Goal: Task Accomplishment & Management: Use online tool/utility

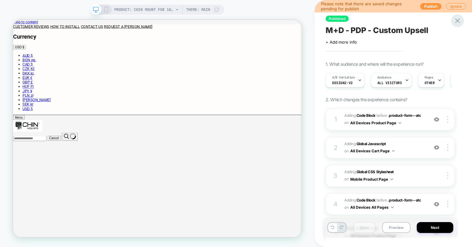
click at [0, 0] on icon at bounding box center [0, 0] width 0 height 0
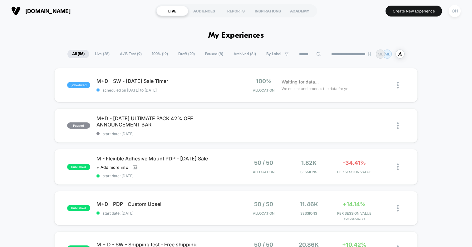
click at [185, 52] on span "Draft ( 20 )" at bounding box center [186, 54] width 26 height 8
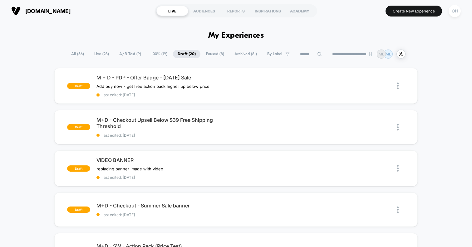
click at [97, 51] on span "Live ( 28 )" at bounding box center [102, 54] width 24 height 8
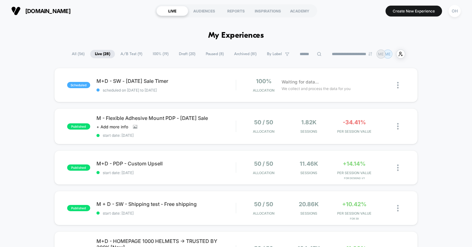
click at [75, 52] on span "All ( 56 )" at bounding box center [78, 54] width 22 height 8
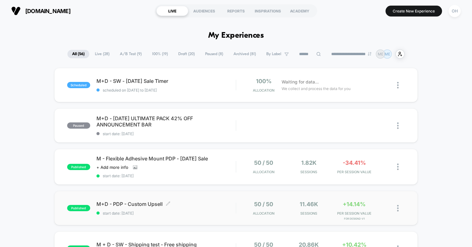
click at [200, 202] on span "M+D - PDP - Custom Upsell Click to edit experience details" at bounding box center [165, 204] width 139 height 6
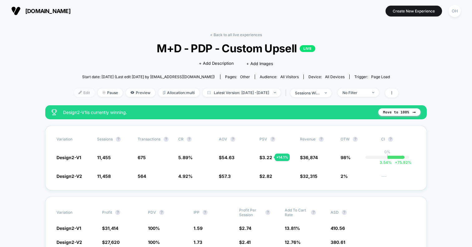
click at [74, 92] on span "Edit" at bounding box center [84, 93] width 21 height 8
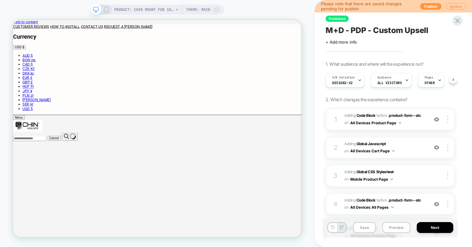
scroll to position [0, 0]
click at [345, 84] on span "Design2-V2" at bounding box center [342, 83] width 21 height 4
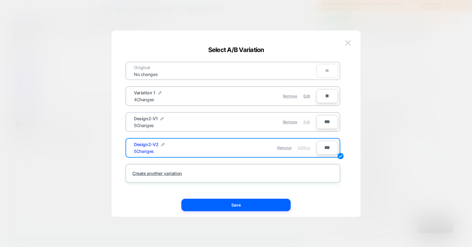
click at [306, 125] on div "Edit" at bounding box center [306, 122] width 7 height 12
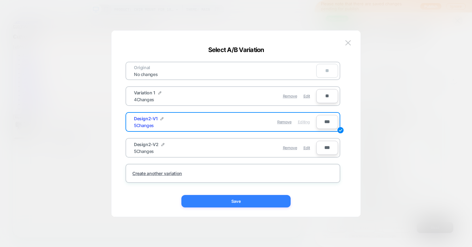
click at [280, 196] on button "Save" at bounding box center [235, 201] width 109 height 12
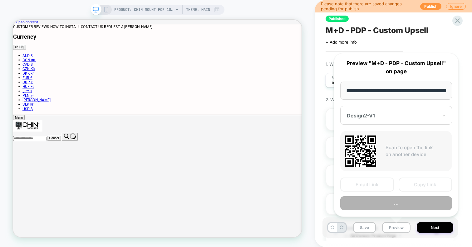
scroll to position [0, 150]
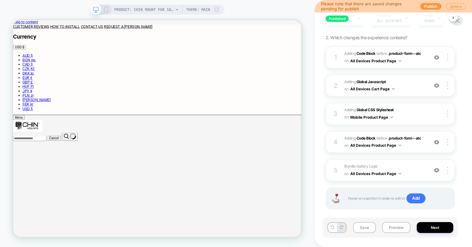
scroll to position [66, 0]
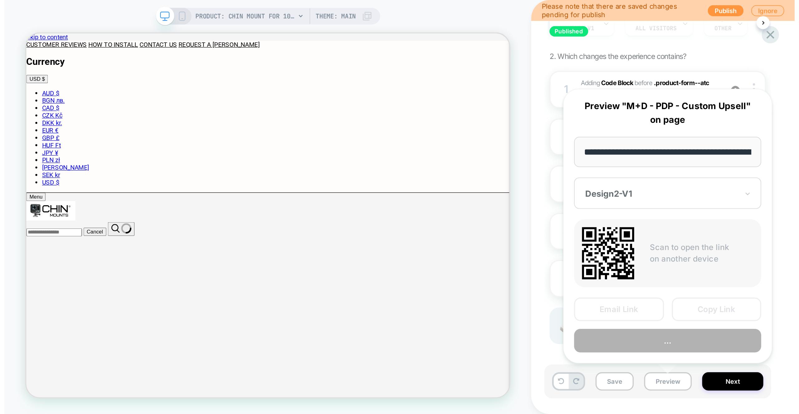
scroll to position [0, 150]
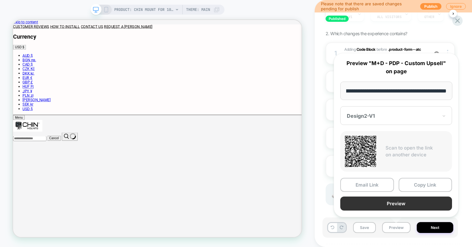
click at [396, 205] on button "Preview" at bounding box center [396, 204] width 112 height 14
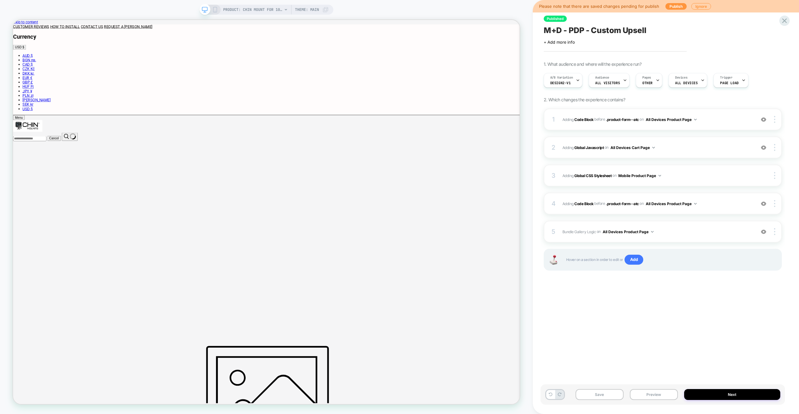
scroll to position [0, 0]
click at [471, 75] on span "A/B Variation" at bounding box center [561, 77] width 23 height 4
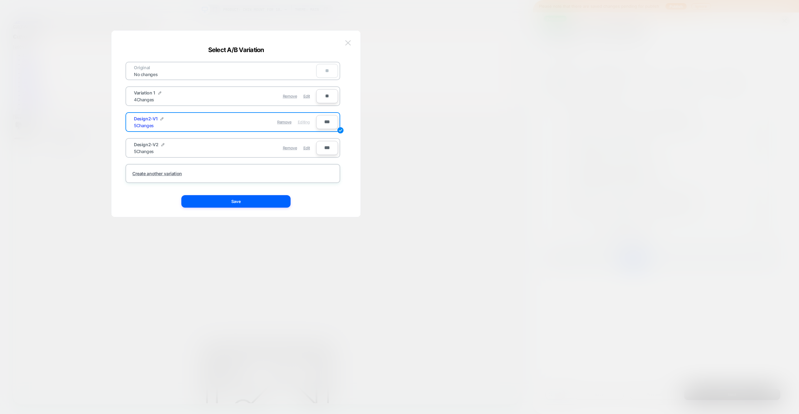
click at [349, 40] on button at bounding box center [347, 42] width 9 height 9
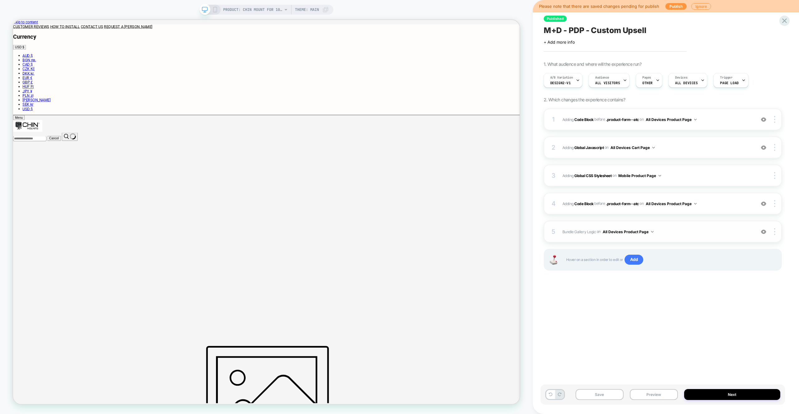
click at [471, 232] on span "Bundle Gallery Logic Adding Code Block AFTER #_loomi_addon_1737986569660 on All…" at bounding box center [657, 232] width 190 height 8
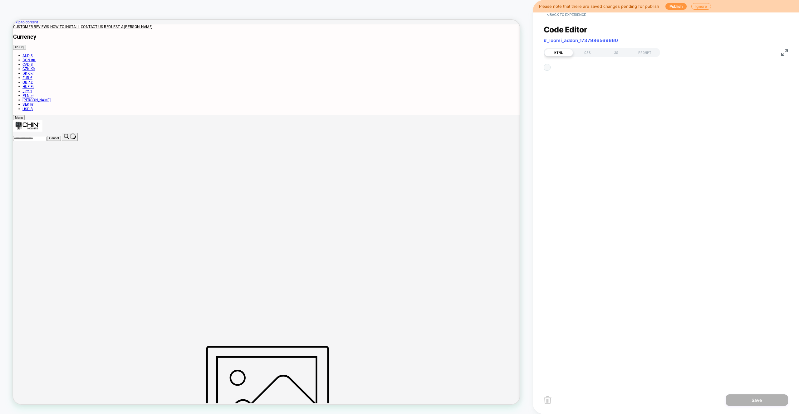
scroll to position [8, 0]
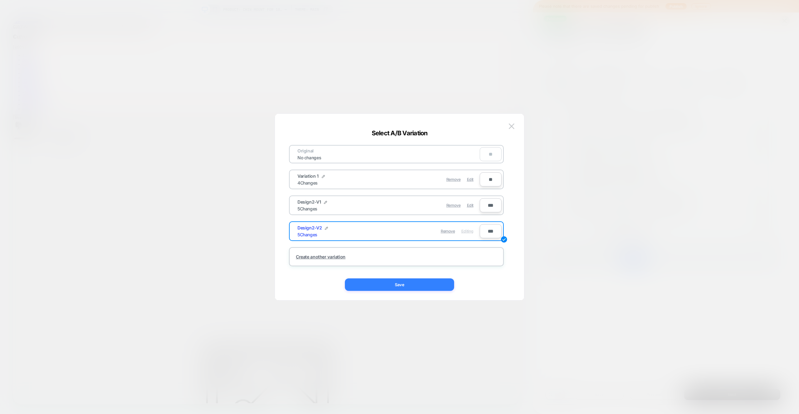
click at [446, 247] on button "Save" at bounding box center [399, 285] width 109 height 12
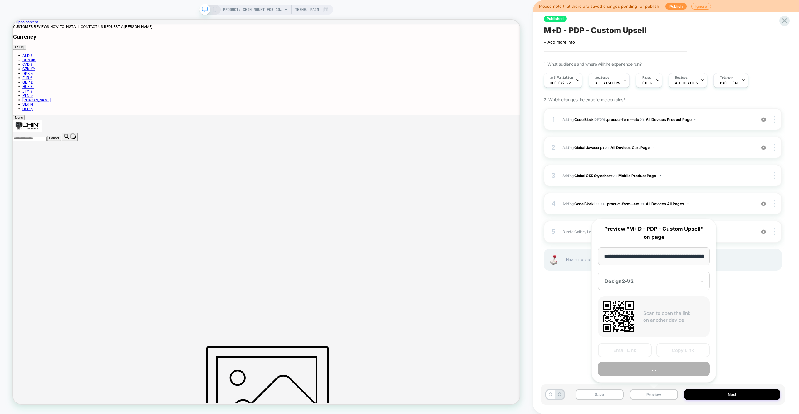
scroll to position [0, 151]
click at [471, 247] on button "Preview" at bounding box center [654, 369] width 112 height 14
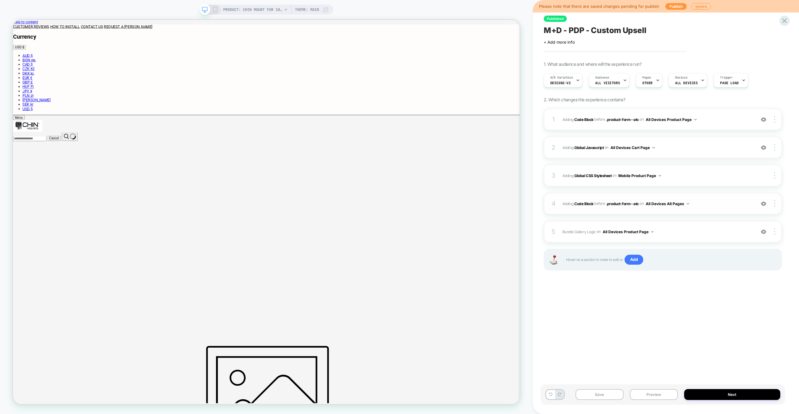
click at [471, 203] on span "Adding Code Block BEFORE .product-form--atc .product-form--atc on All Devices A…" at bounding box center [657, 204] width 190 height 8
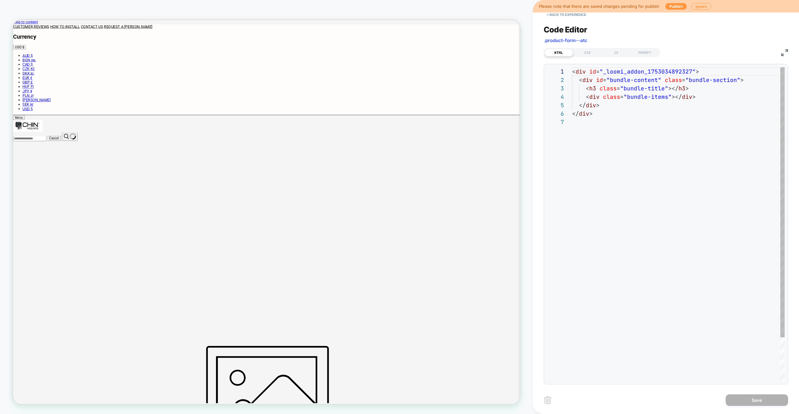
scroll to position [51, 0]
click at [471, 53] on div "JS" at bounding box center [615, 52] width 29 height 7
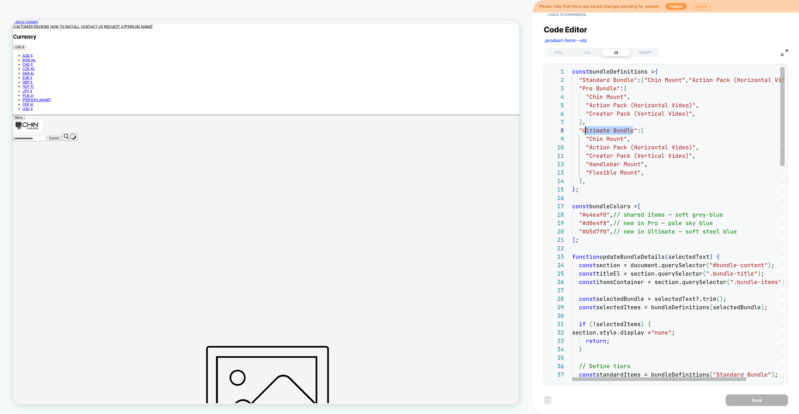
scroll to position [59, 10]
drag, startPoint x: 632, startPoint y: 134, endPoint x: 582, endPoint y: 134, distance: 50.2
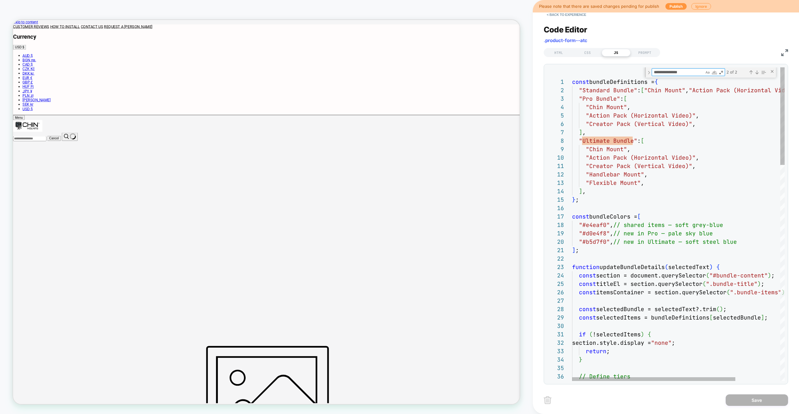
drag, startPoint x: 583, startPoint y: 141, endPoint x: 634, endPoint y: 142, distance: 50.9
click at [471, 74] on textarea "**********" at bounding box center [678, 72] width 52 height 7
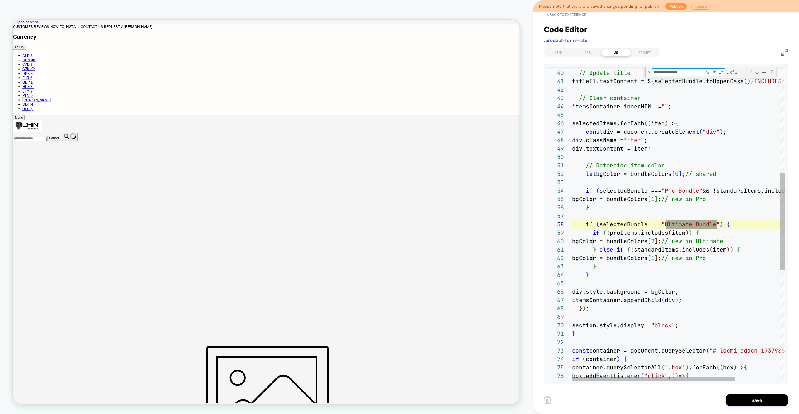
drag, startPoint x: 668, startPoint y: 227, endPoint x: 717, endPoint y: 228, distance: 49.6
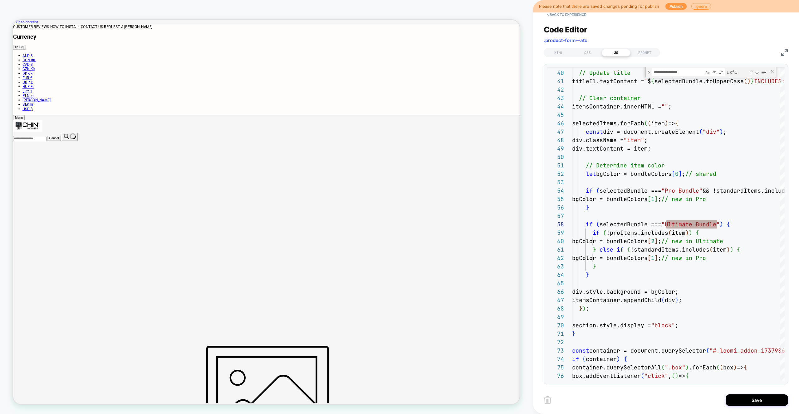
type textarea "**********"
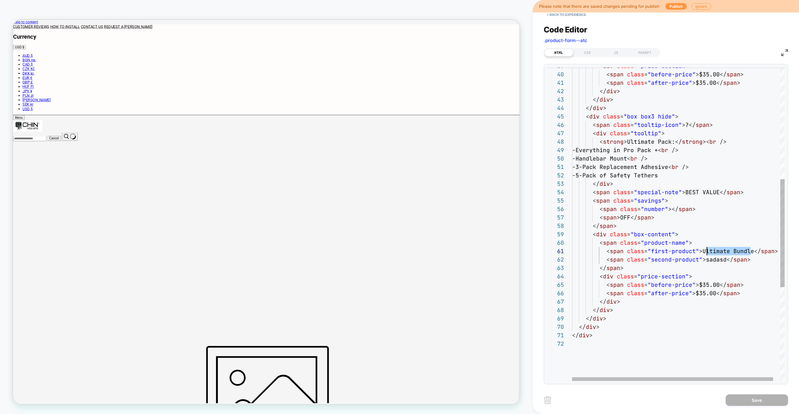
scroll to position [0, 128]
drag, startPoint x: 750, startPoint y: 252, endPoint x: 704, endPoint y: 252, distance: 46.5
click at [471, 247] on span "< span class = "first-product" > Ultimate Bundle </ span >" at bounding box center [675, 251] width 206 height 7
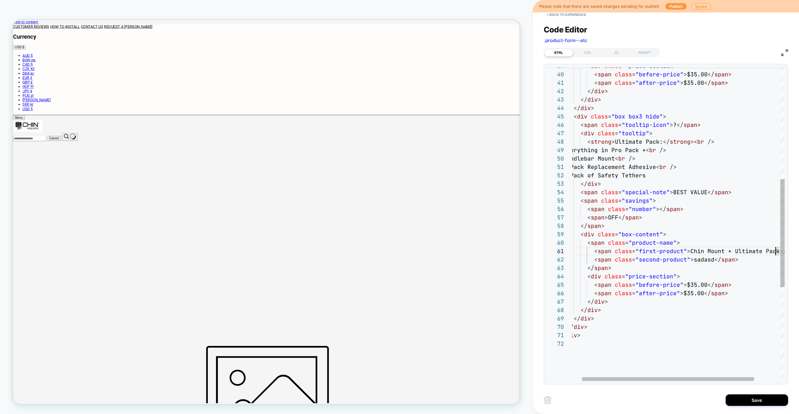
drag, startPoint x: 729, startPoint y: 253, endPoint x: 748, endPoint y: 253, distance: 19.0
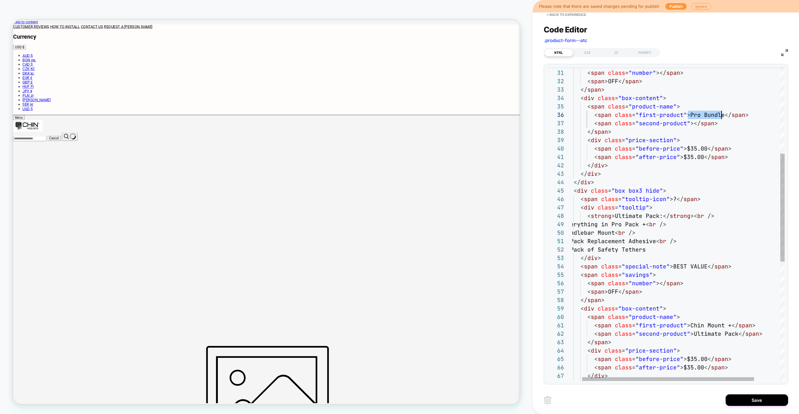
drag, startPoint x: 687, startPoint y: 114, endPoint x: 720, endPoint y: 115, distance: 32.5
drag, startPoint x: 685, startPoint y: 124, endPoint x: 619, endPoint y: 68, distance: 86.7
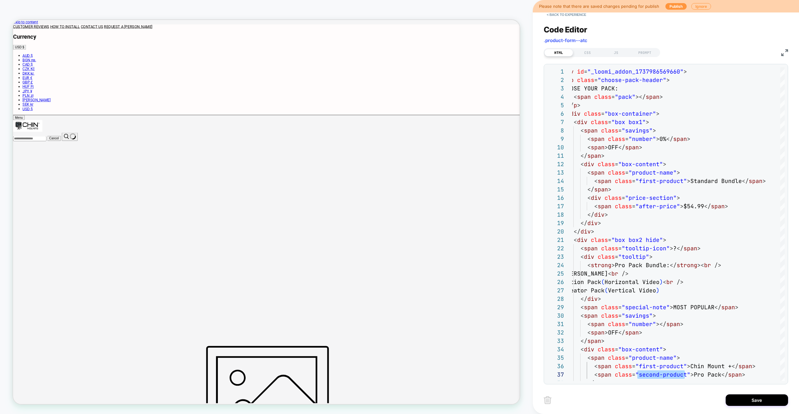
click at [471, 56] on div "HTML CSS JS PROMPT" at bounding box center [601, 52] width 116 height 9
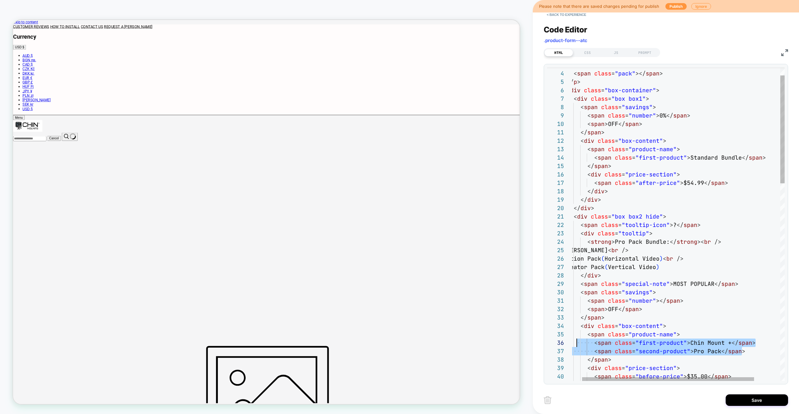
scroll to position [51, 0]
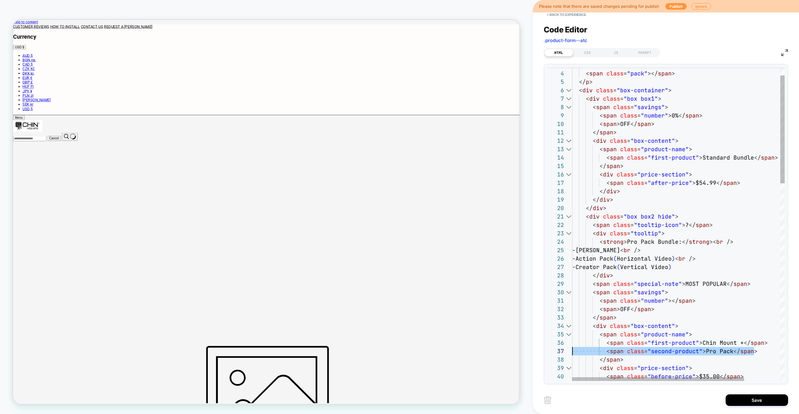
drag, startPoint x: 743, startPoint y: 350, endPoint x: 560, endPoint y: 352, distance: 182.8
click at [471, 247] on div "38 36 37 35 34 33 32 31 30 29 28 26 27 24 25 23 21 22 19 20 14 15 16 17 18 12 1…" at bounding box center [665, 224] width 237 height 314
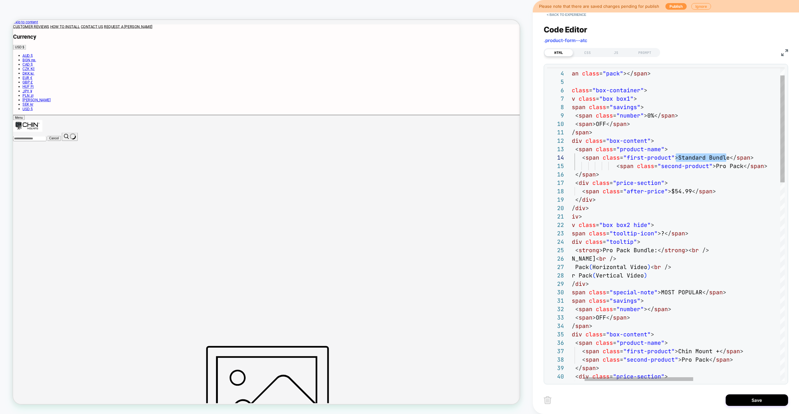
scroll to position [25, 125]
drag, startPoint x: 725, startPoint y: 158, endPoint x: 730, endPoint y: 167, distance: 10.0
click at [471, 158] on span "< span class = "first-product" > Standard Bundle </ span >" at bounding box center [650, 157] width 206 height 7
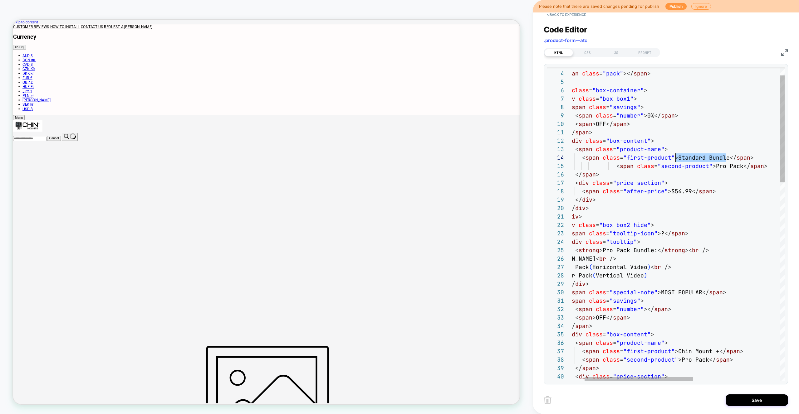
drag, startPoint x: 725, startPoint y: 158, endPoint x: 676, endPoint y: 158, distance: 49.0
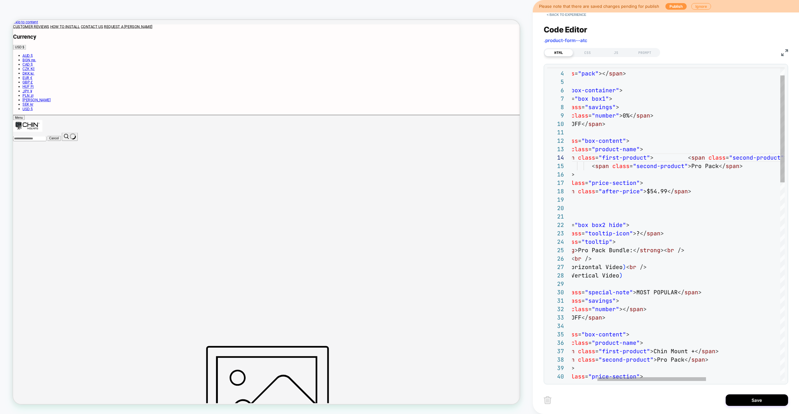
scroll to position [25, 128]
drag, startPoint x: 676, startPoint y: 155, endPoint x: 685, endPoint y: 156, distance: 9.1
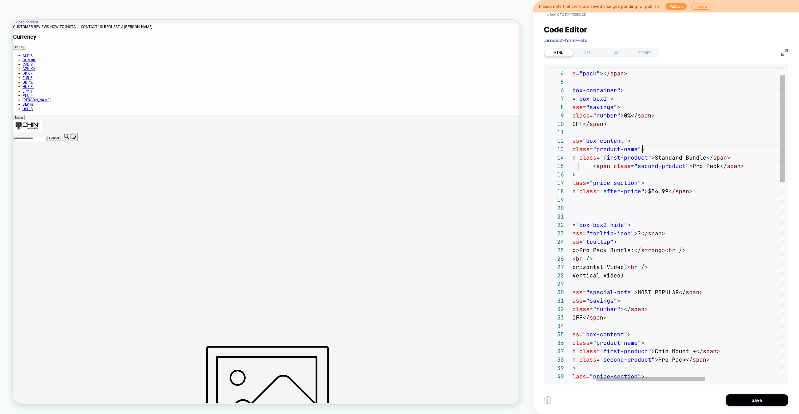
drag, startPoint x: 703, startPoint y: 159, endPoint x: 652, endPoint y: 161, distance: 51.5
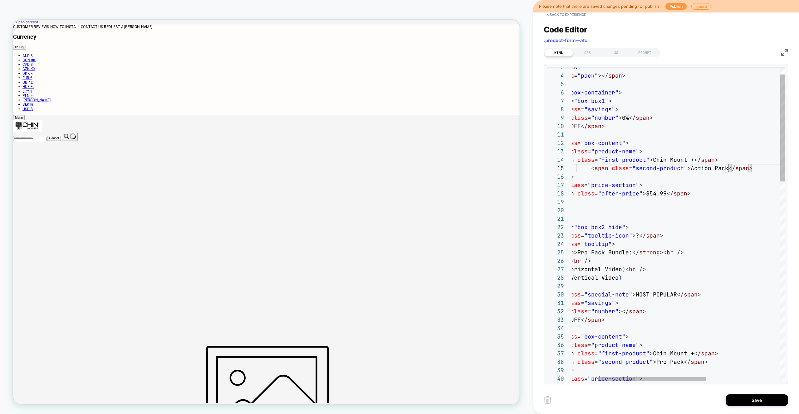
type textarea "**********"
drag, startPoint x: 681, startPoint y: 172, endPoint x: 634, endPoint y: 170, distance: 47.2
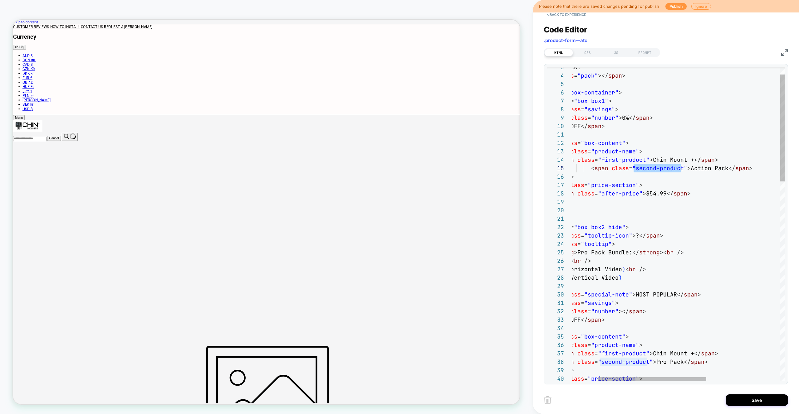
click at [471, 65] on div "39 37 38 36 35 34 33 32 31 30 29 27 28 25 26 24 22 23 20 21 14 16 17 18 19 12 1…" at bounding box center [665, 224] width 244 height 321
drag, startPoint x: 582, startPoint y: 61, endPoint x: 583, endPoint y: 58, distance: 3.2
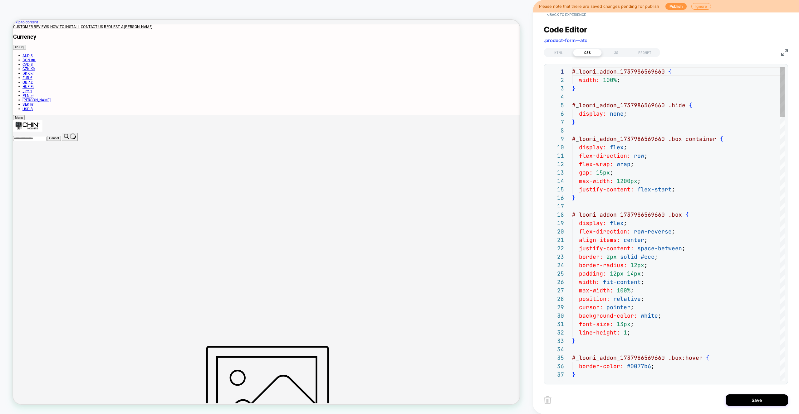
scroll to position [84, 0]
type textarea "**********"
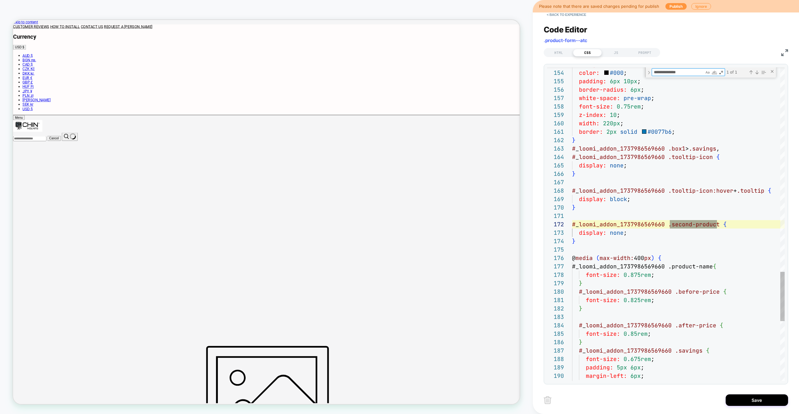
scroll to position [84, 145]
type textarea "**********"
click at [471, 247] on button "Save" at bounding box center [756, 401] width 62 height 12
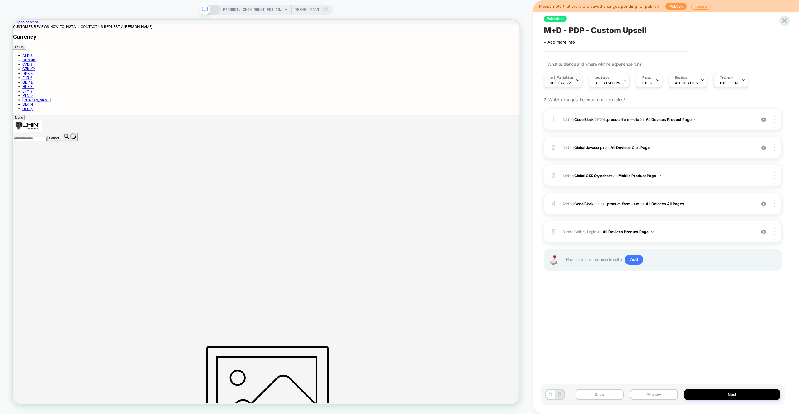
click at [471, 76] on span "A/B Variation" at bounding box center [561, 77] width 23 height 4
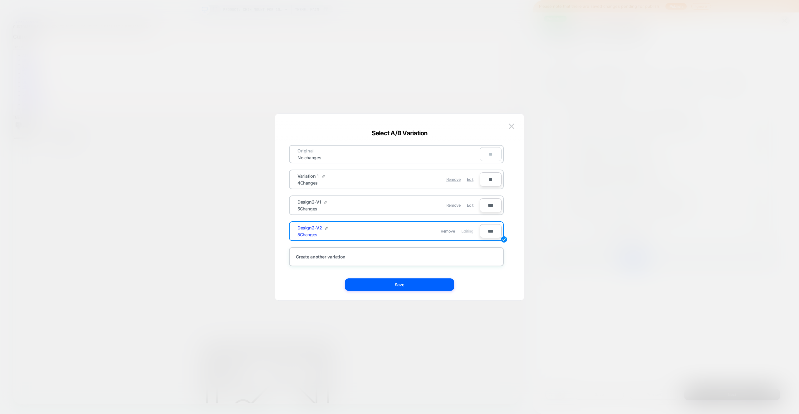
click at [471, 206] on div "Remove Edit" at bounding box center [432, 205] width 88 height 12
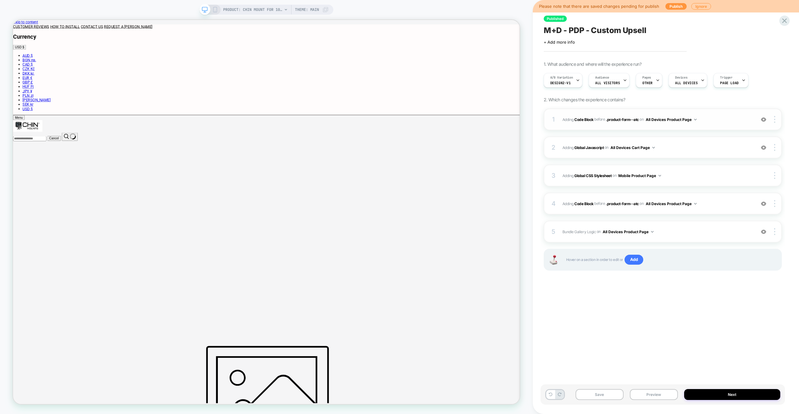
click at [471, 122] on span "Adding Code Block BEFORE .product-form--atc .product-form--atc on All Devices P…" at bounding box center [657, 120] width 190 height 8
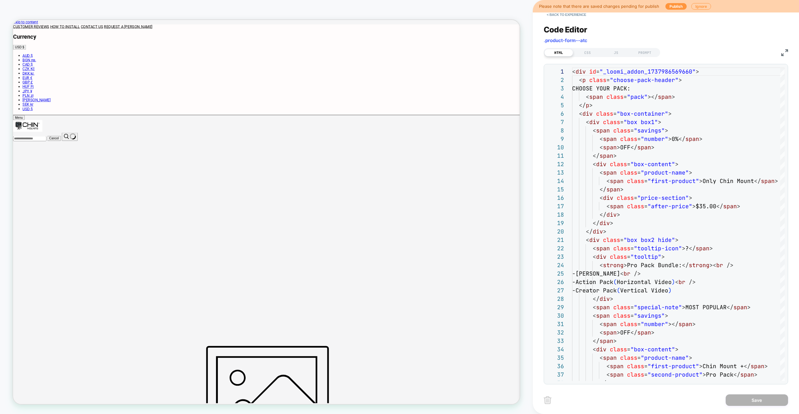
scroll to position [84, 0]
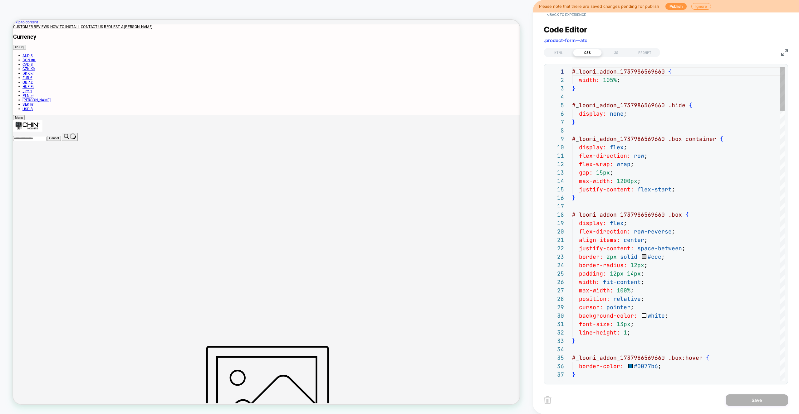
type textarea "**********"
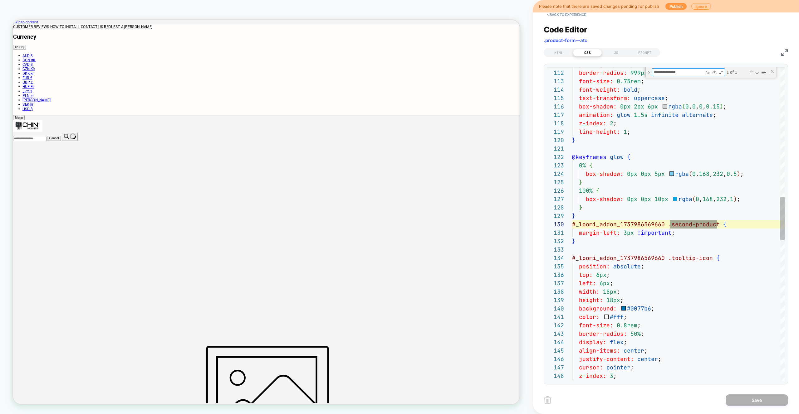
type textarea "**********"
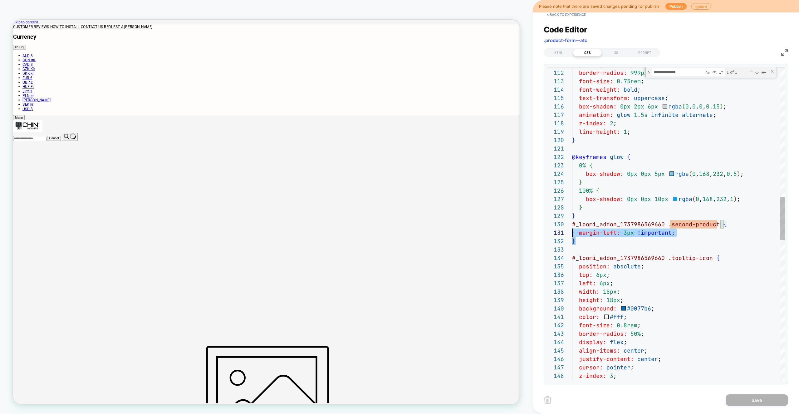
type textarea "**********"
drag, startPoint x: 581, startPoint y: 240, endPoint x: 564, endPoint y: 224, distance: 23.6
click at [471, 225] on div "111 112 113 114 115 116 117 118 119 120 121 122 123 124 125 126 127 128 129 130…" at bounding box center [665, 224] width 237 height 314
click at [471, 14] on button "< Back to experience" at bounding box center [566, 15] width 46 height 10
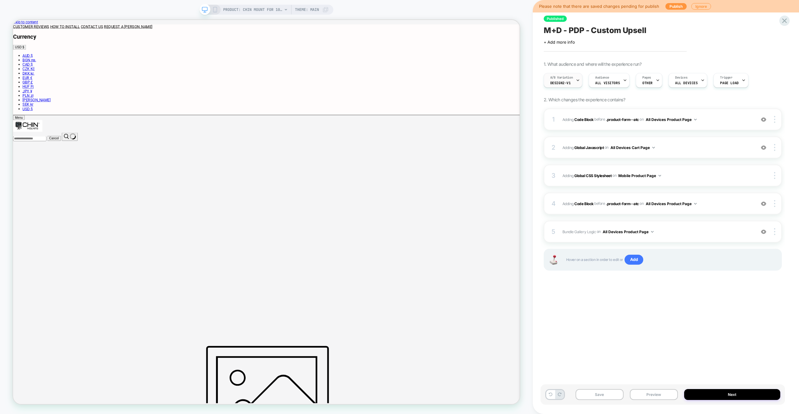
click at [471, 79] on span "A/B Variation" at bounding box center [561, 77] width 23 height 4
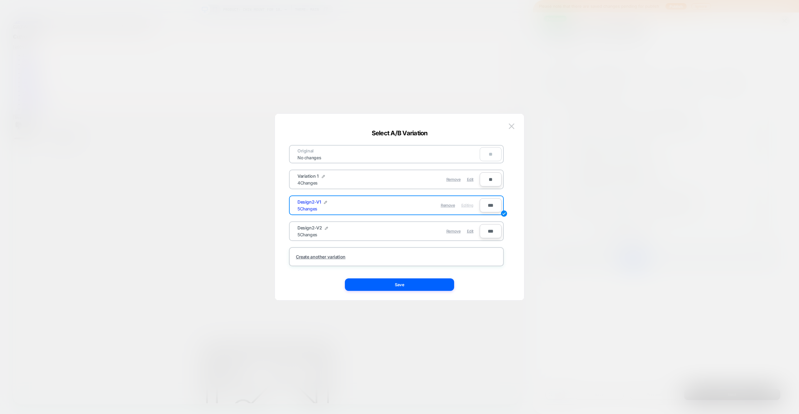
click at [471, 232] on span "Edit" at bounding box center [470, 231] width 7 height 5
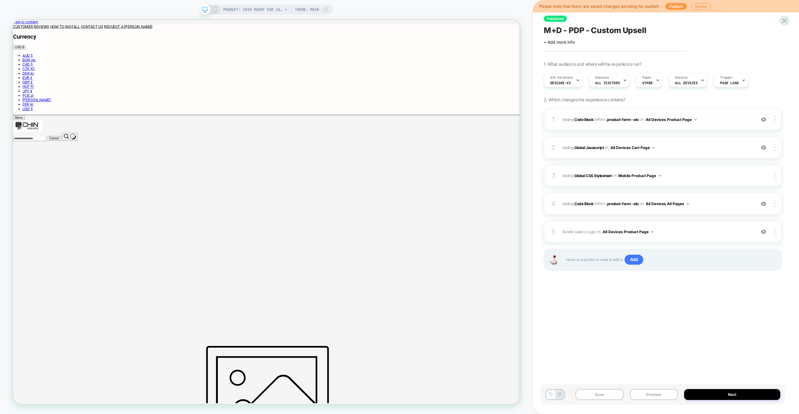
click at [471, 122] on span "Adding Code Block BEFORE .product-form--atc .product-form--atc on All Devices P…" at bounding box center [657, 120] width 190 height 8
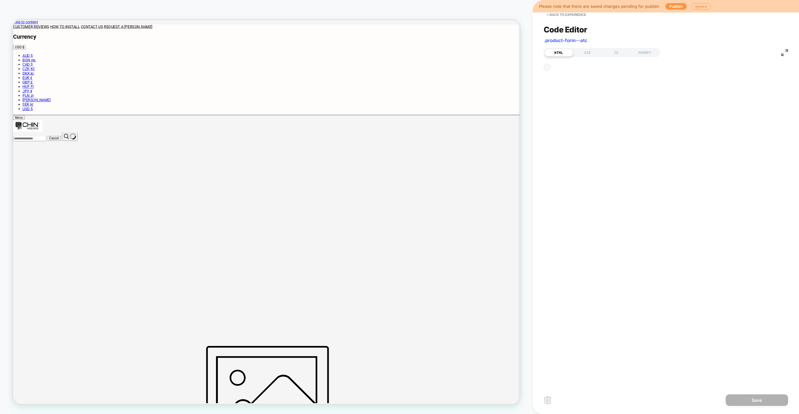
scroll to position [84, 0]
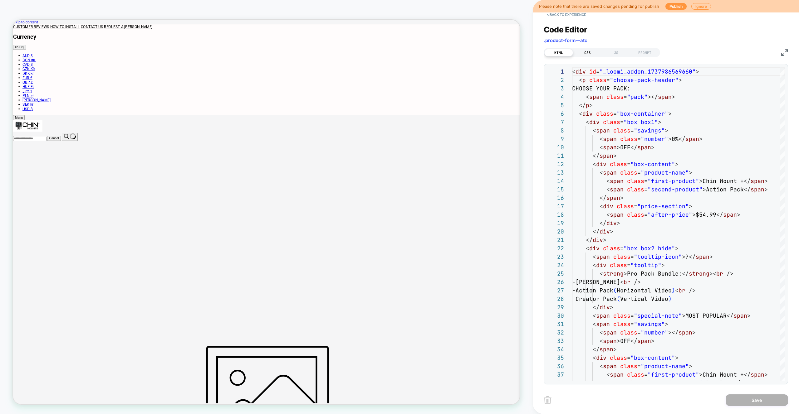
click at [471, 50] on div "CSS" at bounding box center [587, 52] width 29 height 7
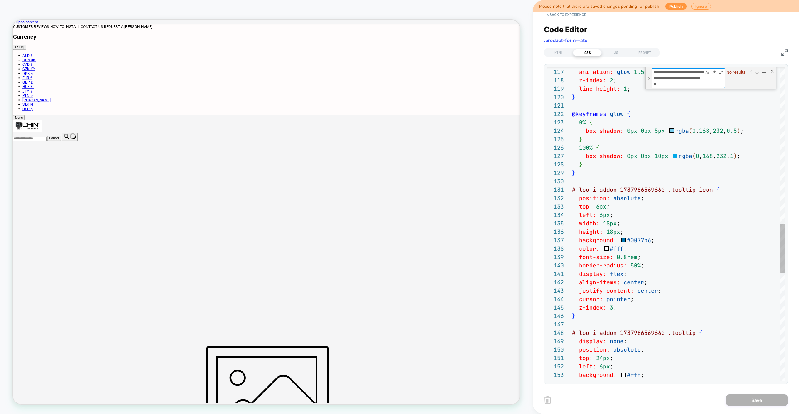
type textarea "**********"
click at [471, 100] on div "box-shadow: 0px 2px 6px rgba ( 0 , 0 , 0 , 0.15 ) ; animation: glow 1.5s infini…" at bounding box center [678, 71] width 212 height 2004
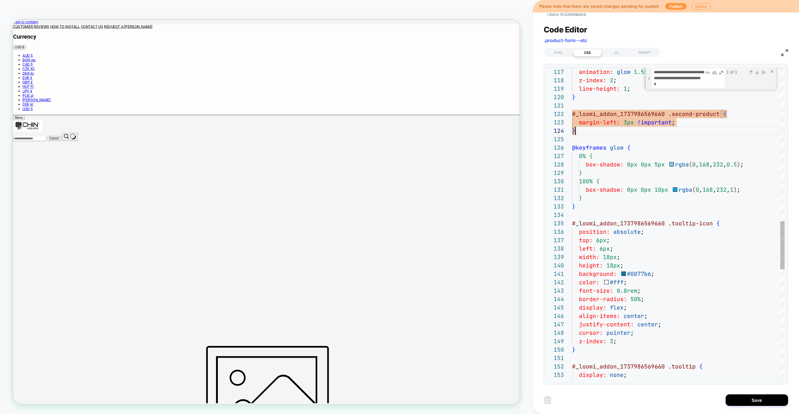
scroll to position [25, 3]
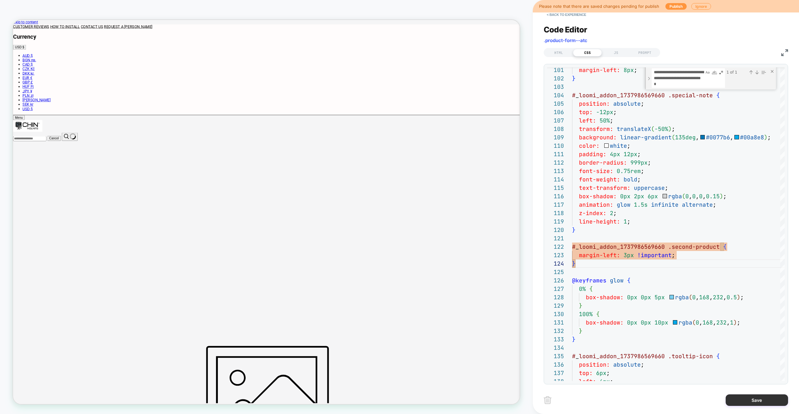
type textarea "**********"
click at [471, 247] on button "Save" at bounding box center [756, 401] width 62 height 12
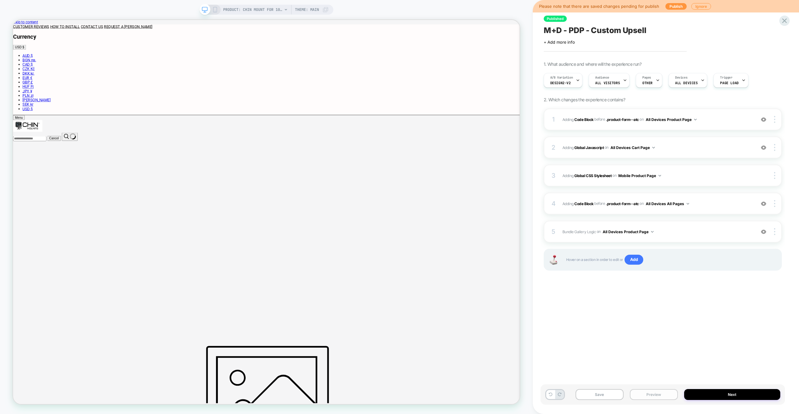
click at [471, 16] on button "Preview" at bounding box center [796, 13] width 3 height 3
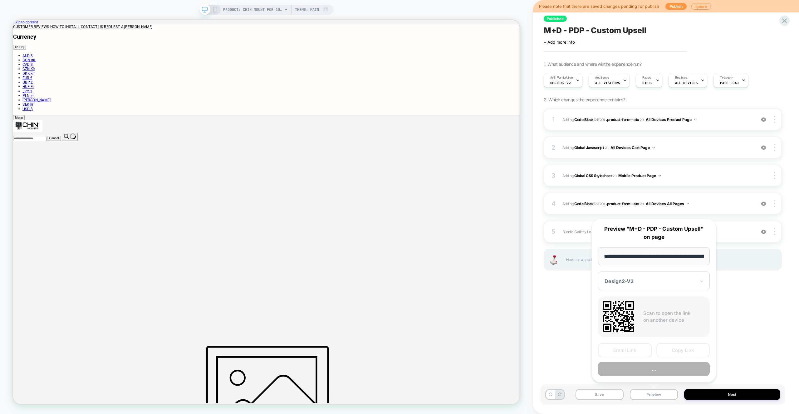
scroll to position [0, 151]
click at [471, 121] on span "Adding Code Block BEFORE .product-form--atc .product-form--atc on All Devices P…" at bounding box center [657, 120] width 190 height 8
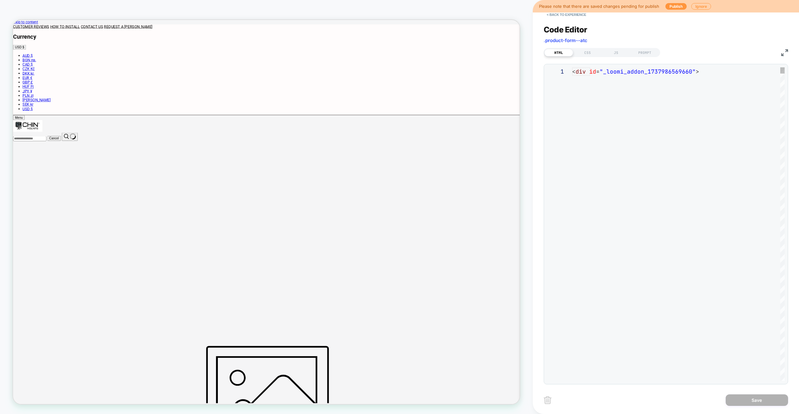
scroll to position [84, 0]
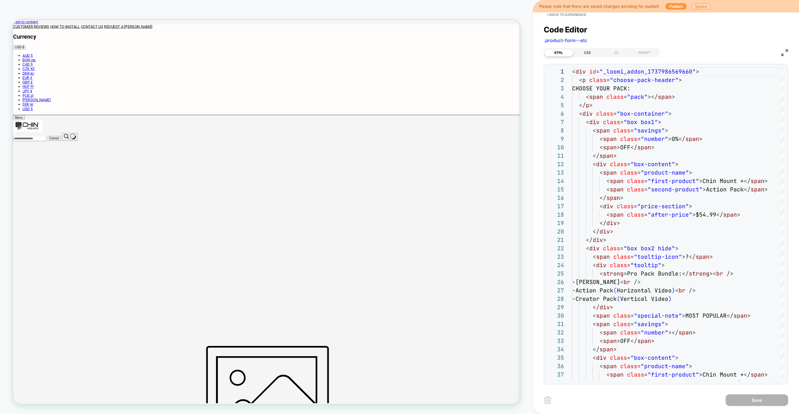
click at [0, 0] on div "CSS" at bounding box center [0, 0] width 0 height 0
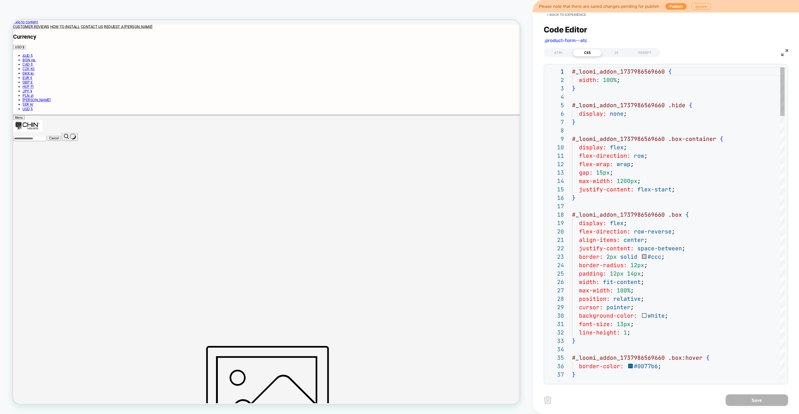
type textarea "*"
type textarea "**********"
type textarea "**"
type textarea "**********"
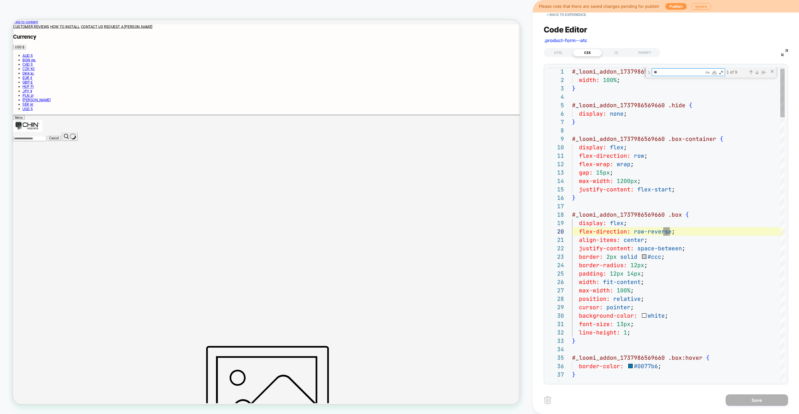
type textarea "***"
type textarea "**********"
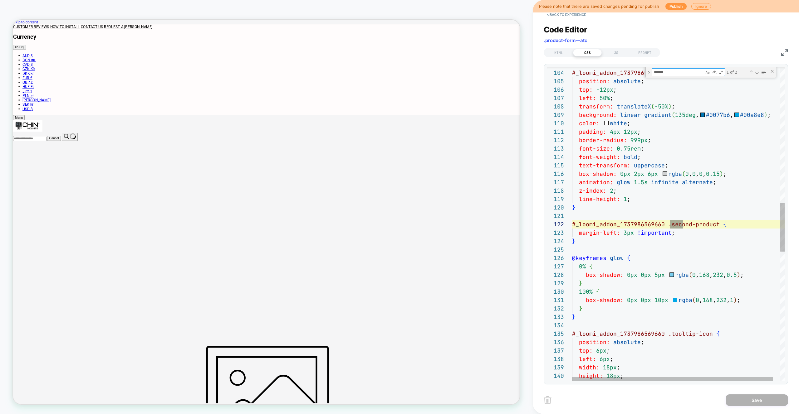
type textarea "*******"
type textarea "**********"
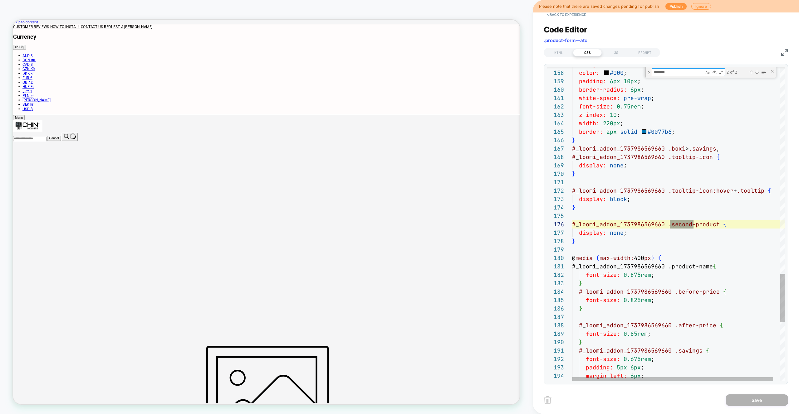
type textarea "*******"
drag, startPoint x: 598, startPoint y: 237, endPoint x: 607, endPoint y: 268, distance: 31.5
type textarea "**********"
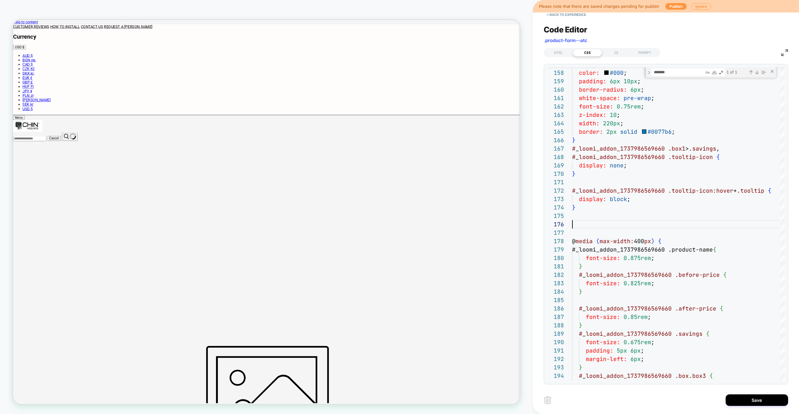
click at [0, 0] on div "< Back to experience Code Editor .product-form--atc HTML CSS JS PROMPT 157 158 …" at bounding box center [0, 0] width 0 height 0
click at [0, 0] on button "Save" at bounding box center [0, 0] width 0 height 0
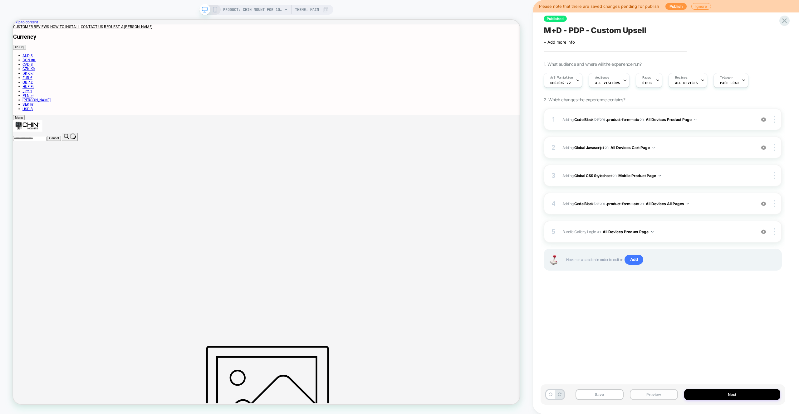
click at [471, 247] on button "Preview" at bounding box center [653, 394] width 48 height 11
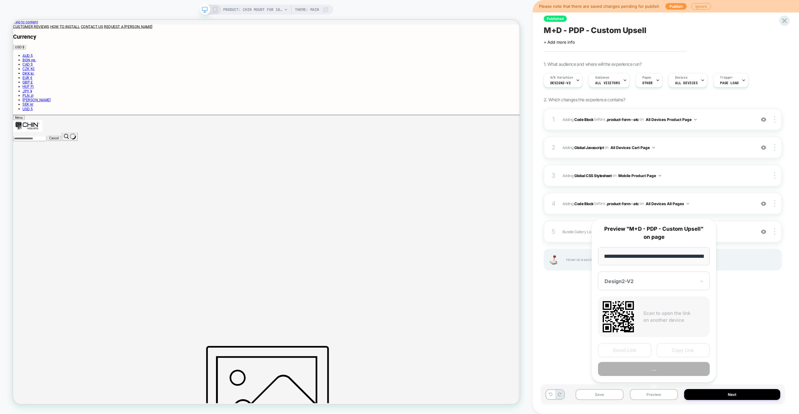
scroll to position [0, 151]
click at [471, 247] on button "Preview" at bounding box center [654, 369] width 112 height 14
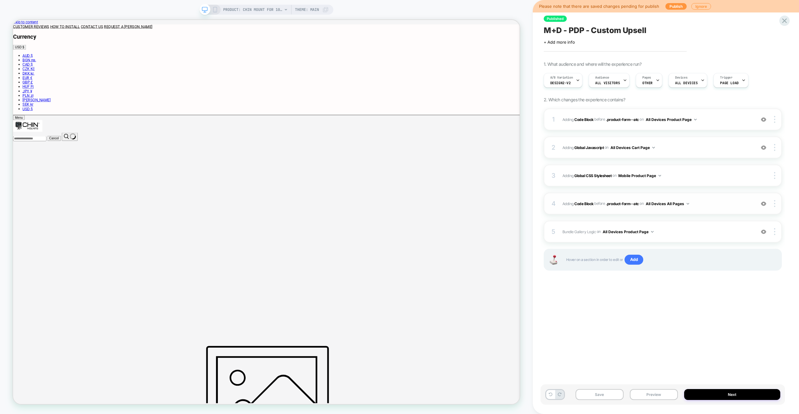
click at [471, 210] on div "4 Adding Code Block BEFORE .product-form--atc .product-form--atc on All Devices…" at bounding box center [662, 204] width 238 height 22
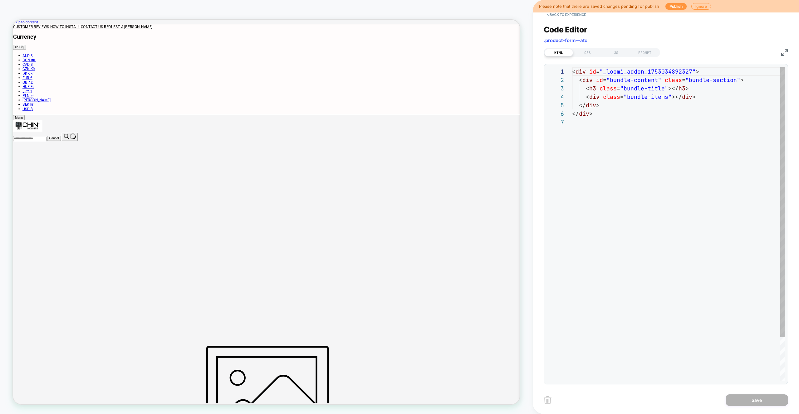
scroll to position [51, 0]
click at [471, 54] on div "JS" at bounding box center [615, 52] width 29 height 7
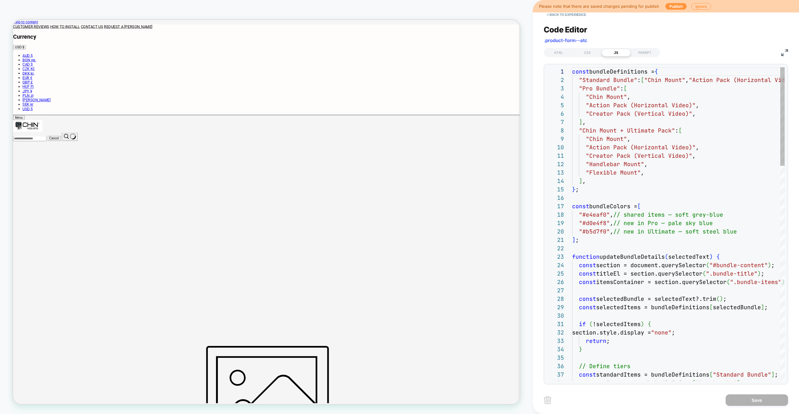
scroll to position [84, 0]
drag, startPoint x: 614, startPoint y: 89, endPoint x: 581, endPoint y: 89, distance: 32.1
drag, startPoint x: 615, startPoint y: 90, endPoint x: 581, endPoint y: 90, distance: 33.7
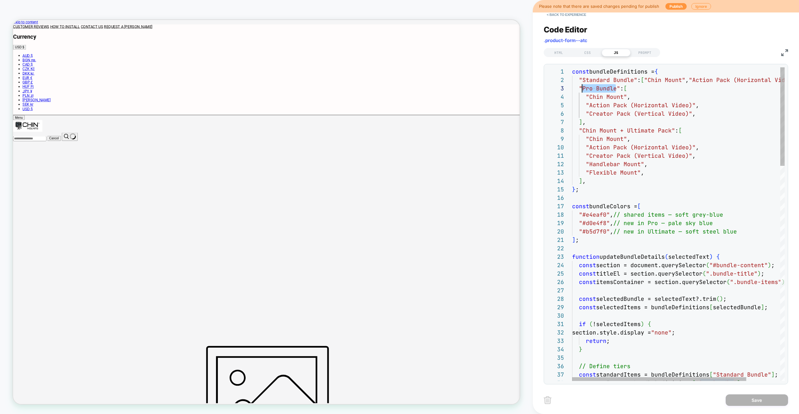
drag, startPoint x: 631, startPoint y: 80, endPoint x: 583, endPoint y: 80, distance: 48.4
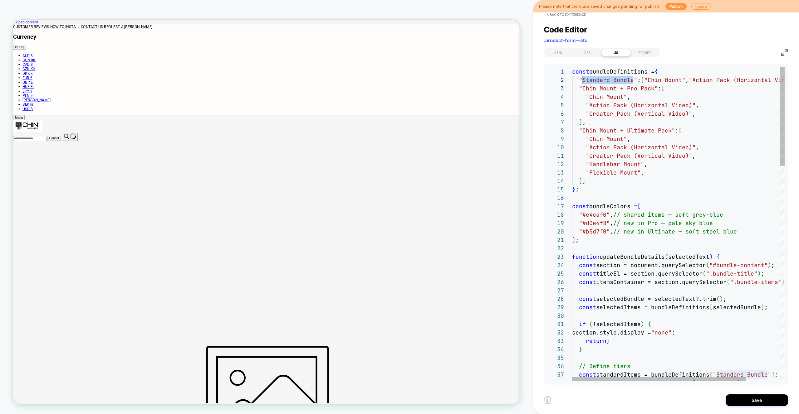
scroll to position [8, 91]
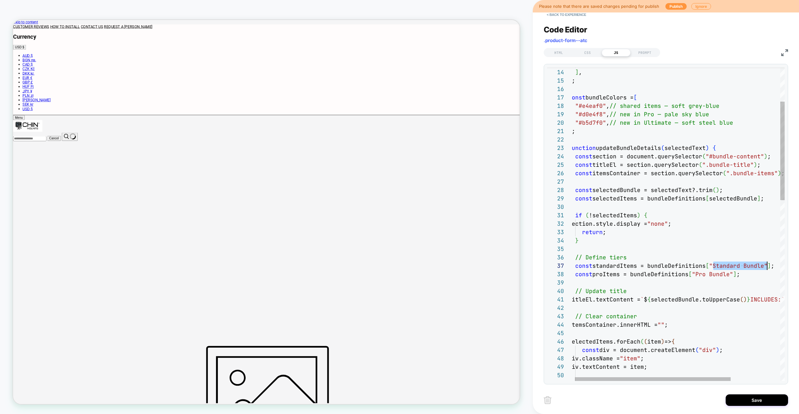
drag, startPoint x: 712, startPoint y: 265, endPoint x: 768, endPoint y: 265, distance: 56.1
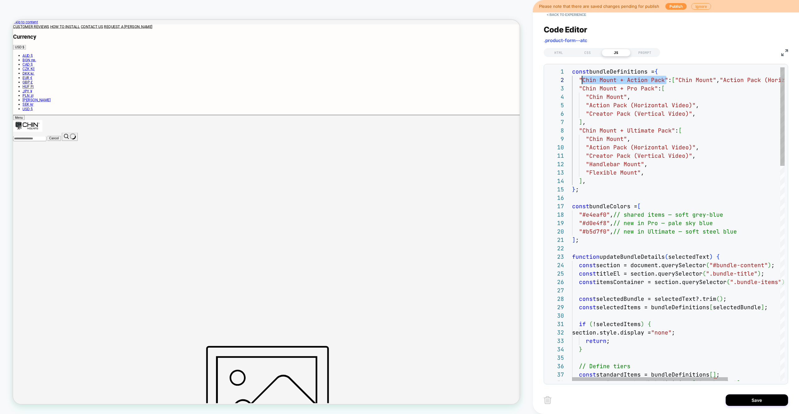
scroll to position [8, 7]
drag, startPoint x: 646, startPoint y: 78, endPoint x: 580, endPoint y: 79, distance: 66.1
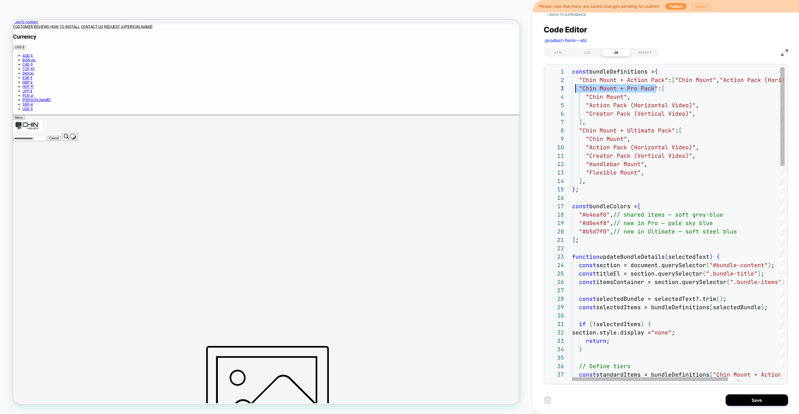
scroll to position [17, 7]
drag, startPoint x: 629, startPoint y: 87, endPoint x: 579, endPoint y: 89, distance: 50.0
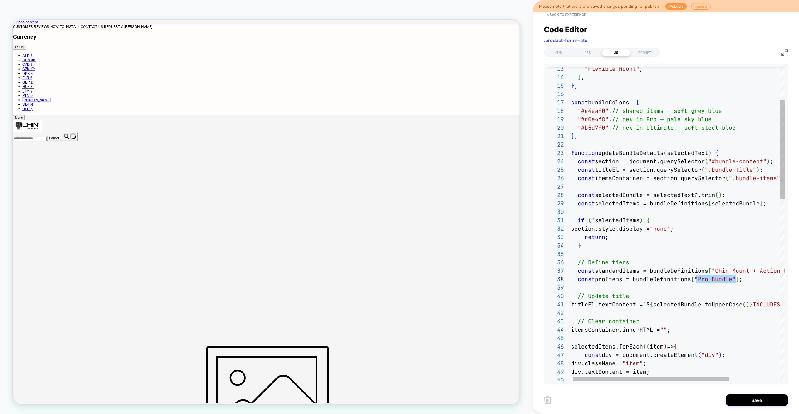
drag, startPoint x: 694, startPoint y: 278, endPoint x: 736, endPoint y: 281, distance: 42.2
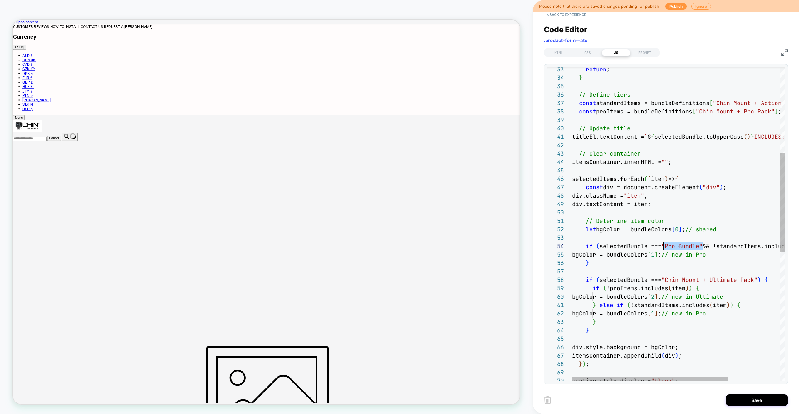
drag, startPoint x: 703, startPoint y: 247, endPoint x: 663, endPoint y: 247, distance: 39.6
click at [471, 247] on div "return ; } // Define tiers const standardItems = bundleDefinitions [ "Chin Moun…" at bounding box center [714, 294] width 284 height 996
type textarea "**********"
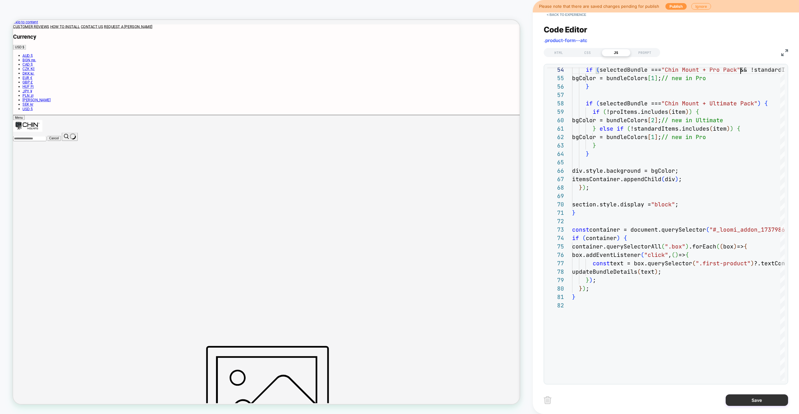
click at [471, 247] on button "Save" at bounding box center [756, 401] width 62 height 12
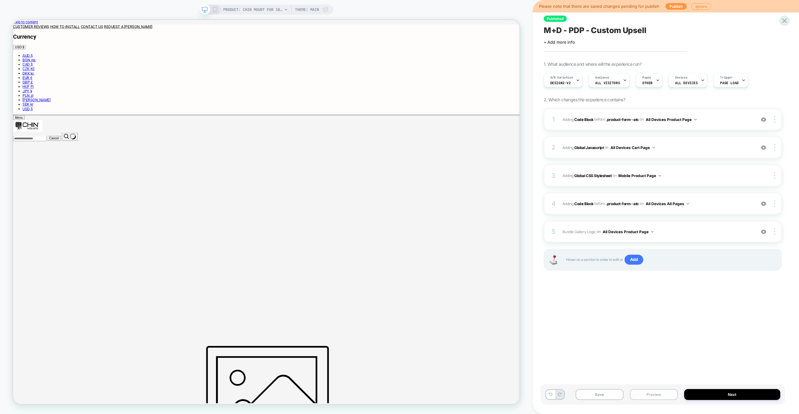
click at [471, 247] on button "Preview" at bounding box center [653, 394] width 48 height 11
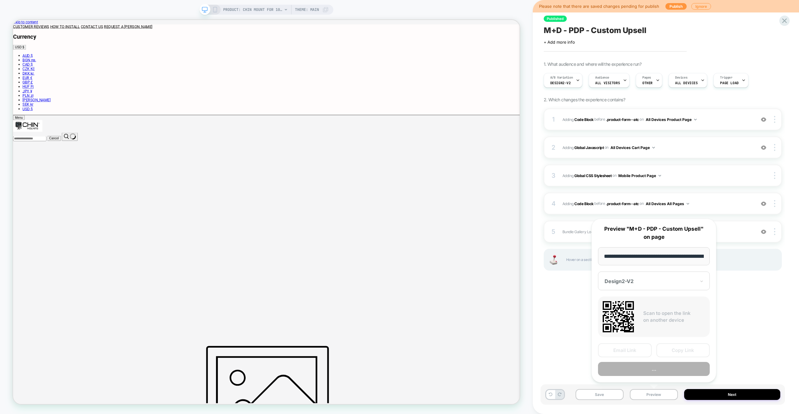
scroll to position [0, 151]
click at [471, 247] on button "Preview" at bounding box center [654, 369] width 112 height 14
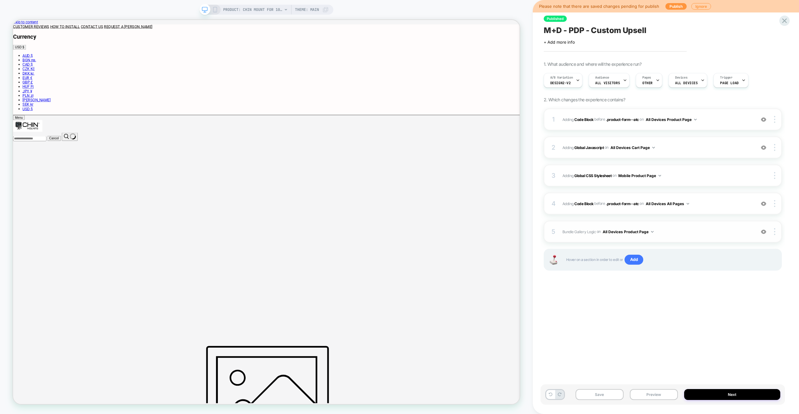
click at [471, 237] on div "5 Bundle Gallery Logic Adding Code Block AFTER #_loomi_addon_1737986569660 on A…" at bounding box center [662, 232] width 238 height 22
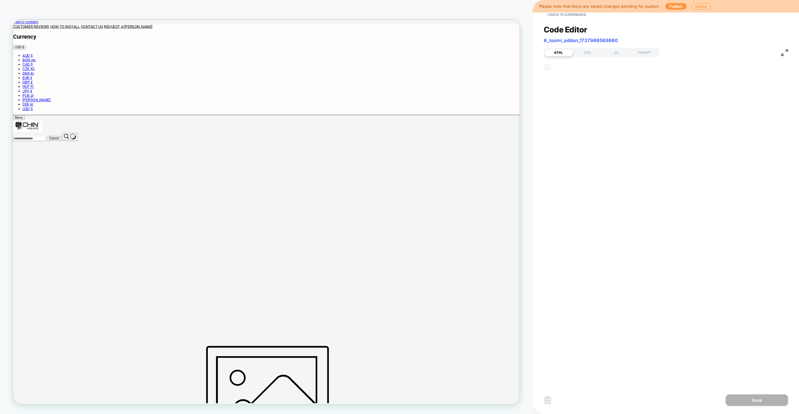
scroll to position [8, 0]
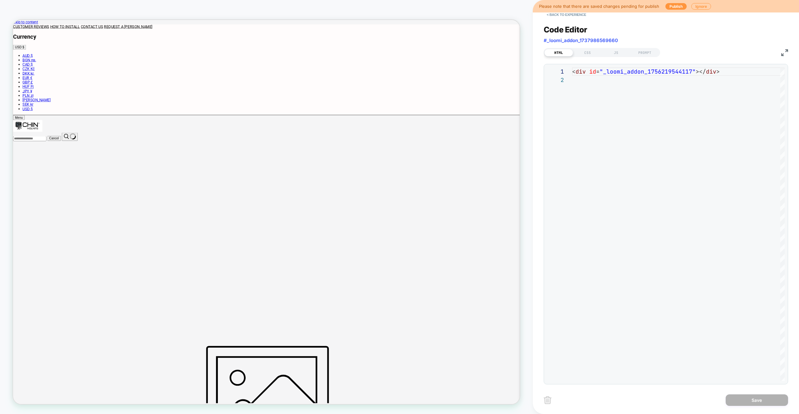
click at [471, 48] on div "HTML CSS JS PROMPT" at bounding box center [601, 52] width 116 height 9
click at [471, 50] on div "JS" at bounding box center [615, 52] width 29 height 7
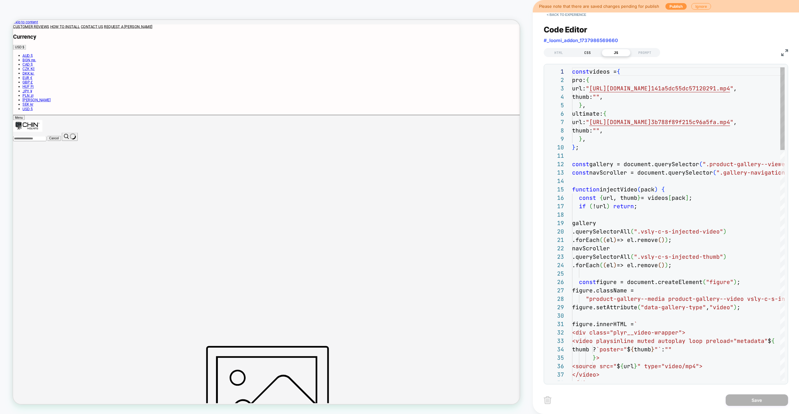
scroll to position [84, 0]
click at [471, 53] on div "CSS" at bounding box center [587, 52] width 29 height 7
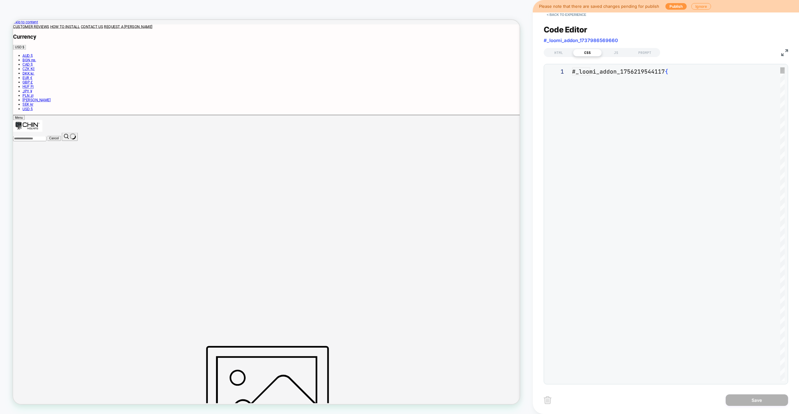
scroll to position [59, 0]
click at [471, 19] on button "< Back to experience" at bounding box center [566, 15] width 46 height 10
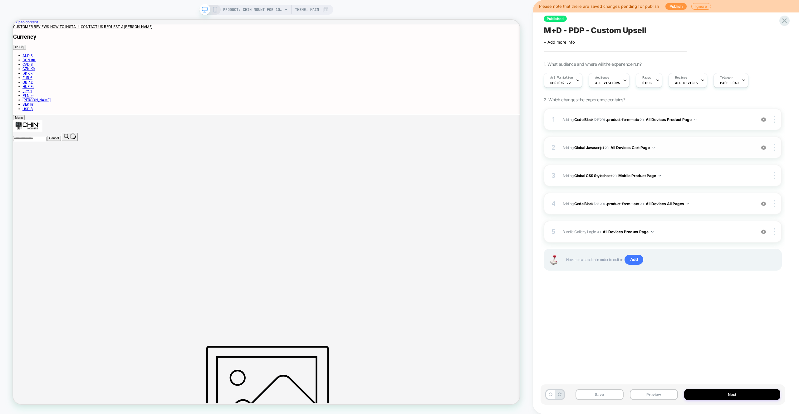
click at [471, 146] on span "Adding Global Javascript on All Devices Cart Page" at bounding box center [657, 148] width 190 height 8
click at [471, 155] on div "2 Adding Global Javascript on All Devices Cart Page Target Desktop Delete" at bounding box center [662, 148] width 238 height 22
click at [471, 146] on span "Adding Global Javascript on All Devices Cart Page" at bounding box center [657, 148] width 190 height 8
click at [471, 213] on div "4 Adding Code Block BEFORE .product-form--atc .product-form--atc on All Devices…" at bounding box center [662, 204] width 238 height 22
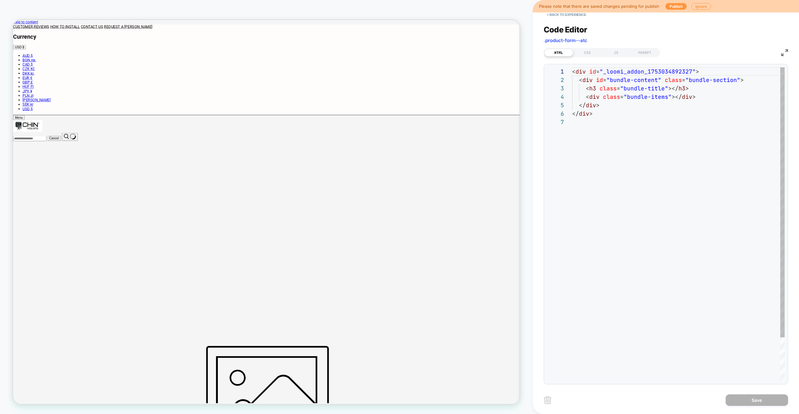
scroll to position [51, 0]
click at [471, 50] on div "JS" at bounding box center [615, 52] width 29 height 7
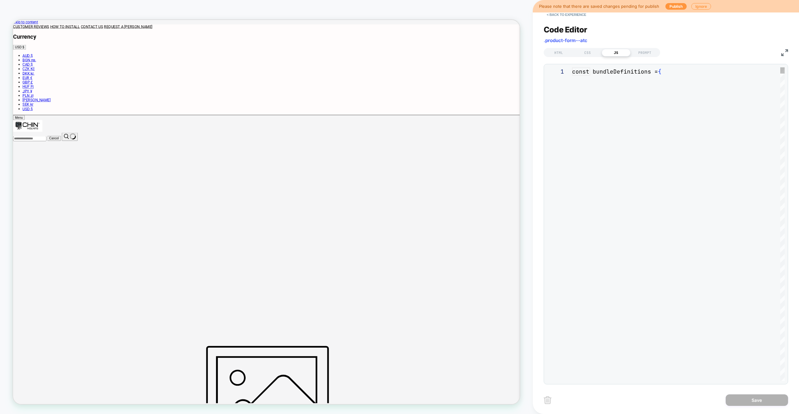
scroll to position [84, 0]
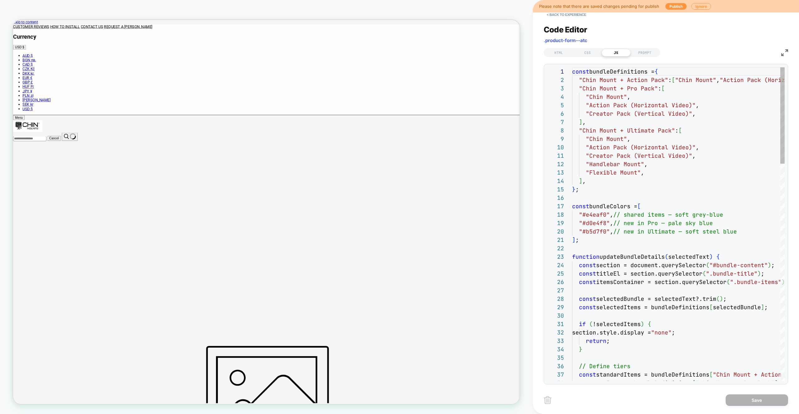
click at [471, 51] on div "JS" at bounding box center [615, 52] width 29 height 7
click at [471, 57] on div "Code Editor .product-form--atc HTML CSS JS PROMPT 1 2 3 4 5 6 7 8 9 10 11 12 13…" at bounding box center [665, 200] width 244 height 367
click at [471, 56] on div "HTML CSS JS PROMPT" at bounding box center [665, 51] width 244 height 11
click at [471, 13] on button "< Back to experience" at bounding box center [566, 15] width 46 height 10
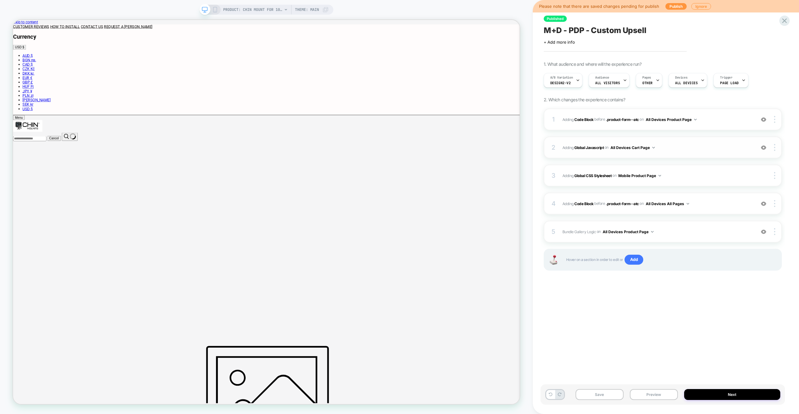
click at [471, 147] on button "All Devices Cart Page" at bounding box center [632, 148] width 44 height 8
click at [471, 239] on div "All Devices All Pages" at bounding box center [633, 241] width 84 height 13
click at [471, 152] on div "2 Adding Global Javascript on All Devices All Pages Add Before Add After Target…" at bounding box center [662, 148] width 238 height 22
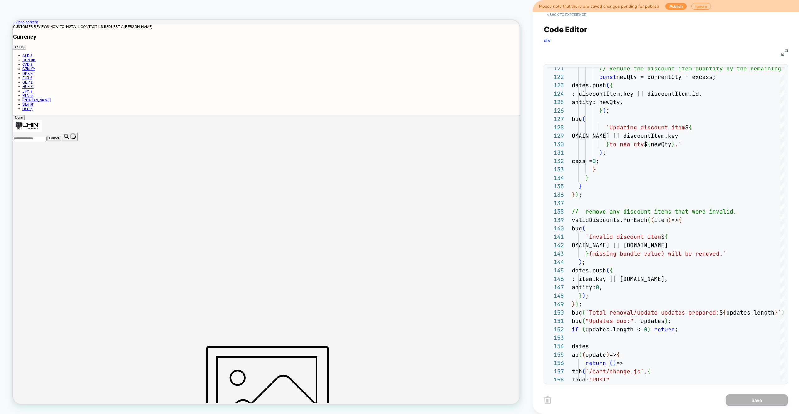
click at [471, 21] on div "Code Editor div JS 121 122 123 124 125 126 127 128 129 130 131 132 133 134 135 …" at bounding box center [665, 200] width 244 height 367
click at [471, 18] on button "< Back to experience" at bounding box center [566, 15] width 46 height 10
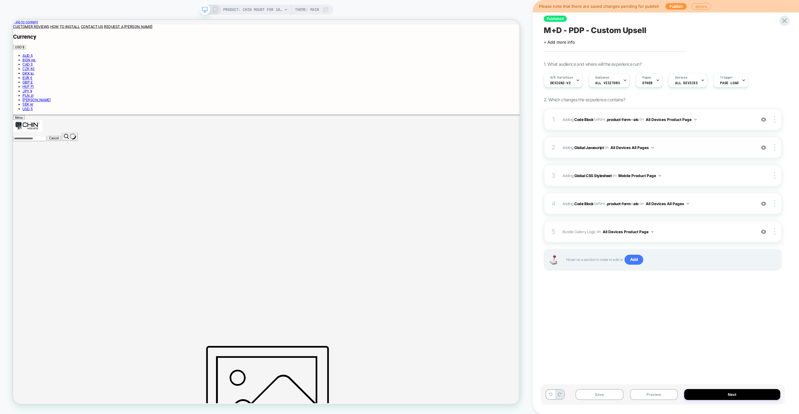
click at [471, 148] on button "All Devices All Pages" at bounding box center [631, 148] width 43 height 8
click at [471, 212] on div "All Devices Cart Page" at bounding box center [632, 214] width 84 height 13
click at [471, 226] on div "5 Bundle Gallery Logic Adding Code Block AFTER #_loomi_addon_1737986569660 on A…" at bounding box center [662, 232] width 238 height 22
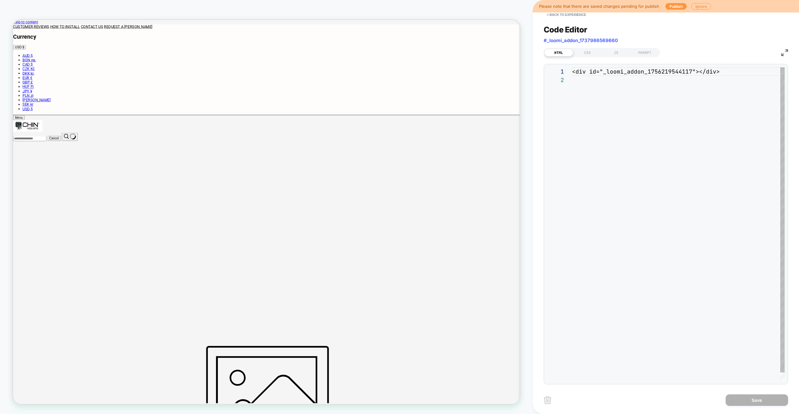
scroll to position [8, 0]
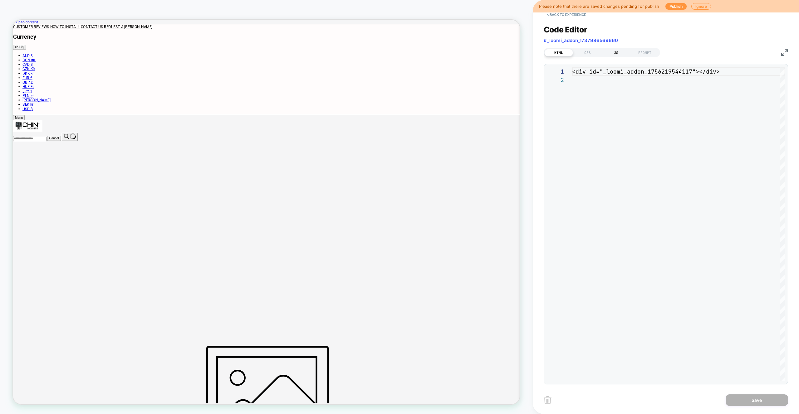
click at [471, 53] on div "JS" at bounding box center [615, 52] width 29 height 7
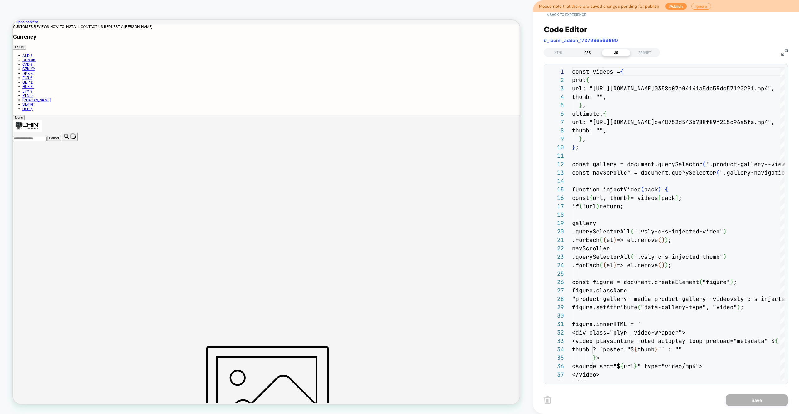
click at [471, 51] on div "CSS" at bounding box center [587, 52] width 29 height 7
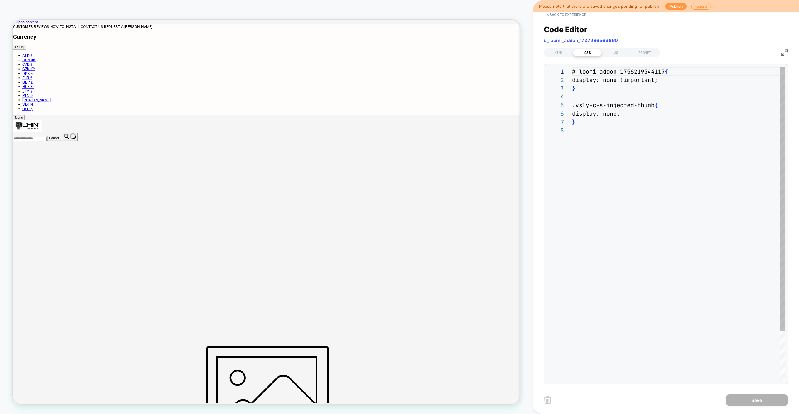
scroll to position [59, 0]
click at [471, 18] on button "< Back to experience" at bounding box center [566, 15] width 46 height 10
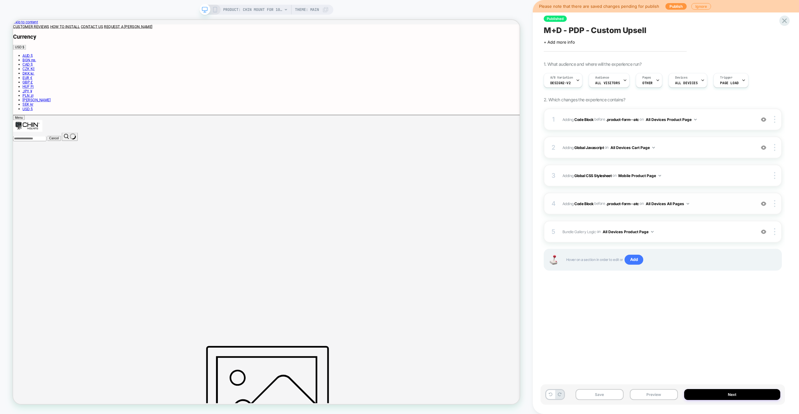
click at [471, 195] on div "4 Adding Code Block BEFORE .product-form--atc .product-form--atc on All Devices…" at bounding box center [662, 204] width 238 height 22
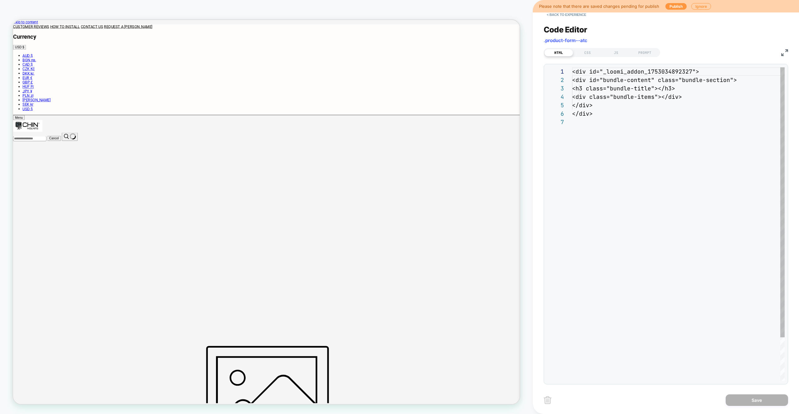
scroll to position [51, 0]
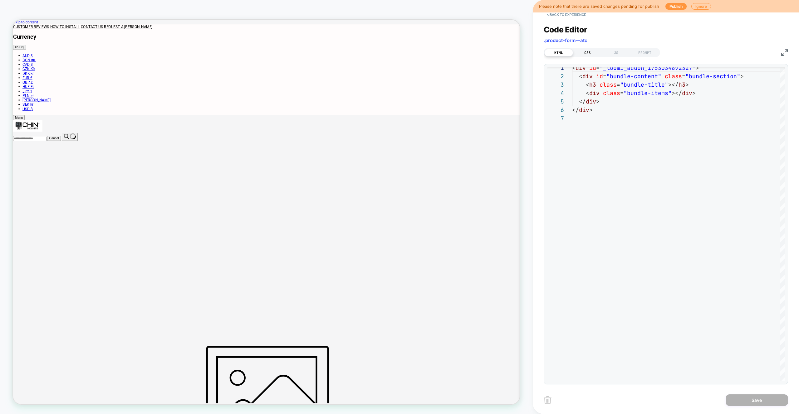
click at [471, 51] on div "CSS" at bounding box center [587, 52] width 29 height 7
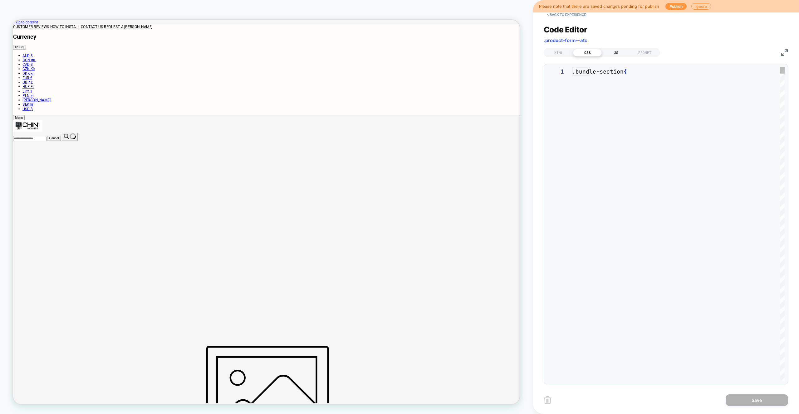
scroll to position [84, 0]
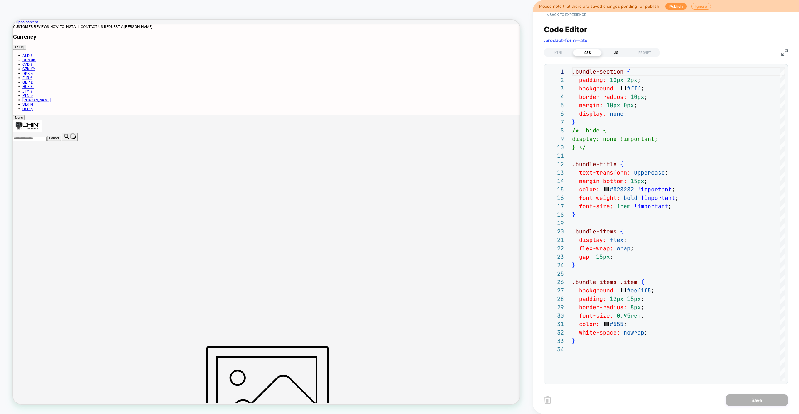
click at [471, 52] on div "JS" at bounding box center [615, 52] width 29 height 7
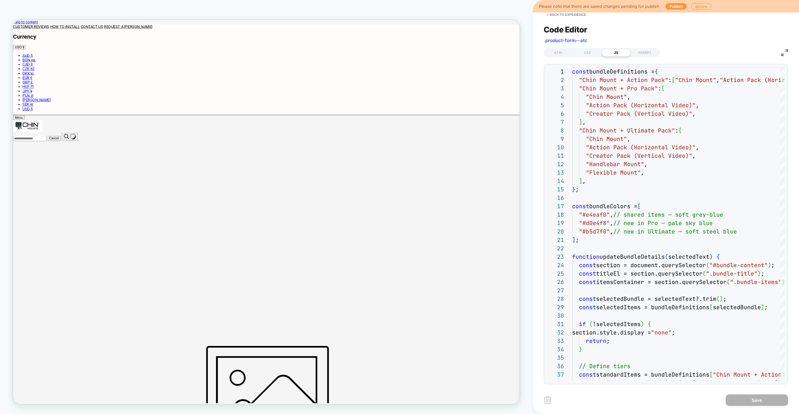
click at [471, 52] on img at bounding box center [784, 52] width 7 height 7
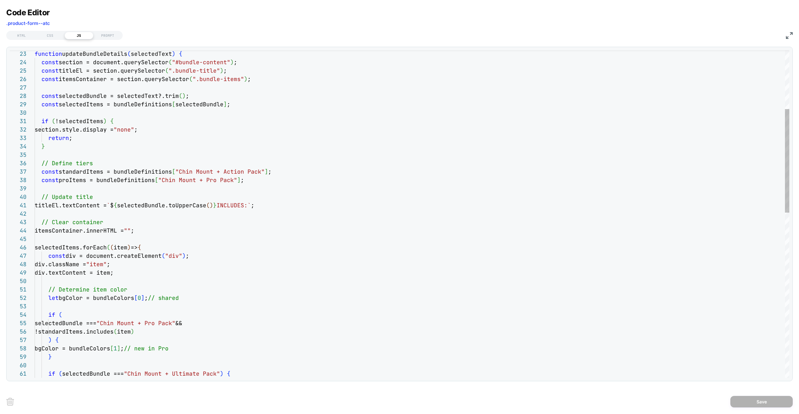
click at [87, 126] on div "const selectedItems = bundleDefinitions [ selectedBundle ] ; if ( !selectedItem…" at bounding box center [412, 381] width 754 height 1035
click at [87, 119] on div "const selectedItems = bundleDefinitions [ selectedBundle ] ; if ( !selectedItem…" at bounding box center [412, 381] width 754 height 1035
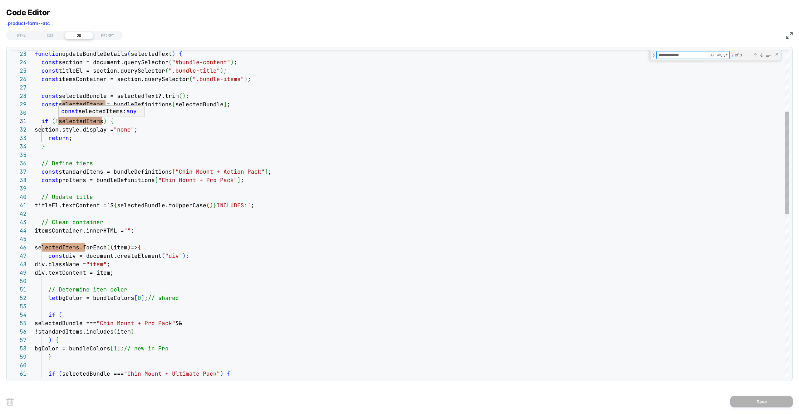
type textarea "**********"
click at [193, 104] on div "const selectedItems = bundleDefinitions [ selectedBundle ] ; if ( !selectedItem…" at bounding box center [412, 377] width 754 height 1046
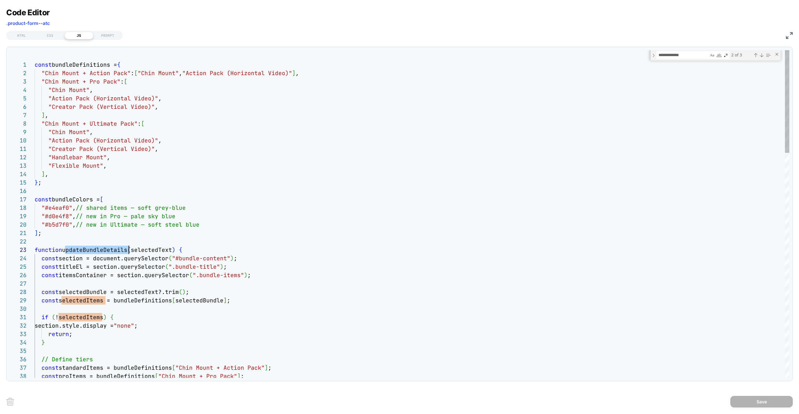
scroll to position [17, 94]
type textarea "*"
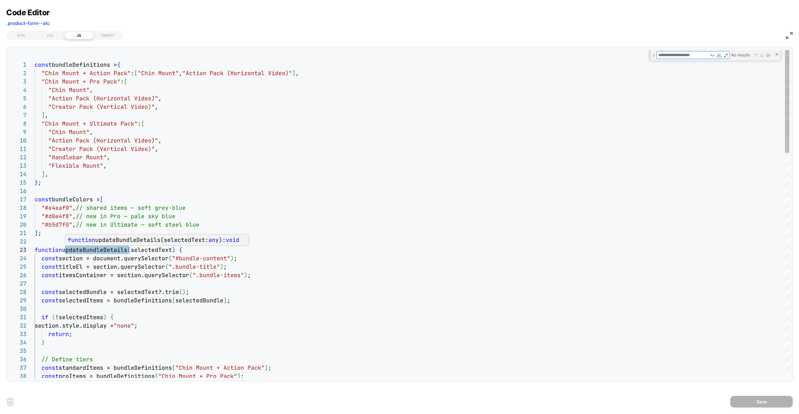
type textarea "**********"
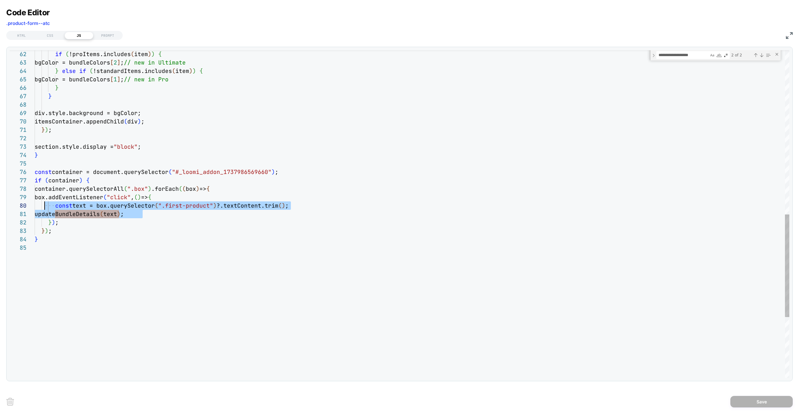
scroll to position [76, 3]
drag, startPoint x: 147, startPoint y: 216, endPoint x: 41, endPoint y: 202, distance: 107.5
click at [36, 205] on div "if ( !proItems.includes ( item ) ) { bgColor = bundleColors [ 2 ] ; // new in U…" at bounding box center [412, 49] width 754 height 1046
click at [195, 209] on div "if ( !proItems.includes ( item ) ) { bgColor = bundleColors [ 2 ] ; // new in U…" at bounding box center [412, 49] width 754 height 1046
click at [168, 204] on div "if ( !proItems.includes ( item ) ) { bgColor = bundleColors [ 2 ] ; // new in U…" at bounding box center [412, 49] width 754 height 1046
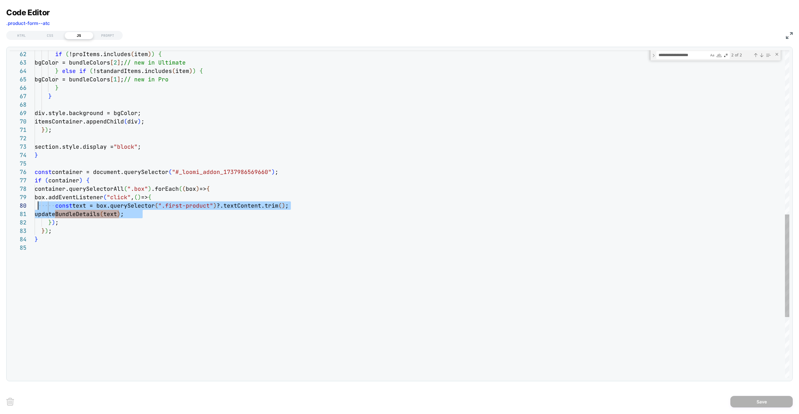
click at [163, 205] on div "if ( !proItems.includes ( item ) ) { bgColor = bundleColors [ 2 ] ; // new in U…" at bounding box center [412, 49] width 754 height 1046
type textarea "**********"
click at [191, 191] on div "if ( !proItems.includes ( item ) ) { bgColor = bundleColors [ 2 ] ; // new in U…" at bounding box center [412, 49] width 754 height 1046
drag, startPoint x: 163, startPoint y: 208, endPoint x: 214, endPoint y: 209, distance: 50.5
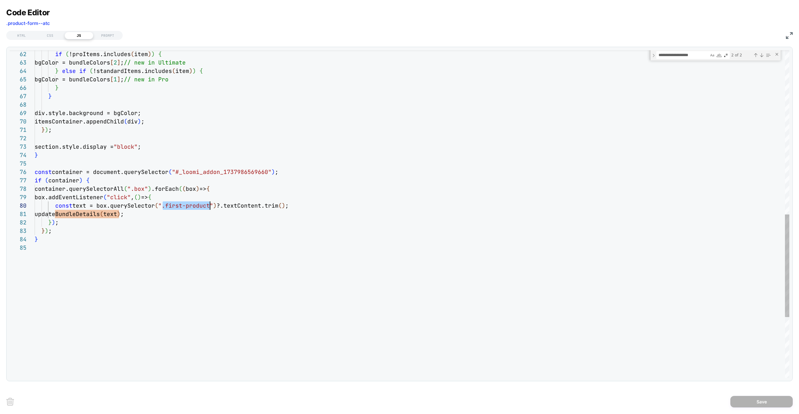
click at [209, 209] on div "if ( !proItems.includes ( item ) ) { bgColor = bundleColors [ 2 ] ; // new in U…" at bounding box center [412, 49] width 754 height 1046
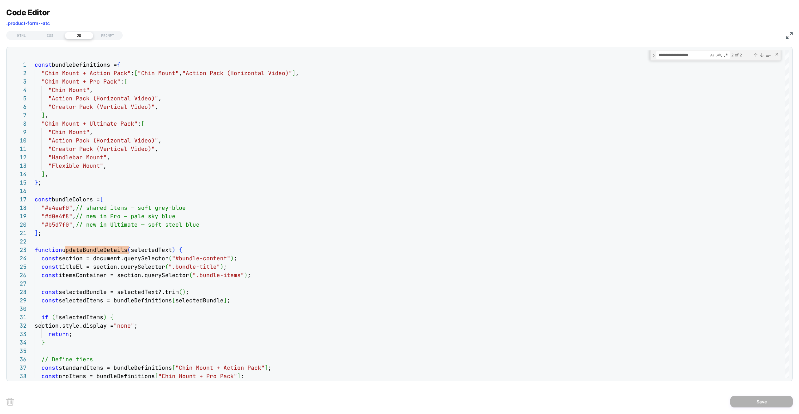
click at [471, 35] on img at bounding box center [788, 35] width 7 height 7
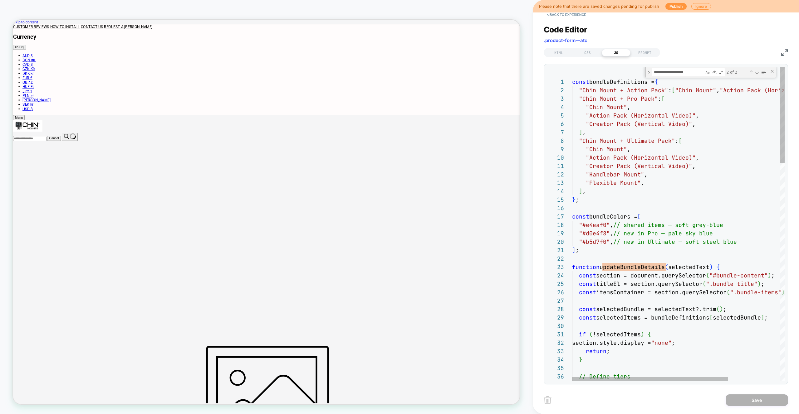
click at [471, 21] on div "Code Editor .product-form--atc HTML CSS JS PROMPT 1 2 3 4 5 6 7 8 9 10 11 12 13…" at bounding box center [665, 200] width 244 height 367
click at [471, 18] on button "< Back to experience" at bounding box center [566, 15] width 46 height 10
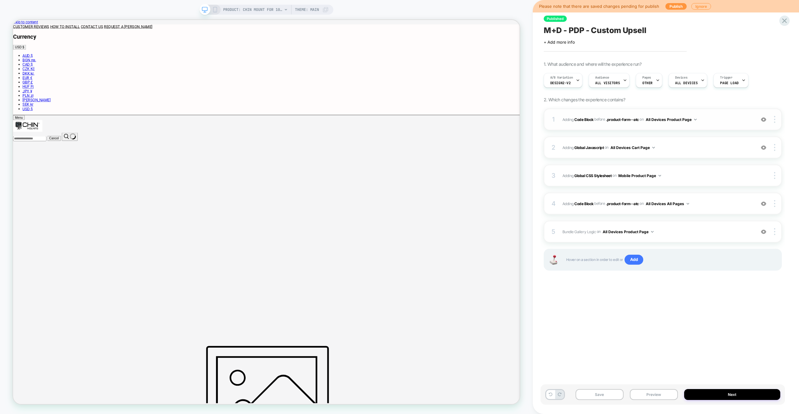
click at [471, 117] on span "Adding Code Block BEFORE .product-form--atc .product-form--atc on All Devices P…" at bounding box center [657, 120] width 190 height 8
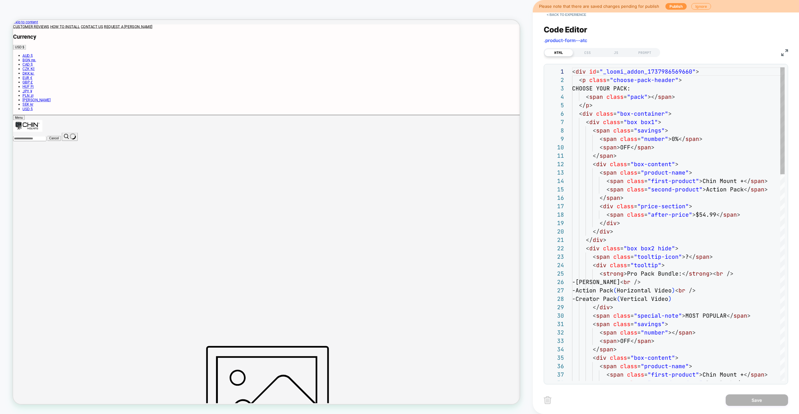
scroll to position [84, 0]
type textarea "**********"
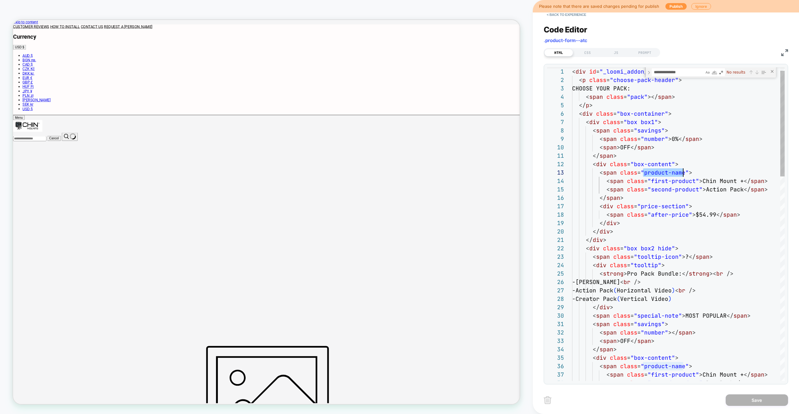
scroll to position [17, 111]
drag, startPoint x: 644, startPoint y: 174, endPoint x: 628, endPoint y: 146, distance: 32.0
click at [471, 17] on button "< Back to experience" at bounding box center [566, 15] width 46 height 10
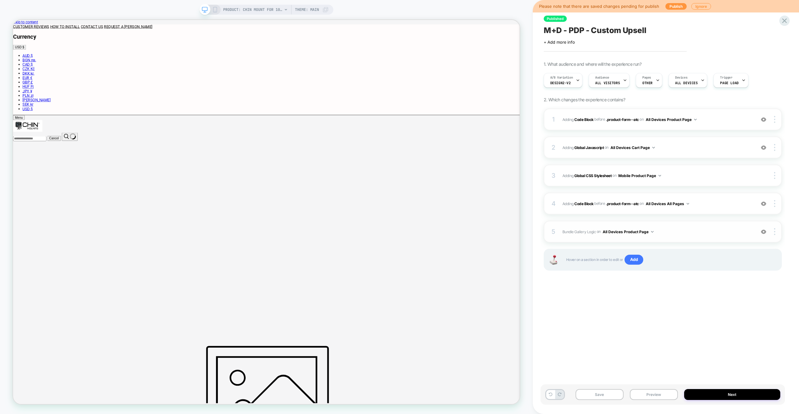
click at [471, 233] on span "Bundle Gallery Logic Adding Code Block AFTER #_loomi_addon_1737986569660 on All…" at bounding box center [657, 232] width 190 height 8
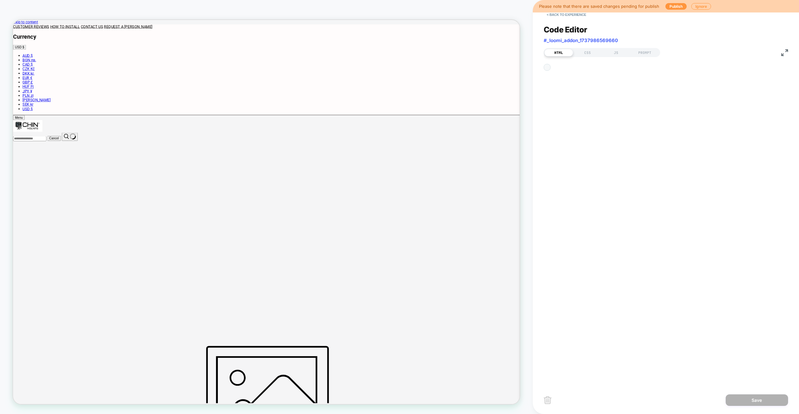
scroll to position [8, 0]
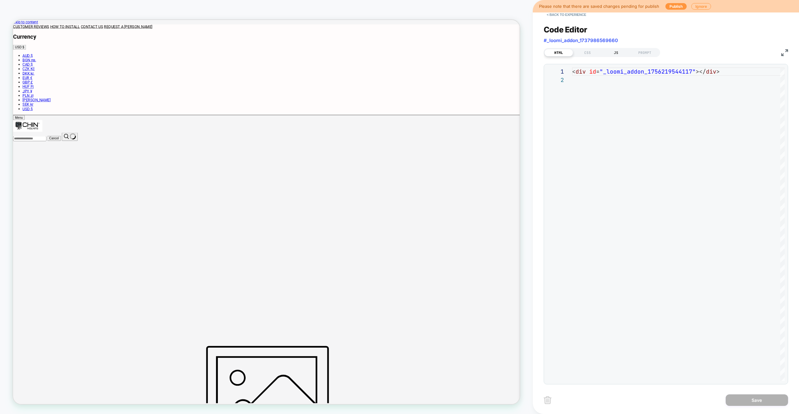
click at [471, 52] on div "JS" at bounding box center [615, 52] width 29 height 7
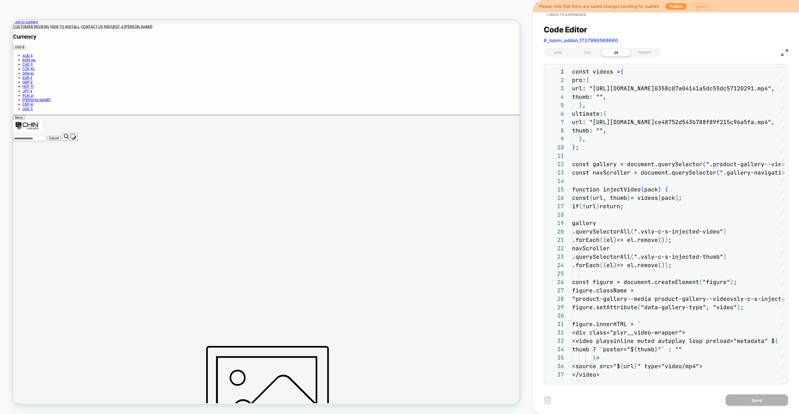
scroll to position [84, 0]
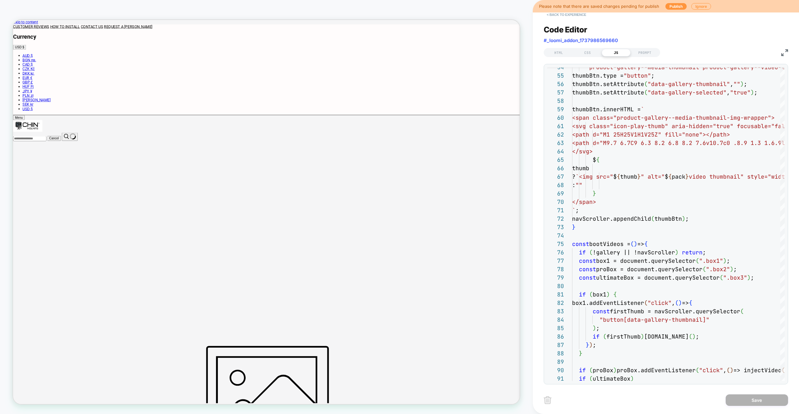
click at [471, 15] on button "< Back to experience" at bounding box center [566, 15] width 46 height 10
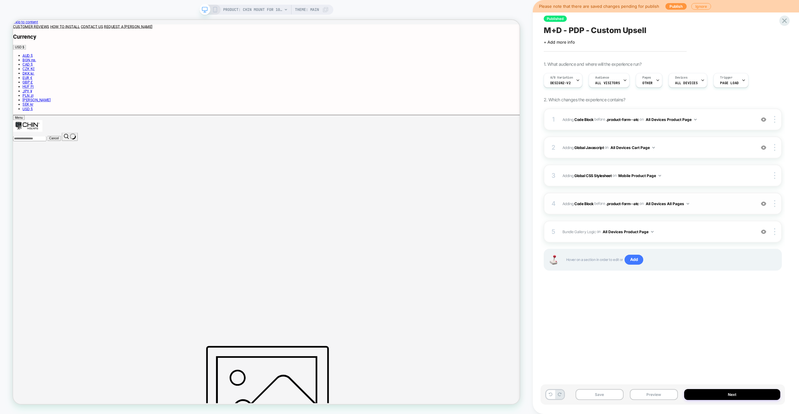
click at [471, 208] on div "4 Adding Code Block BEFORE .product-form--atc .product-form--atc on All Devices…" at bounding box center [662, 204] width 238 height 22
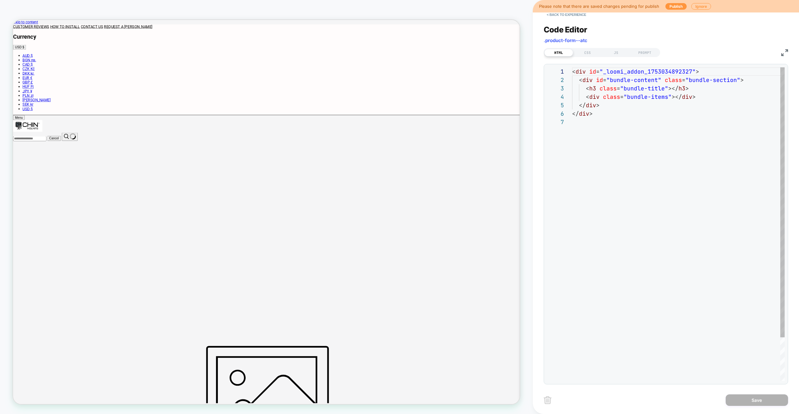
scroll to position [51, 0]
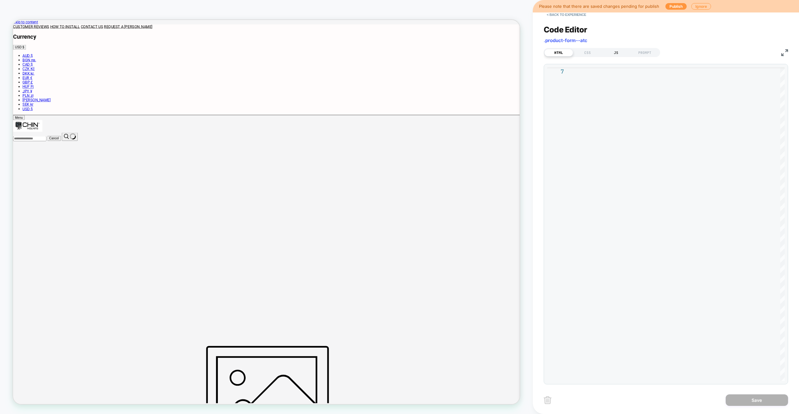
click at [471, 54] on div "JS" at bounding box center [615, 52] width 29 height 7
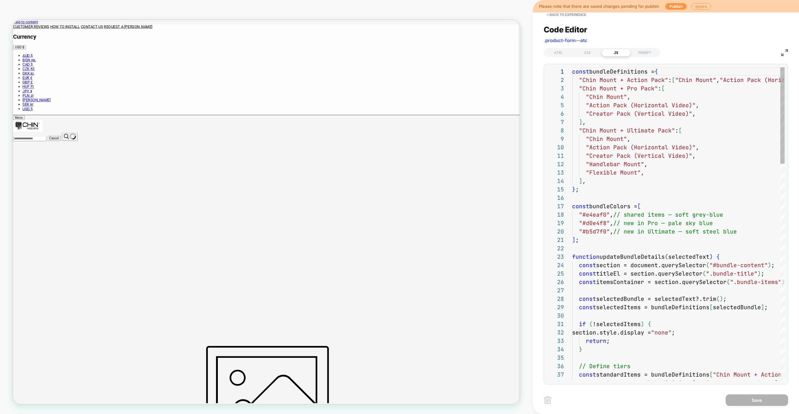
scroll to position [84, 0]
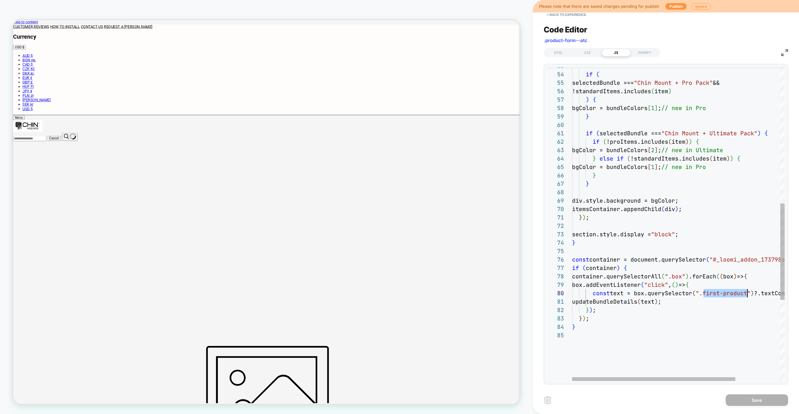
drag, startPoint x: 702, startPoint y: 293, endPoint x: 747, endPoint y: 294, distance: 45.2
type textarea "**********"
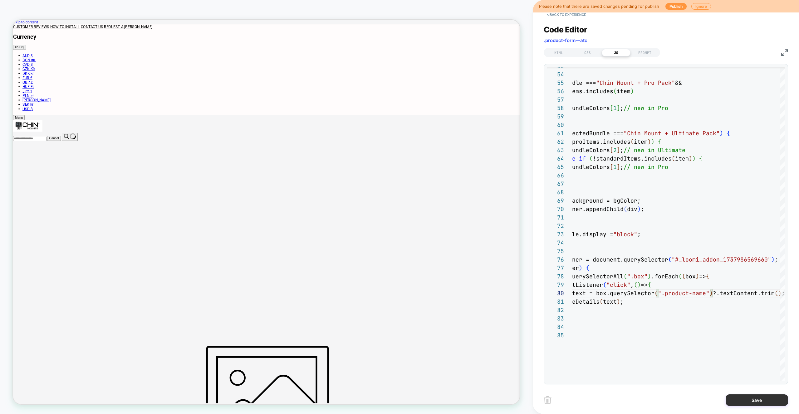
drag, startPoint x: 751, startPoint y: 396, endPoint x: 746, endPoint y: 396, distance: 5.3
click at [471, 247] on button "Save" at bounding box center [756, 401] width 62 height 12
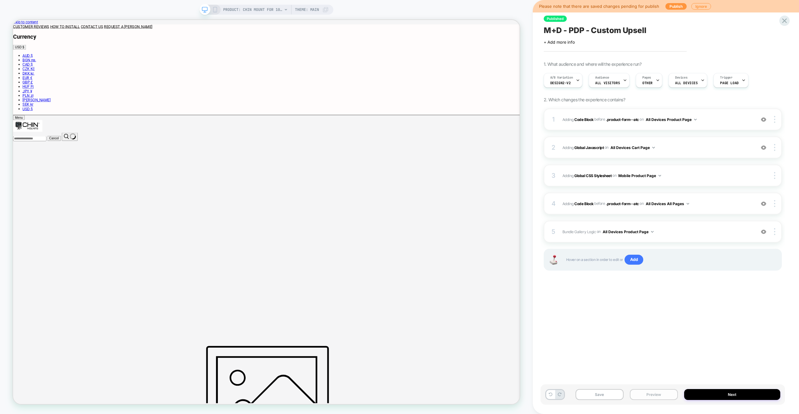
click at [471, 247] on button "Preview" at bounding box center [653, 394] width 48 height 11
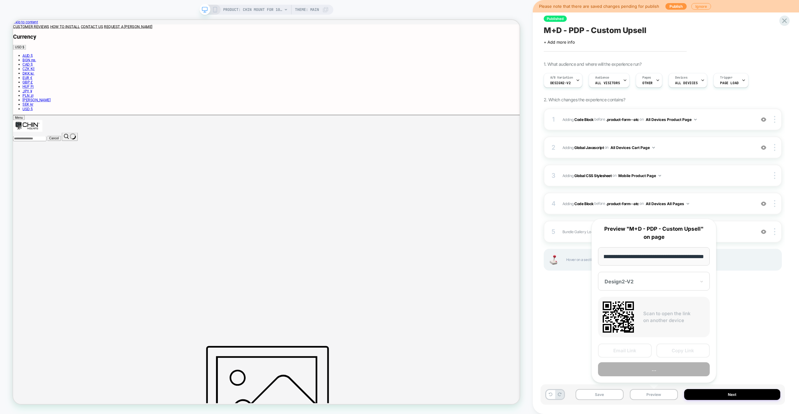
scroll to position [0, 0]
click at [471, 247] on button "Preview" at bounding box center [654, 369] width 112 height 14
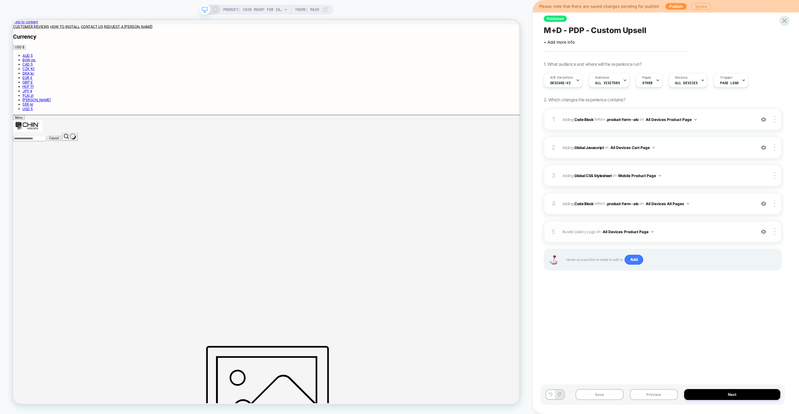
click at [0, 0] on span "Bundle Gallery Logic Adding Code Block AFTER #_loomi_addon_1737986569660 on All…" at bounding box center [0, 0] width 0 height 0
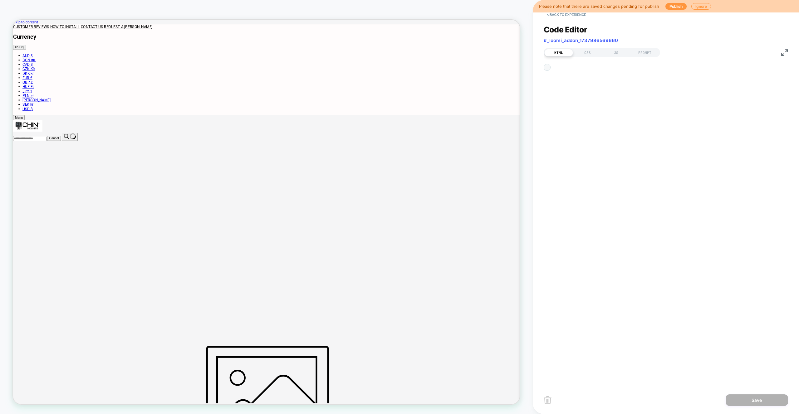
scroll to position [8, 0]
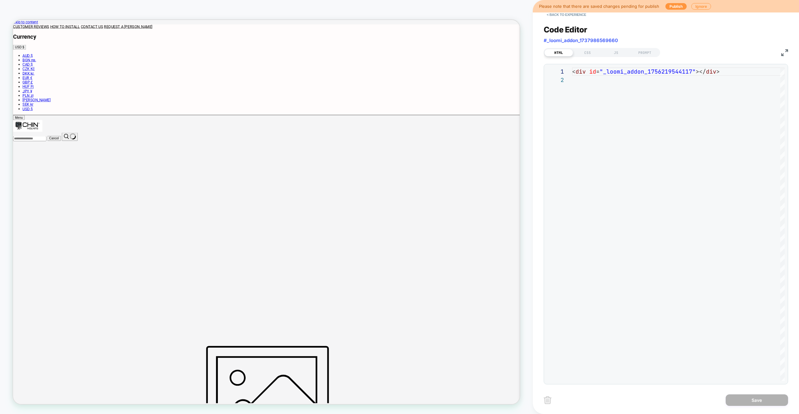
click at [0, 0] on div "Please note that there are saved changes pending for publish Publish Ignore" at bounding box center [0, 0] width 0 height 0
click at [558, 13] on button "< Back to experience" at bounding box center [566, 15] width 46 height 10
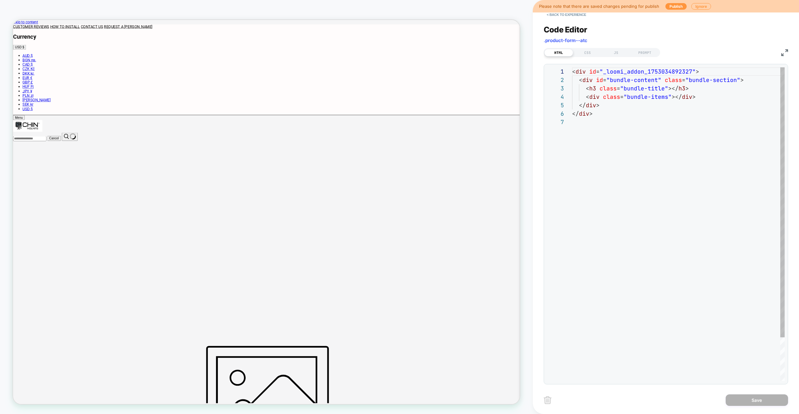
scroll to position [51, 0]
drag, startPoint x: 619, startPoint y: 53, endPoint x: 631, endPoint y: 59, distance: 13.4
click at [619, 53] on div "JS" at bounding box center [615, 52] width 29 height 7
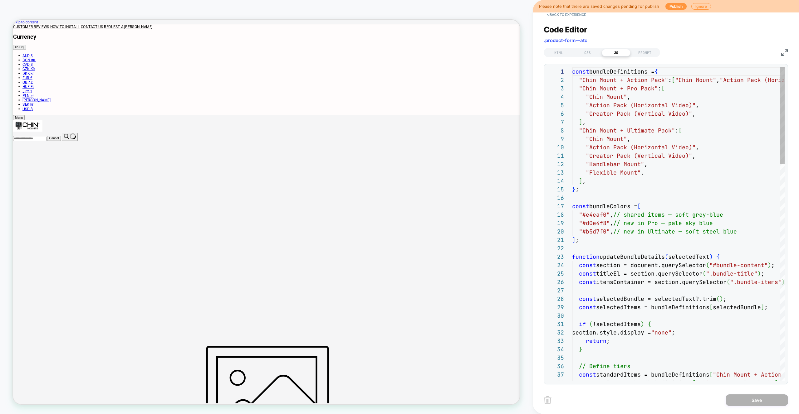
drag, startPoint x: 631, startPoint y: 59, endPoint x: 686, endPoint y: 93, distance: 64.7
type textarea "**********"
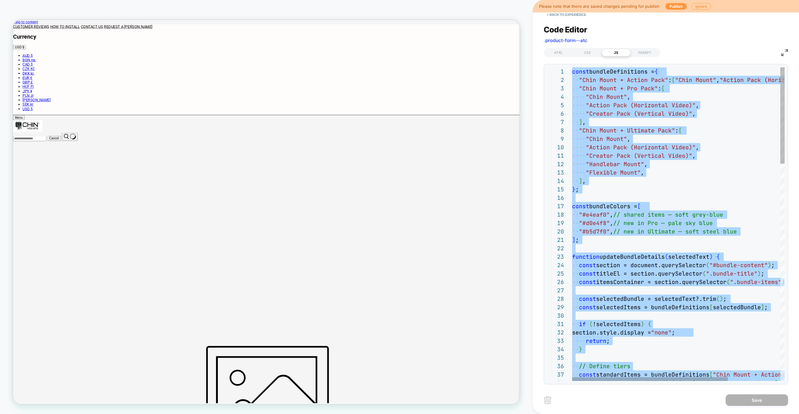
drag, startPoint x: 681, startPoint y: 105, endPoint x: 678, endPoint y: 104, distance: 3.2
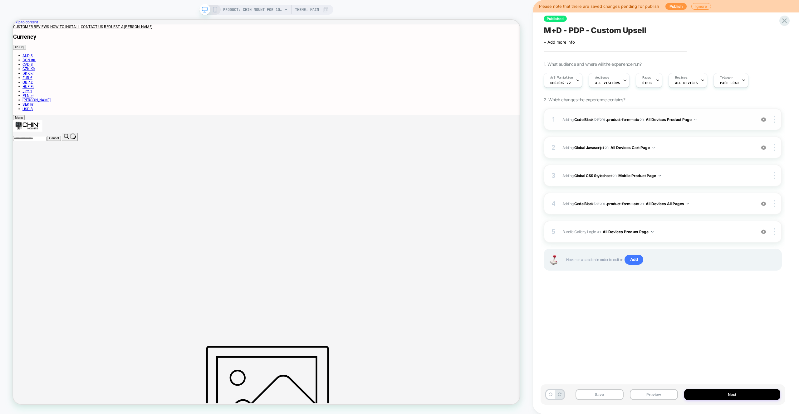
click at [708, 123] on span "Adding Code Block BEFORE .product-form--atc .product-form--atc on All Devices P…" at bounding box center [657, 120] width 190 height 8
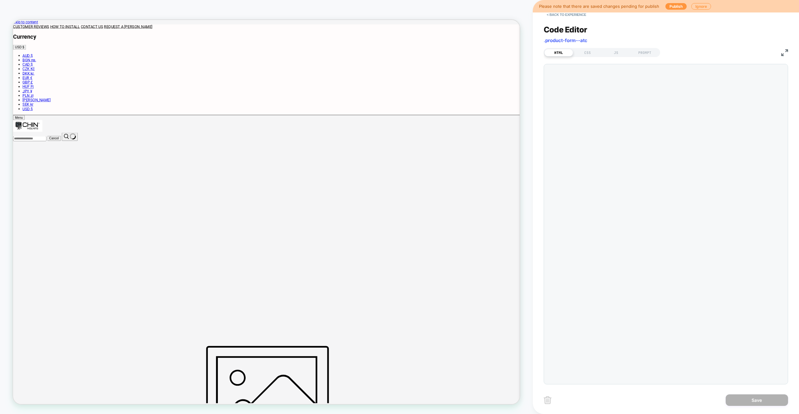
scroll to position [84, 0]
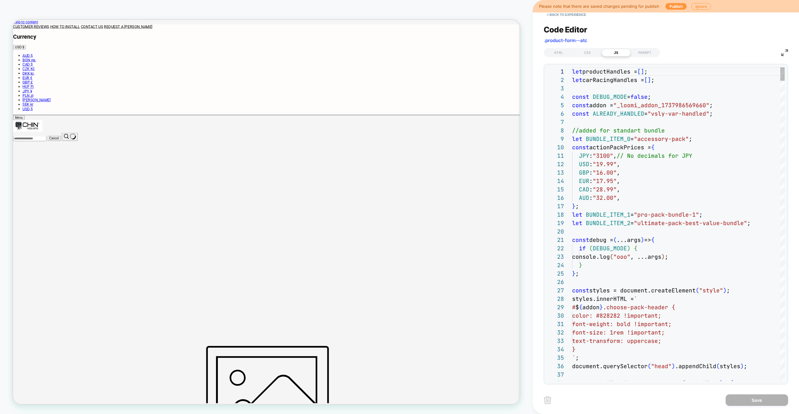
drag, startPoint x: 648, startPoint y: 66, endPoint x: 723, endPoint y: 110, distance: 87.3
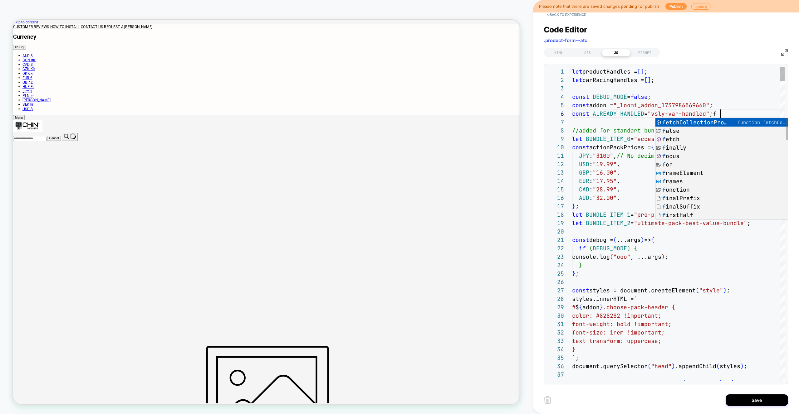
type textarea "**********"
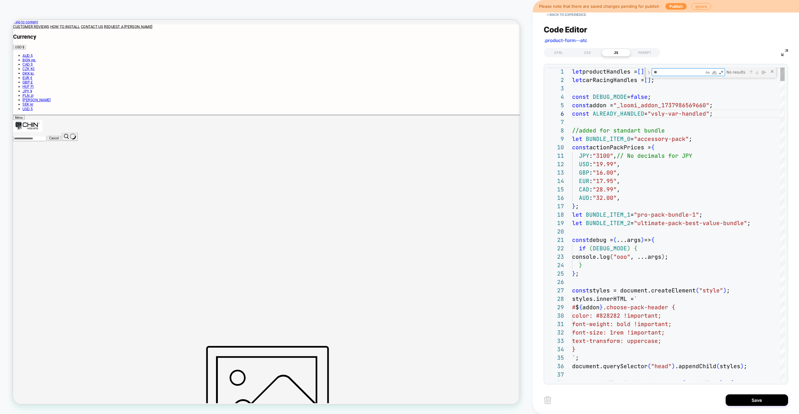
type textarea "***"
type textarea "**********"
type textarea "****"
type textarea "**********"
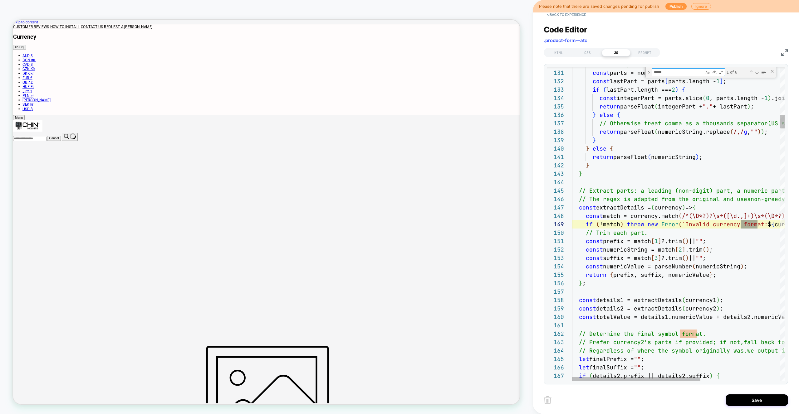
type textarea "******"
type textarea "**********"
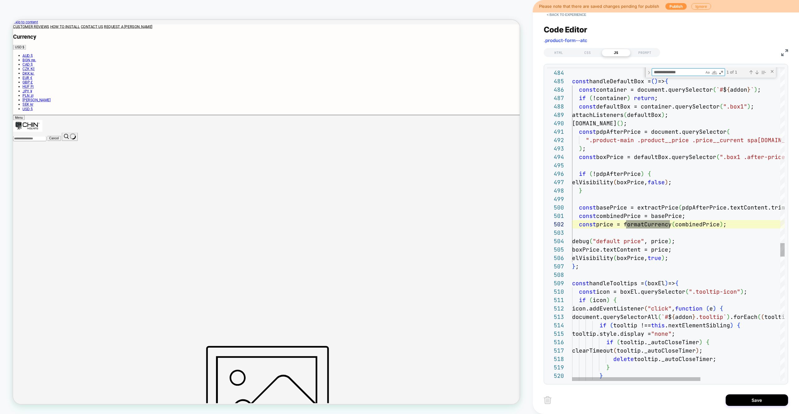
scroll to position [84, 101]
type textarea "**********"
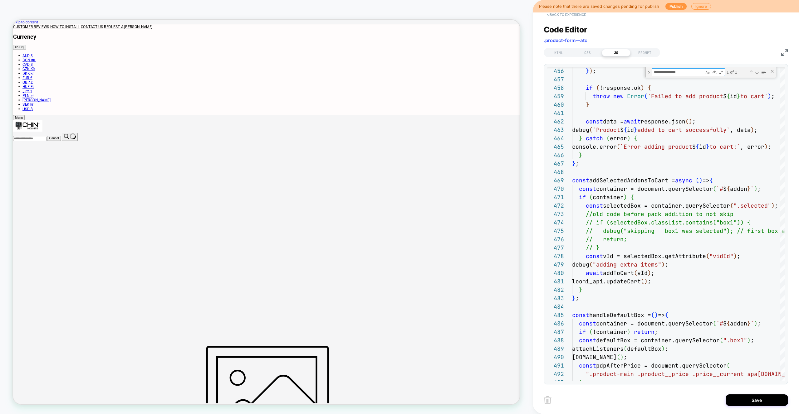
click at [581, 18] on button "< Back to experience" at bounding box center [566, 15] width 46 height 10
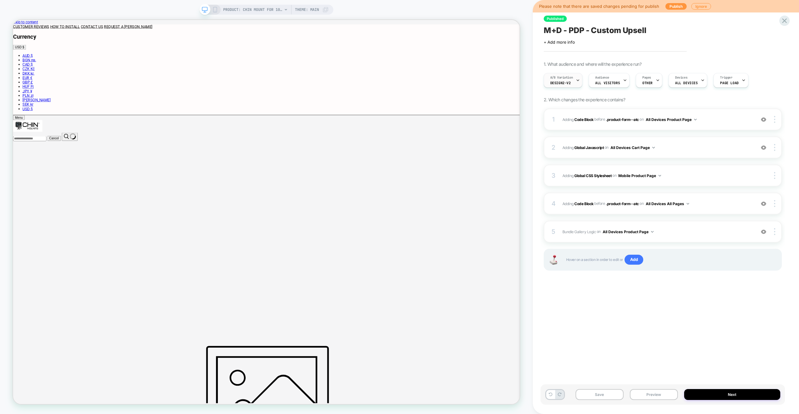
click at [578, 79] on icon at bounding box center [578, 80] width 4 height 4
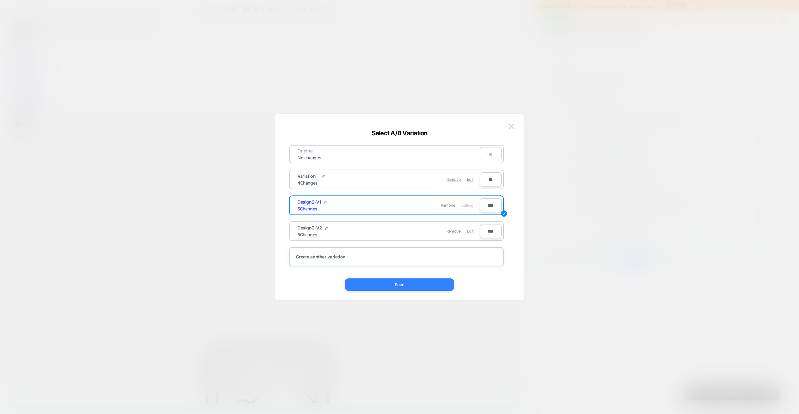
click at [441, 286] on button "Save" at bounding box center [399, 285] width 109 height 12
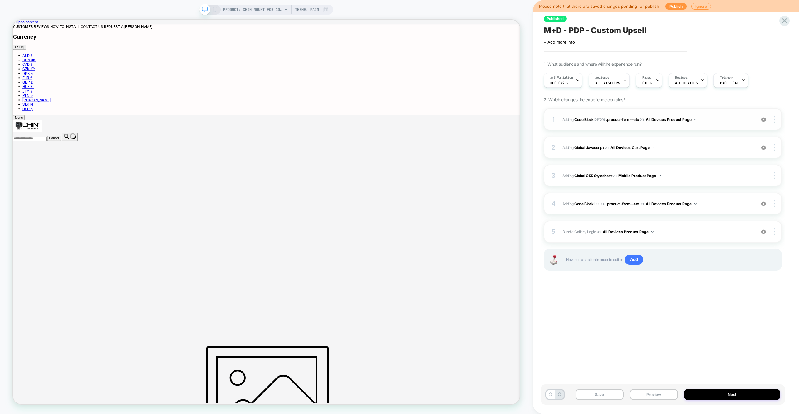
click at [715, 126] on div "1 Adding Code Block BEFORE .product-form--atc .product-form--atc on All Devices…" at bounding box center [662, 120] width 238 height 22
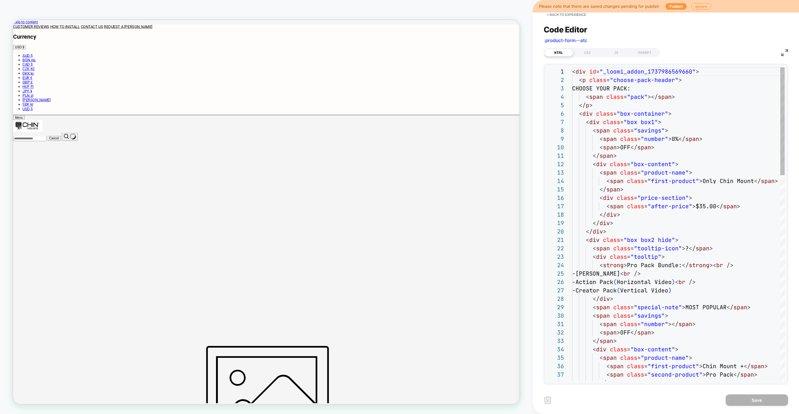
scroll to position [84, 0]
click at [623, 56] on div "JS" at bounding box center [615, 52] width 29 height 7
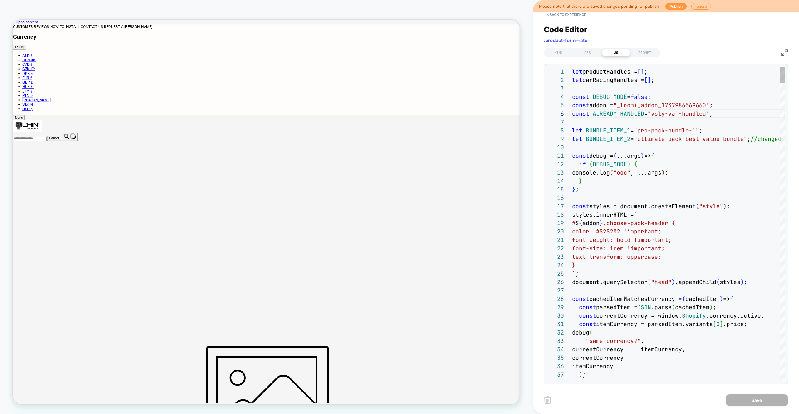
click at [733, 109] on div "const ALREADY_HANDLED = "vsly-var-handled" ;" at bounding box center [678, 113] width 212 height 8
type textarea "*"
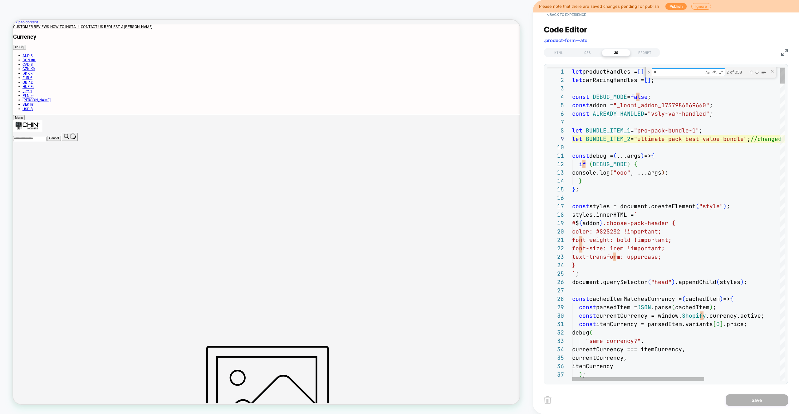
type textarea "**********"
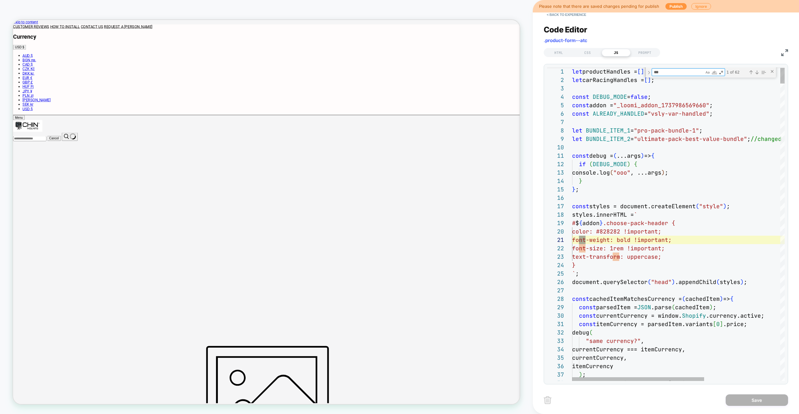
type textarea "****"
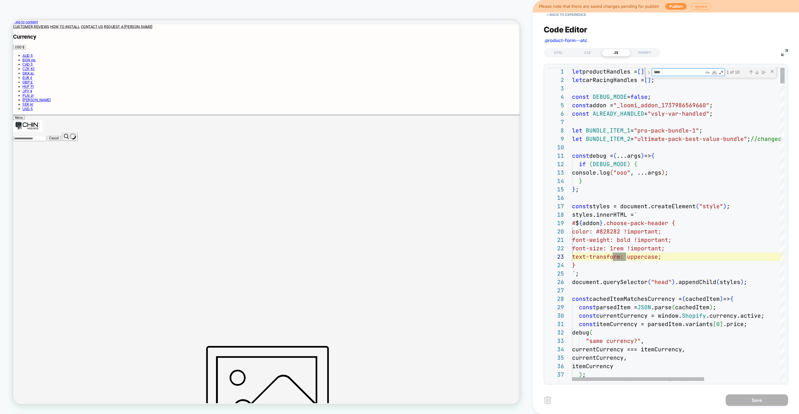
type textarea "**********"
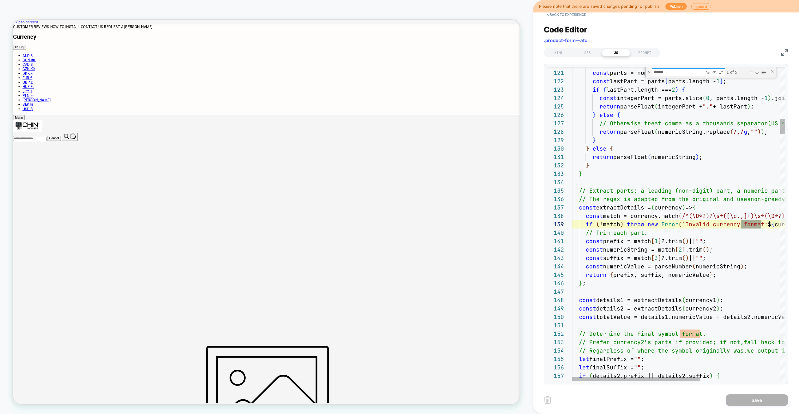
scroll to position [84, 189]
type textarea "**********"
type textarea "*"
type textarea "**********"
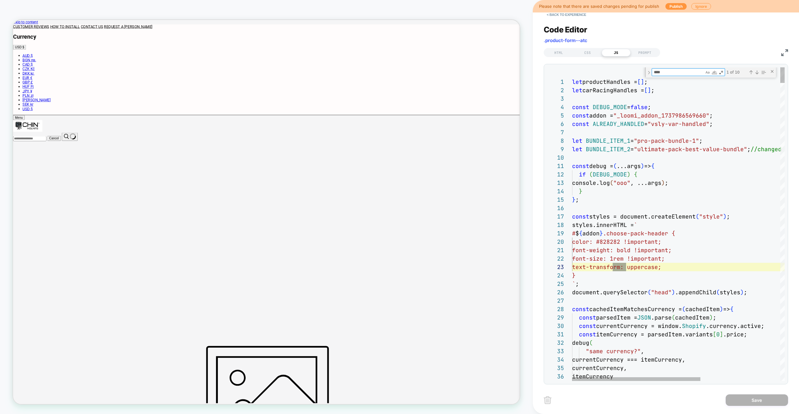
type textarea "*****"
type textarea "**********"
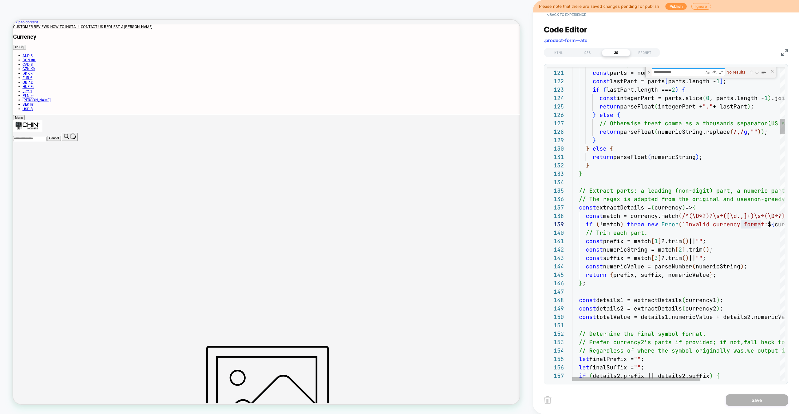
type textarea "**********"
type textarea "*"
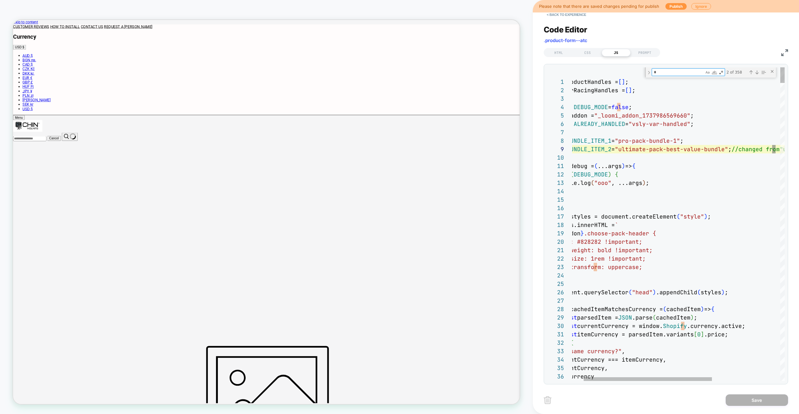
type textarea "**********"
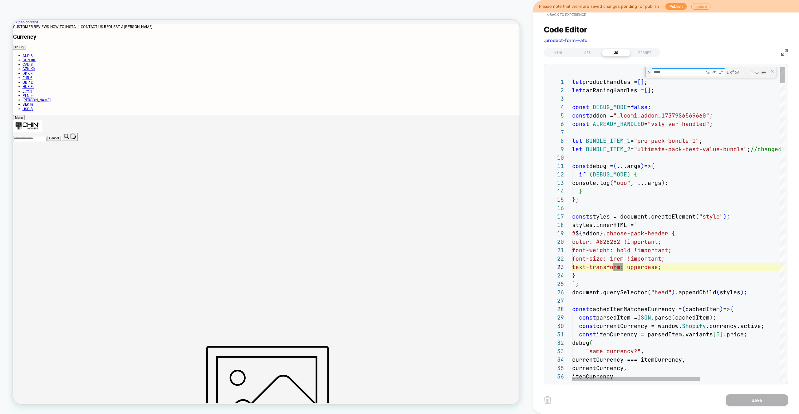
type textarea "*****"
type textarea "**********"
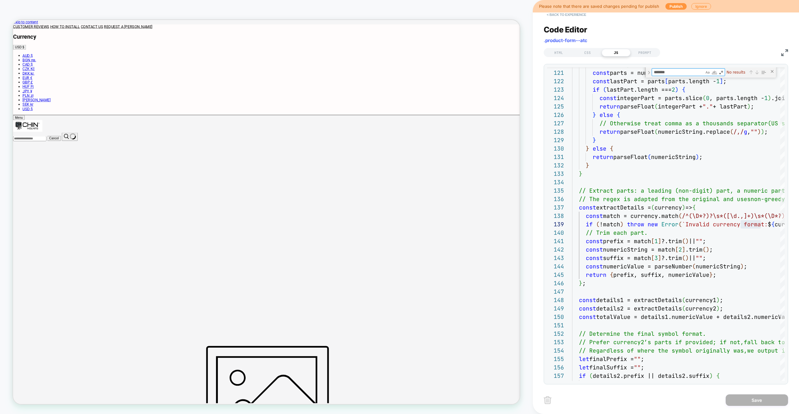
type textarea "*******"
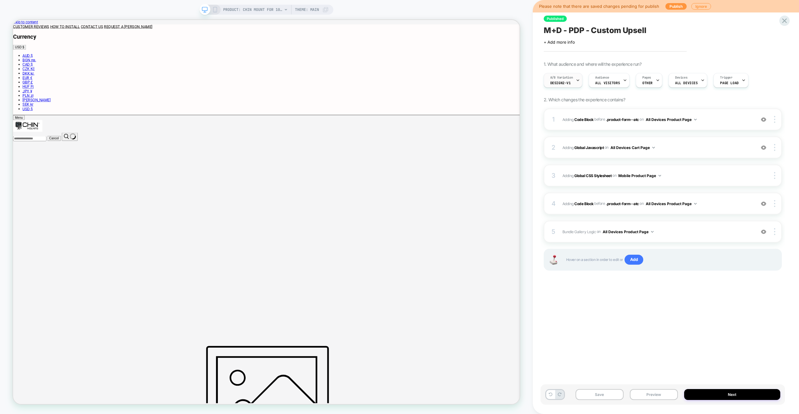
click at [559, 81] on span "Design2-V1" at bounding box center [560, 83] width 21 height 4
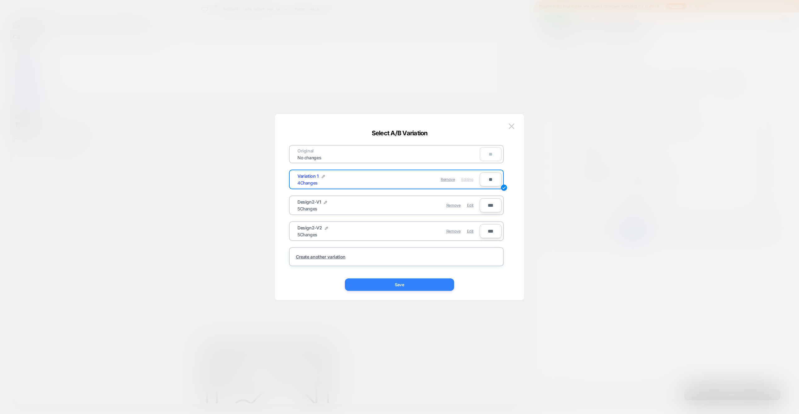
click at [440, 282] on button "Save" at bounding box center [399, 285] width 109 height 12
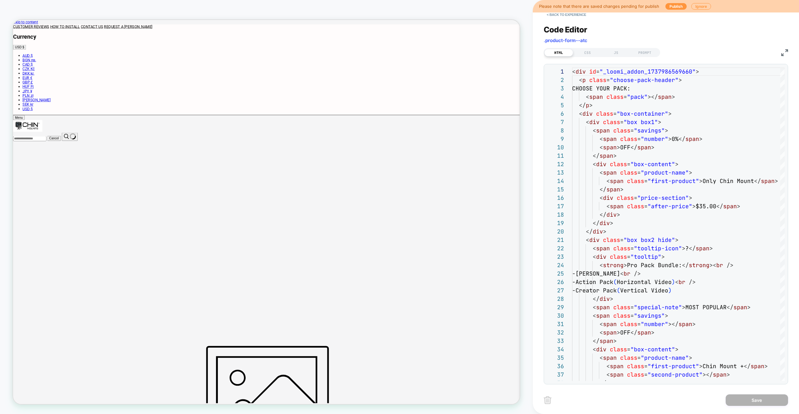
scroll to position [84, 0]
click at [617, 57] on div "Code Editor .product-form--atc HTML CSS JS PROMPT 1 2 3 4 5 6 7 8 9 10 11 12 13…" at bounding box center [665, 200] width 244 height 367
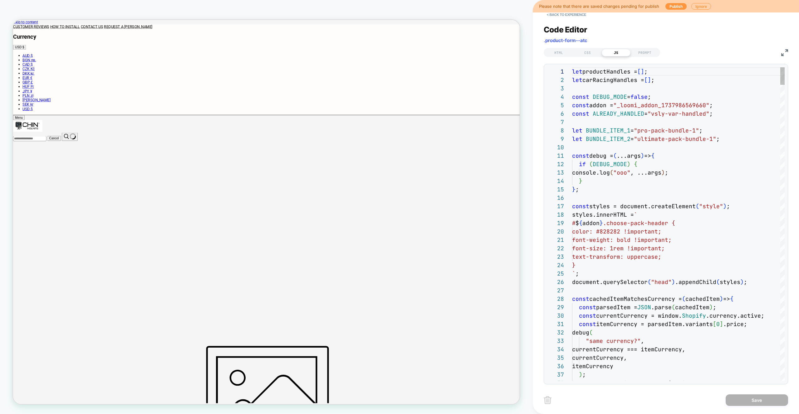
drag, startPoint x: 641, startPoint y: 66, endPoint x: 704, endPoint y: 110, distance: 76.8
type textarea "**********"
type textarea "*"
type textarea "**********"
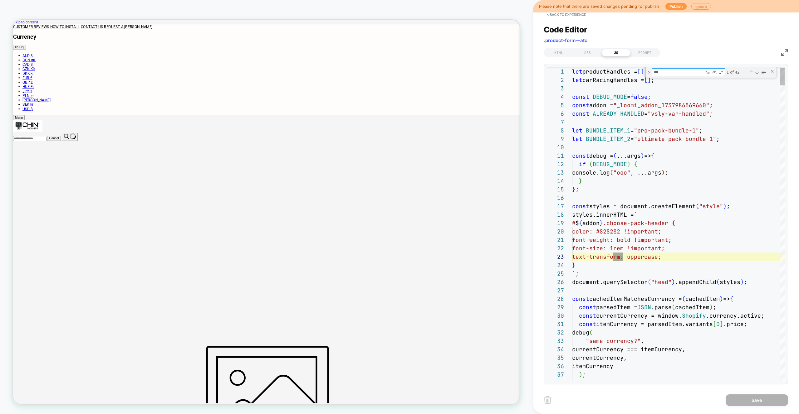
type textarea "****"
type textarea "**********"
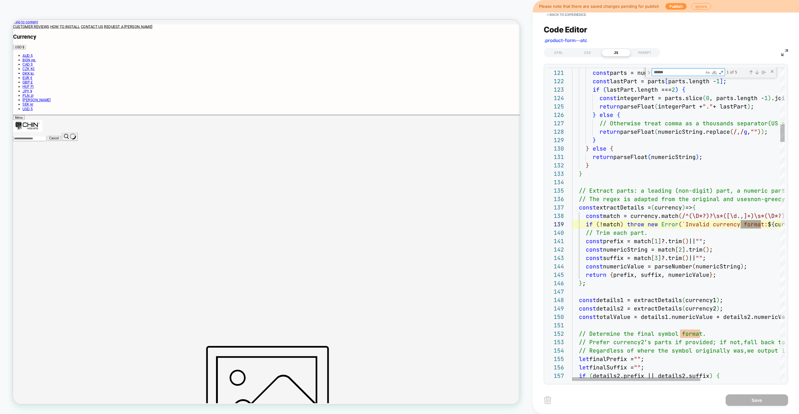
scroll to position [84, 189]
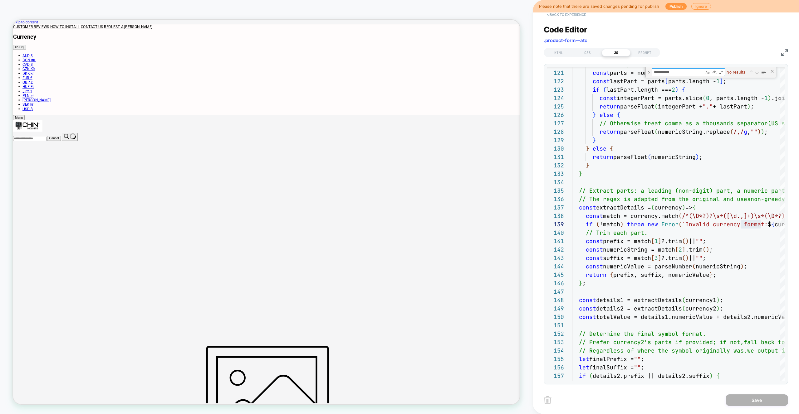
type textarea "**********"
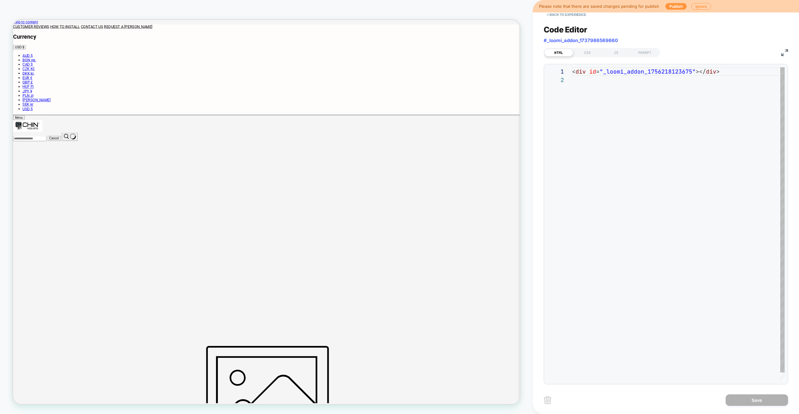
scroll to position [8, 0]
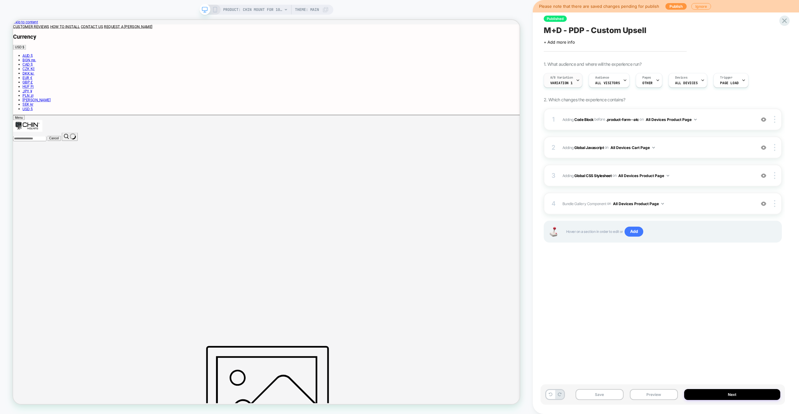
click at [569, 76] on span "A/B Variation" at bounding box center [561, 77] width 23 height 4
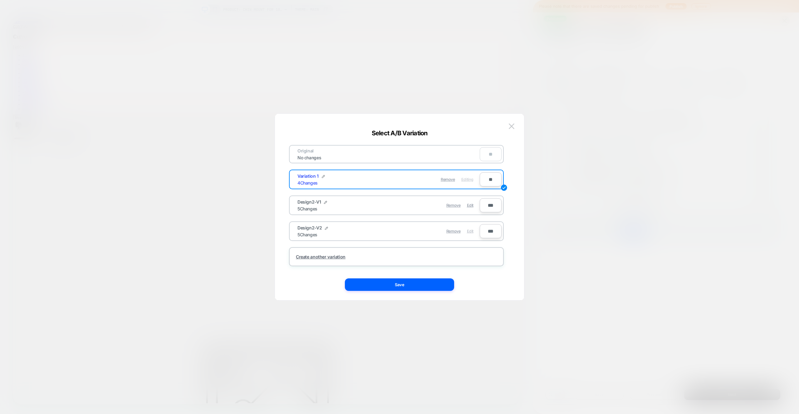
click at [470, 233] on span "Edit" at bounding box center [470, 231] width 7 height 5
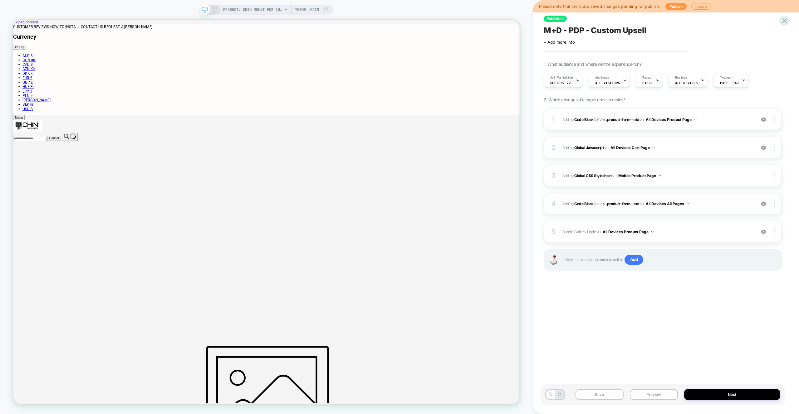
click at [713, 209] on div "4 Adding Code Block BEFORE .product-form--atc .product-form--atc on All Devices…" at bounding box center [662, 204] width 238 height 22
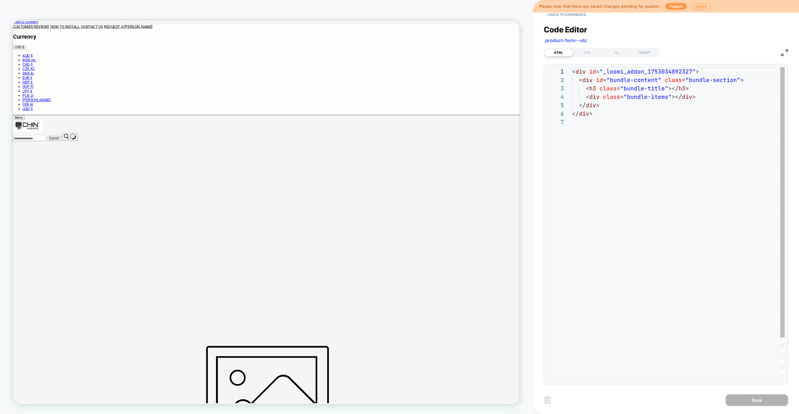
scroll to position [51, 0]
click at [608, 54] on div "JS" at bounding box center [615, 52] width 29 height 7
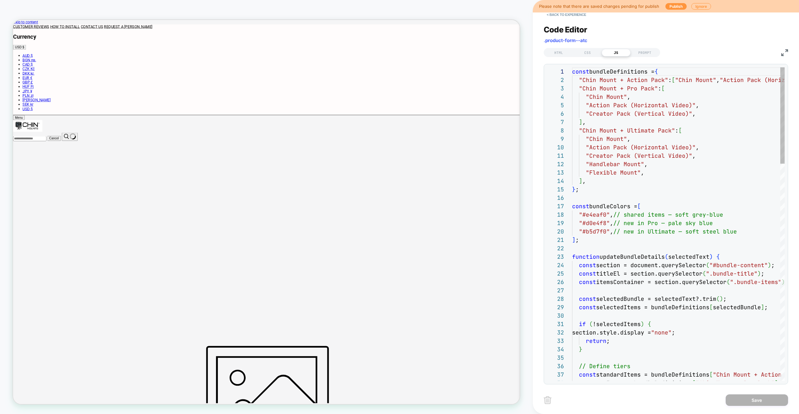
scroll to position [84, 0]
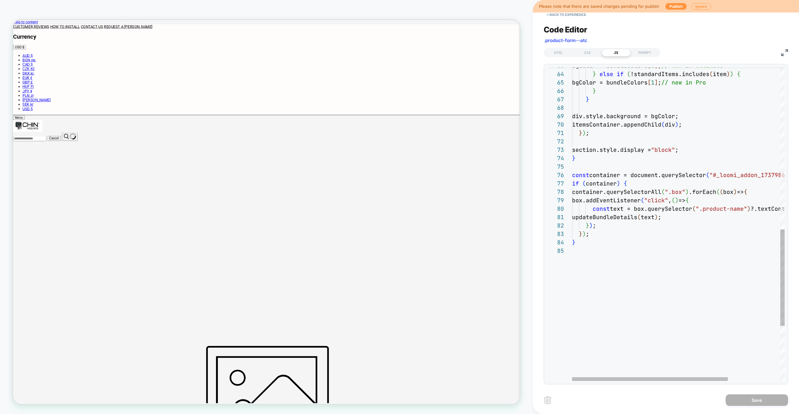
click at [606, 251] on div "} } ) ; const text = box.querySelector ( ".product-name" ) ?.textContent.trim (…" at bounding box center [714, 49] width 284 height 1021
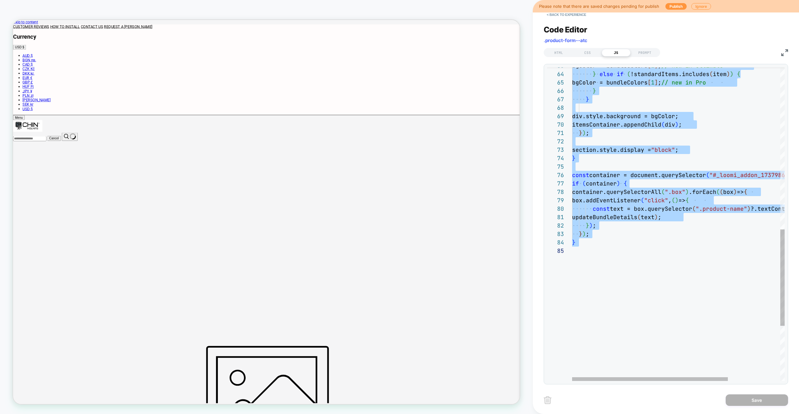
click at [636, 230] on div "} } ) ; const text = box.querySelector ( ".product-name" ) ?.textContent.trim (…" at bounding box center [714, 49] width 284 height 1021
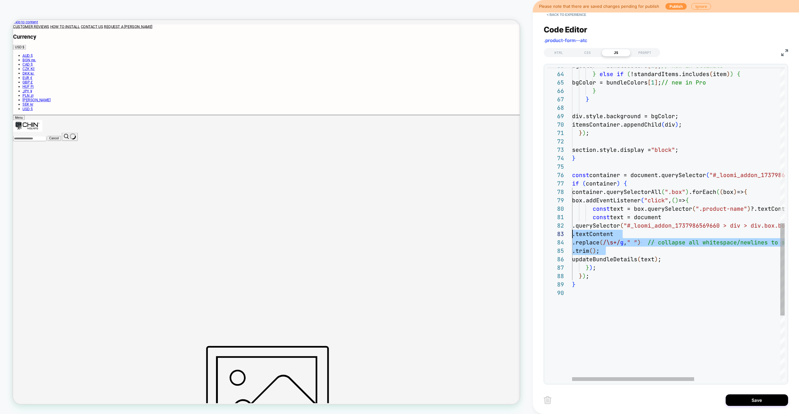
scroll to position [25, 0]
drag, startPoint x: 610, startPoint y: 251, endPoint x: 542, endPoint y: 239, distance: 68.8
click at [0, 0] on div "< Back to experience Code Editor .product-form--atc HTML CSS JS PROMPT 80 86 78…" at bounding box center [0, 0] width 0 height 0
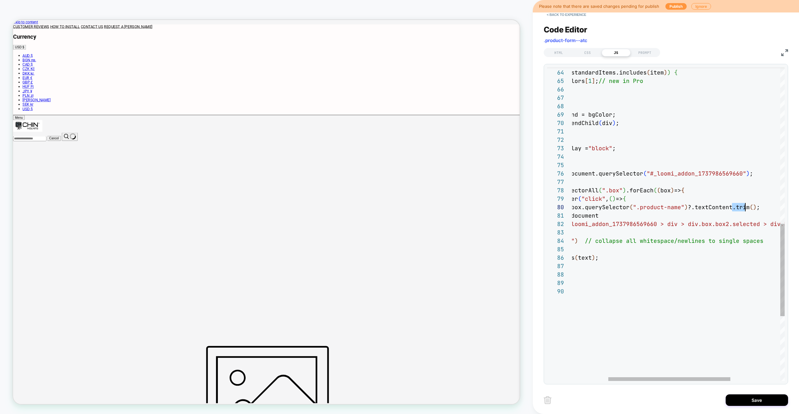
scroll to position [76, 249]
drag, startPoint x: 733, startPoint y: 207, endPoint x: 763, endPoint y: 208, distance: 30.6
click at [763, 208] on div "const text = box.querySelector ( ".product-name" ) ?.textContent.trim ( ) ; upd…" at bounding box center [690, 69] width 362 height 1063
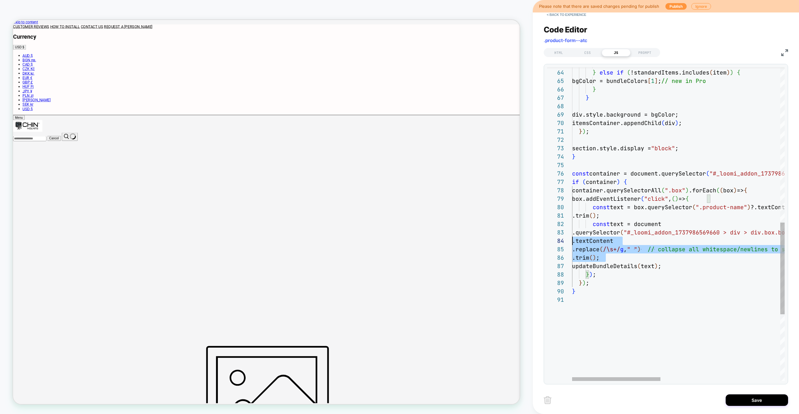
scroll to position [8, 0]
drag, startPoint x: 607, startPoint y: 259, endPoint x: 540, endPoint y: 226, distance: 74.9
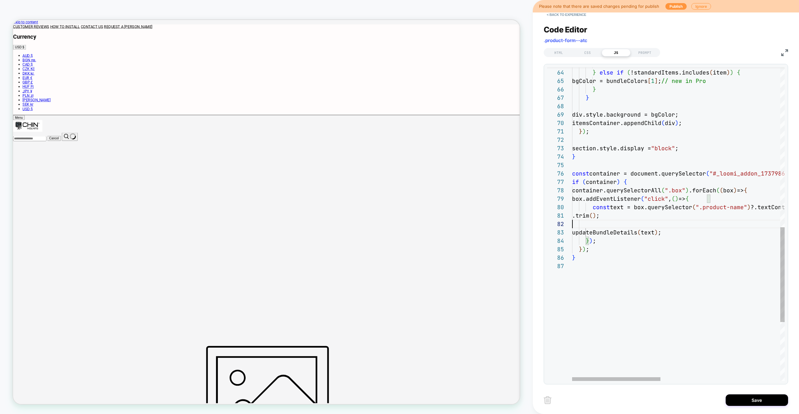
type textarea "**********"
click at [773, 392] on div "< Back to experience Code Editor .product-form--atc HTML CSS JS PROMPT 80 83 78…" at bounding box center [665, 207] width 244 height 414
drag, startPoint x: 752, startPoint y: 395, endPoint x: 749, endPoint y: 396, distance: 3.2
click at [752, 395] on button "Save" at bounding box center [756, 401] width 62 height 12
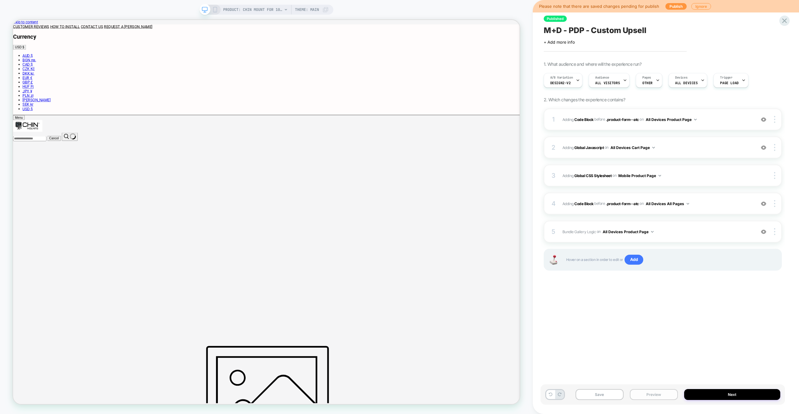
click at [644, 395] on button "Preview" at bounding box center [653, 394] width 48 height 11
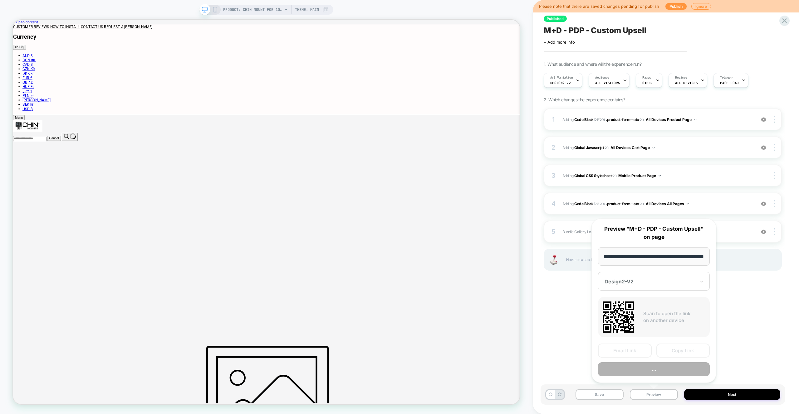
scroll to position [0, 0]
click at [635, 370] on button "Preview" at bounding box center [654, 369] width 112 height 14
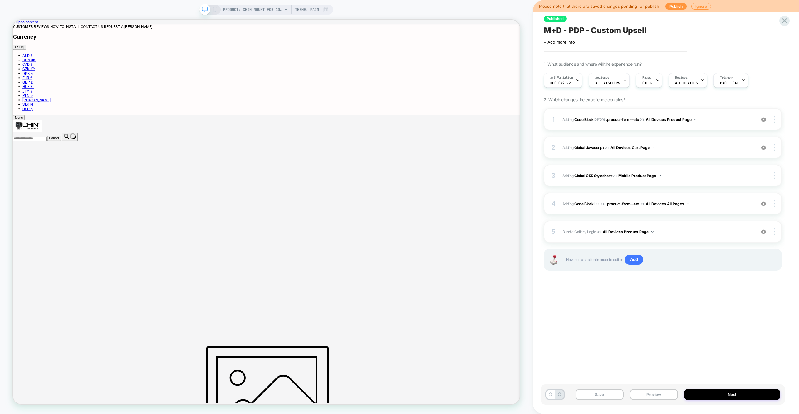
click at [650, 397] on button "Preview" at bounding box center [653, 394] width 48 height 11
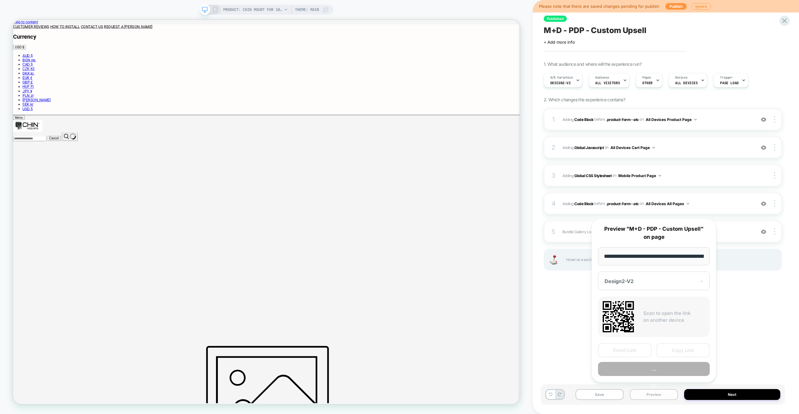
scroll to position [0, 151]
click at [649, 368] on button "Preview" at bounding box center [654, 369] width 112 height 14
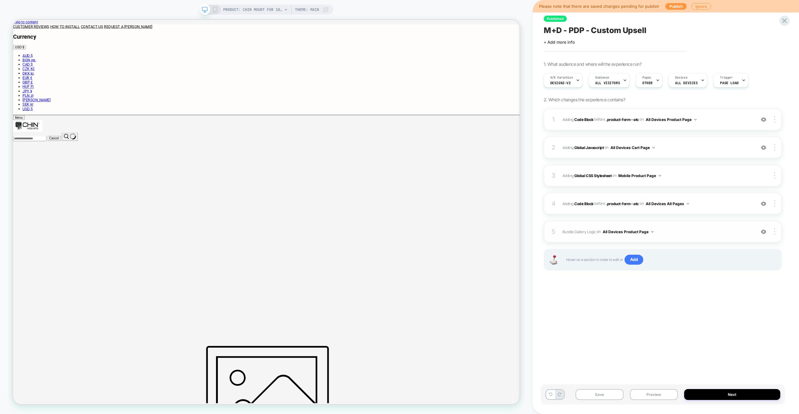
click at [687, 224] on div "5 Bundle Gallery Logic Adding Code Block AFTER #_loomi_addon_1737986569660 on A…" at bounding box center [662, 232] width 238 height 22
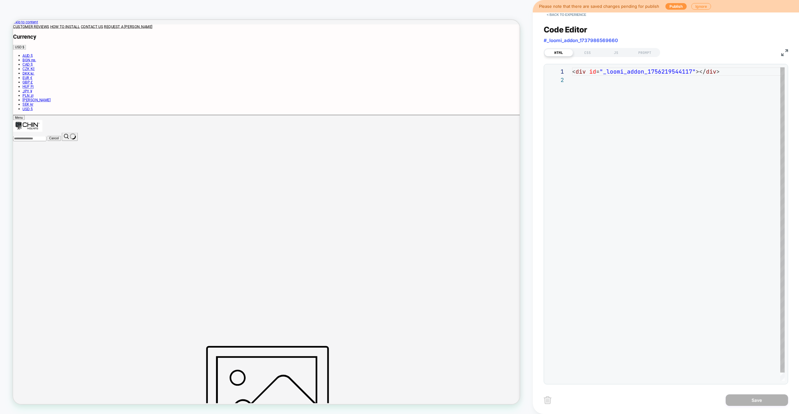
scroll to position [8, 0]
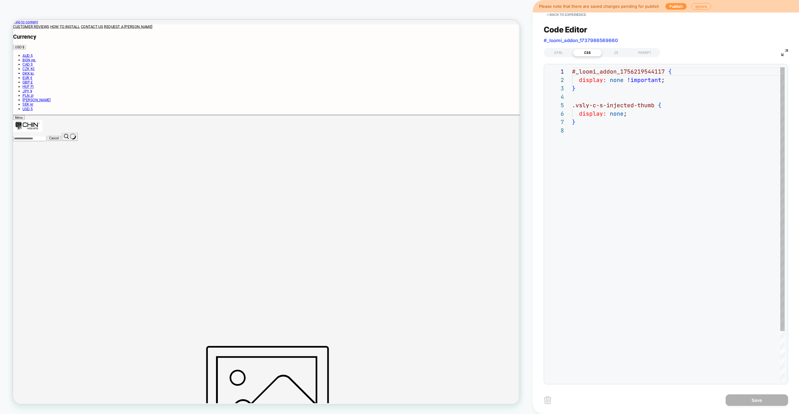
scroll to position [59, 0]
click at [612, 55] on div "JS" at bounding box center [615, 52] width 29 height 7
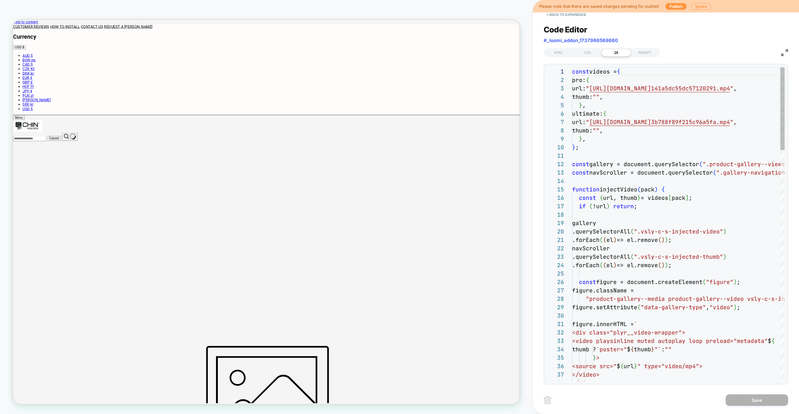
scroll to position [84, 0]
click at [566, 18] on button "< Back to experience" at bounding box center [566, 15] width 46 height 10
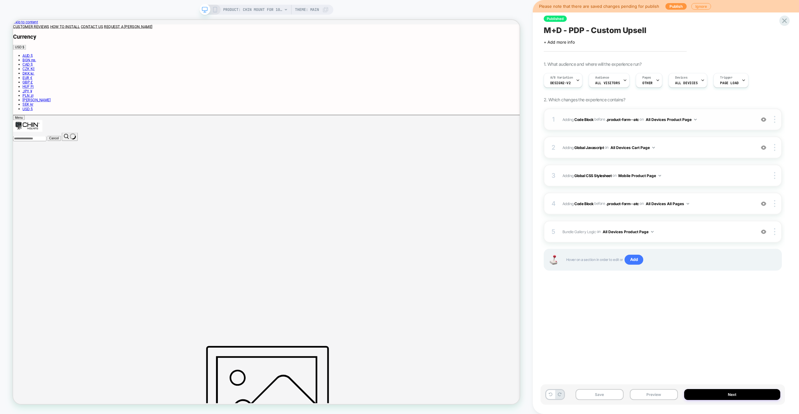
click at [699, 119] on span "Adding Code Block BEFORE .product-form--atc .product-form--atc on All Devices P…" at bounding box center [657, 120] width 190 height 8
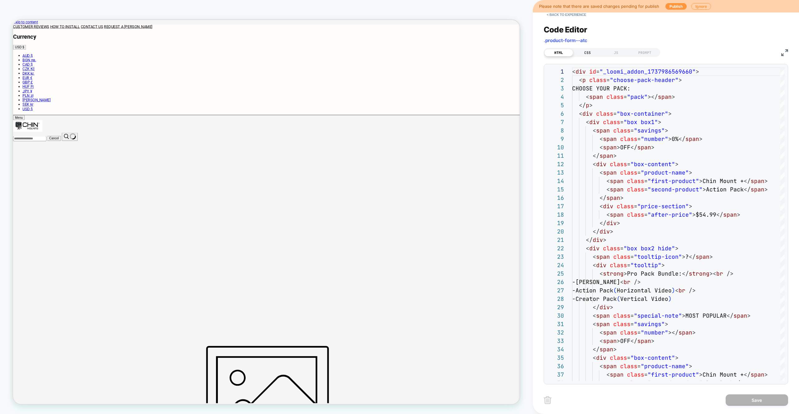
click at [589, 50] on div "CSS" at bounding box center [587, 52] width 29 height 7
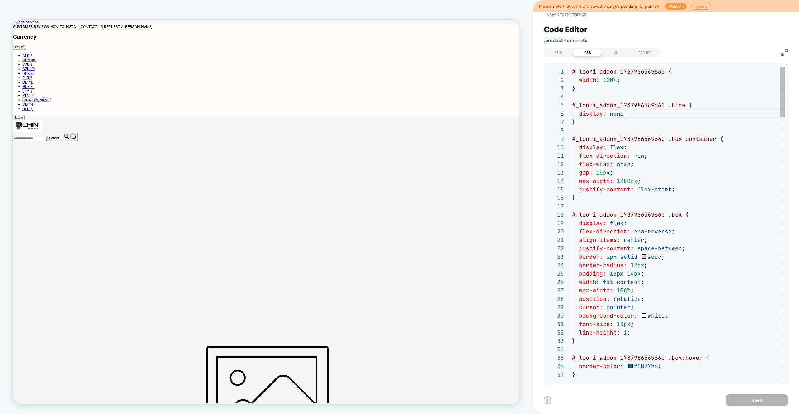
paste textarea "**********"
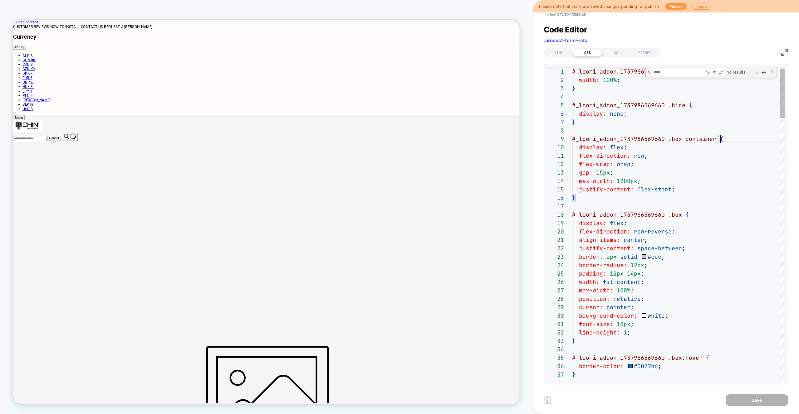
type textarea "**********"
type textarea "***"
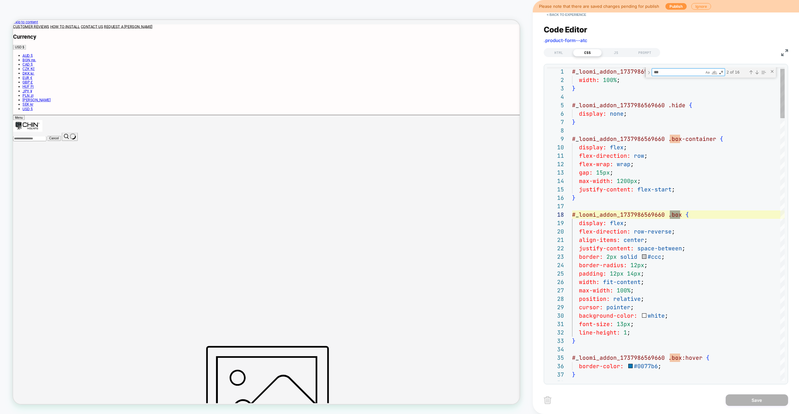
type textarea "**********"
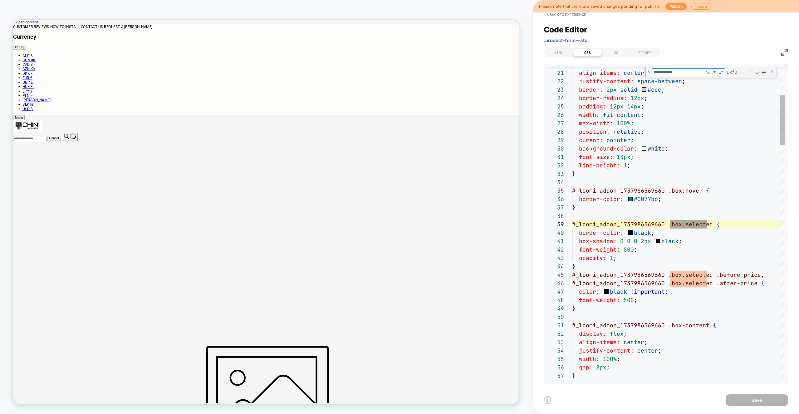
scroll to position [84, 138]
type textarea "**********"
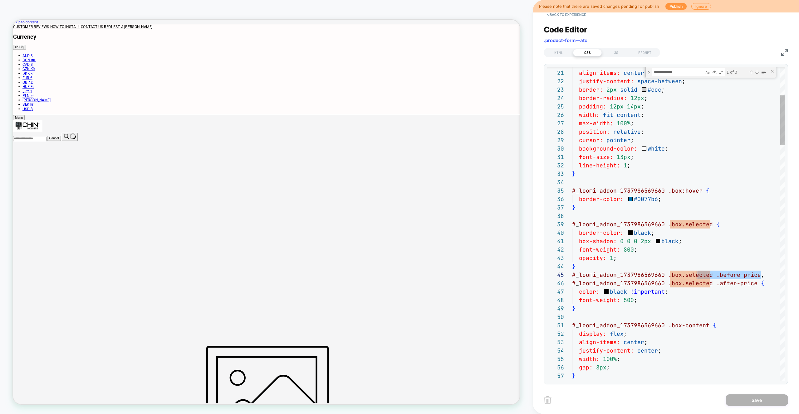
scroll to position [34, 0]
drag, startPoint x: 766, startPoint y: 276, endPoint x: 528, endPoint y: 277, distance: 238.3
type textarea "**********"
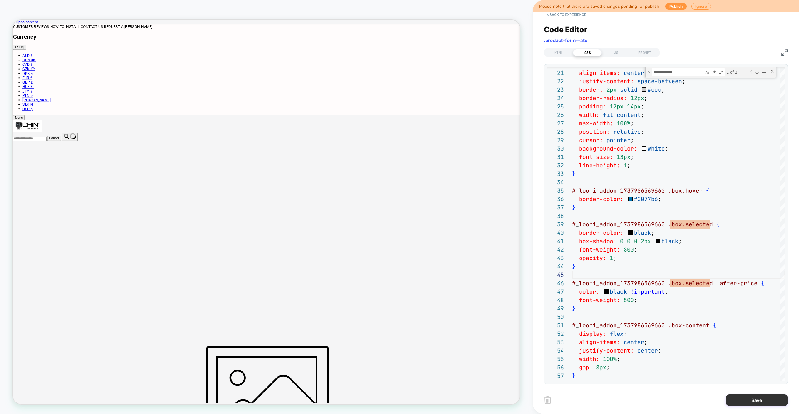
click at [770, 397] on button "Save" at bounding box center [756, 401] width 62 height 12
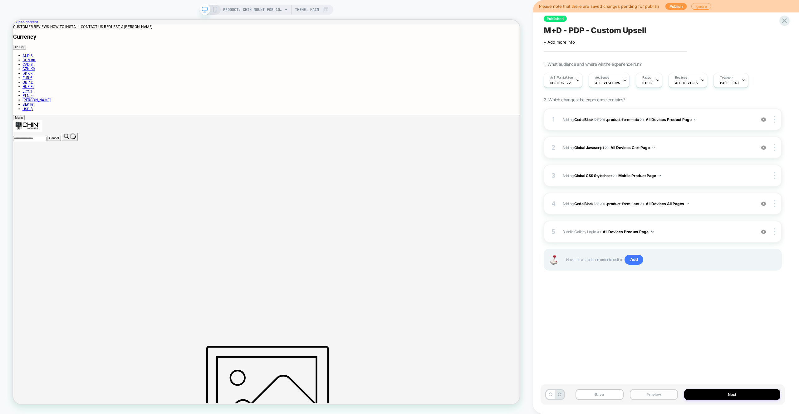
click at [656, 392] on button "Preview" at bounding box center [653, 394] width 48 height 11
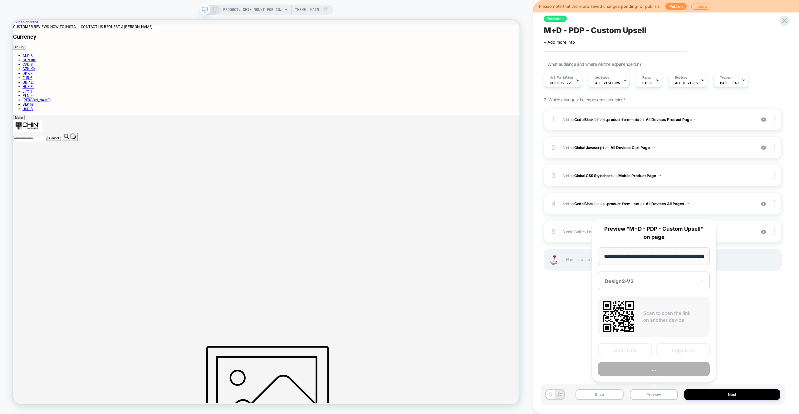
scroll to position [0, 0]
click at [652, 378] on div "**********" at bounding box center [653, 301] width 125 height 164
click at [653, 373] on button "Preview" at bounding box center [654, 369] width 112 height 14
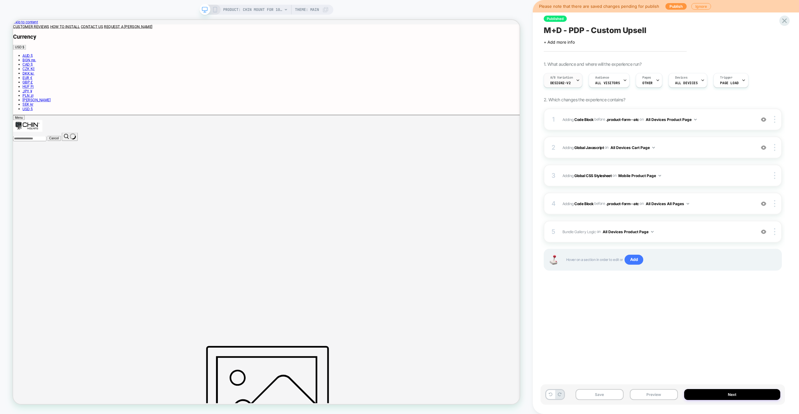
click at [571, 83] on div "A/B Variation Design2-V2" at bounding box center [561, 80] width 35 height 14
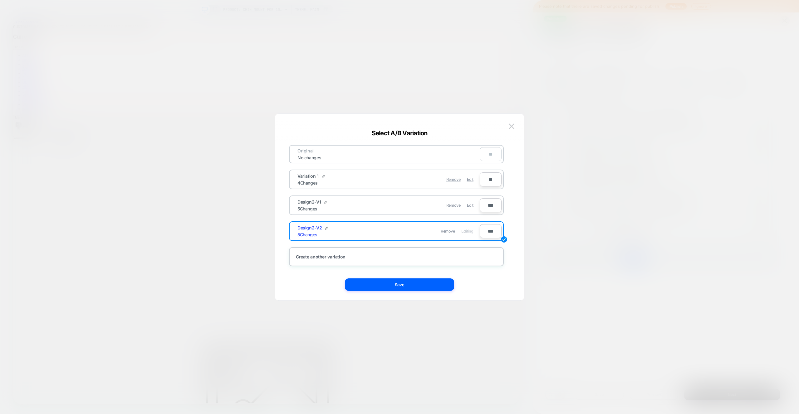
drag, startPoint x: 469, startPoint y: 209, endPoint x: 467, endPoint y: 212, distance: 3.8
click at [469, 209] on div "Edit" at bounding box center [470, 205] width 7 height 12
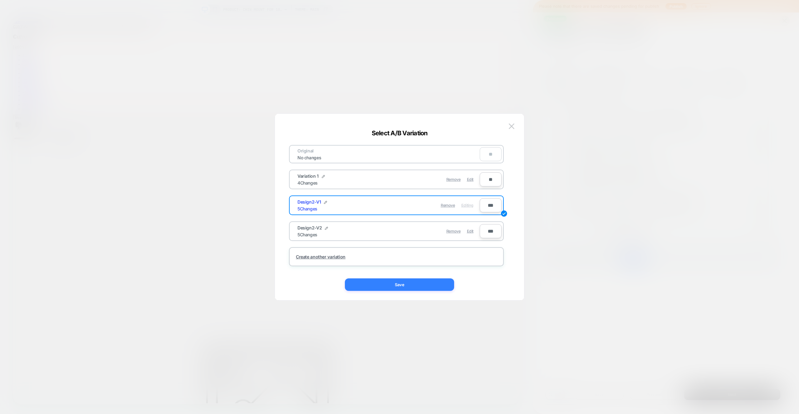
click at [436, 284] on button "Save" at bounding box center [399, 285] width 109 height 12
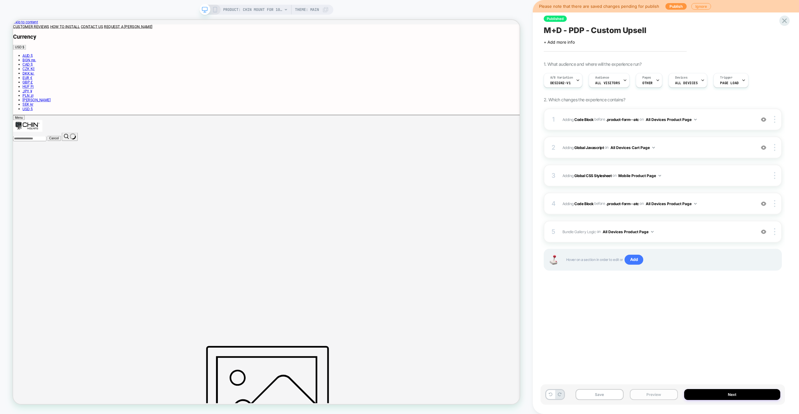
click at [666, 399] on button "Preview" at bounding box center [653, 394] width 48 height 11
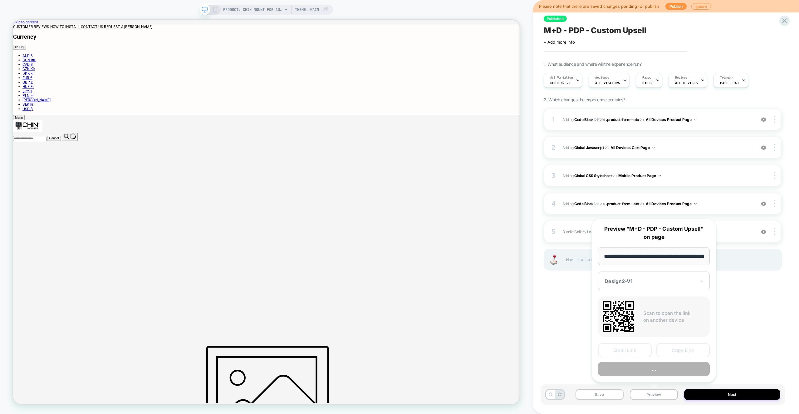
scroll to position [0, 151]
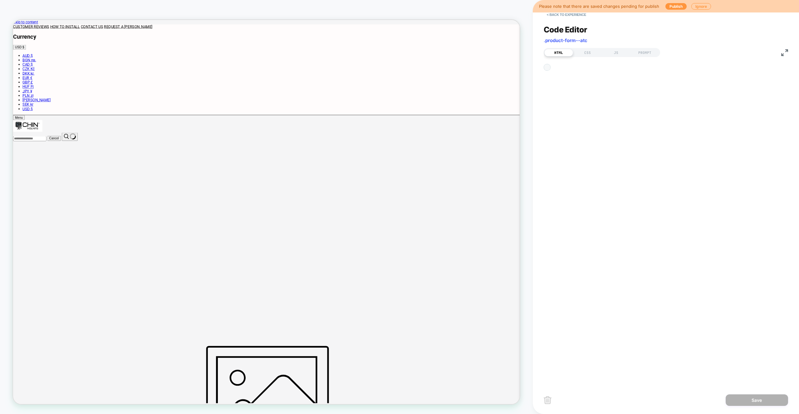
scroll to position [84, 0]
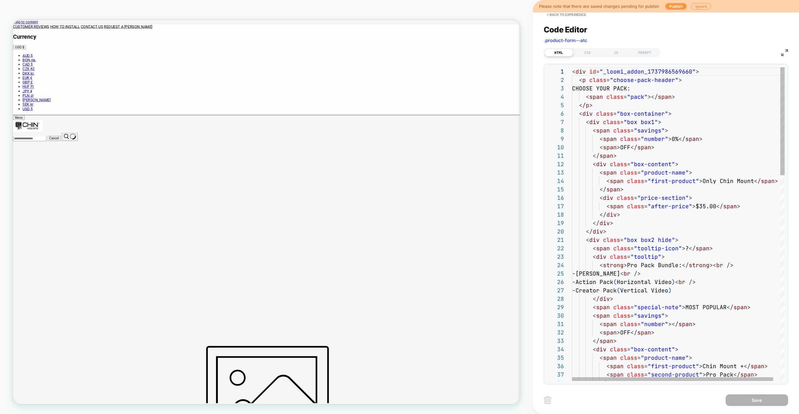
drag, startPoint x: 590, startPoint y: 54, endPoint x: 609, endPoint y: 66, distance: 22.7
click at [590, 54] on div "CSS" at bounding box center [587, 52] width 29 height 7
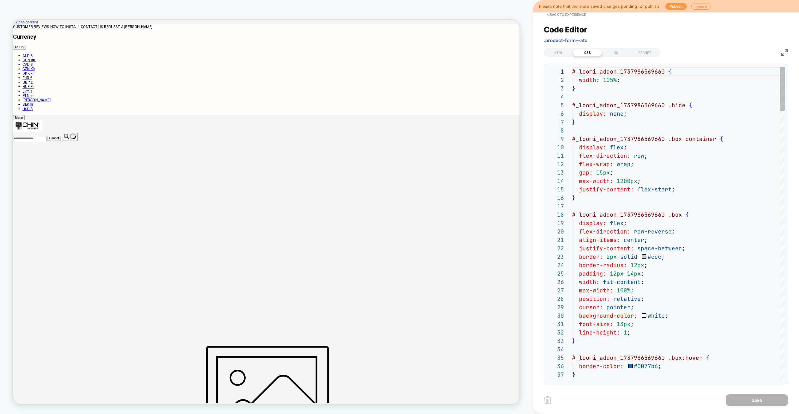
type textarea "**********"
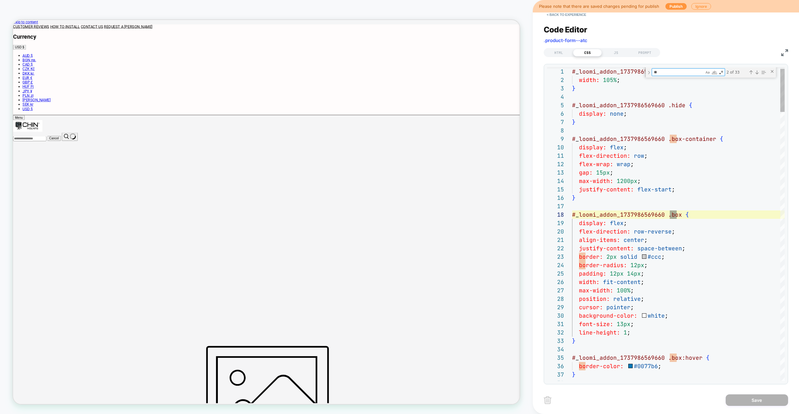
scroll to position [0, 104]
type textarea "***"
type textarea "**********"
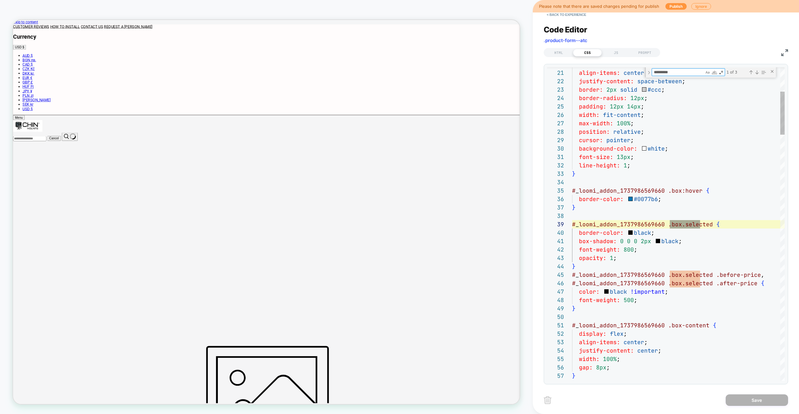
scroll to position [84, 128]
type textarea "*********"
type textarea "**********"
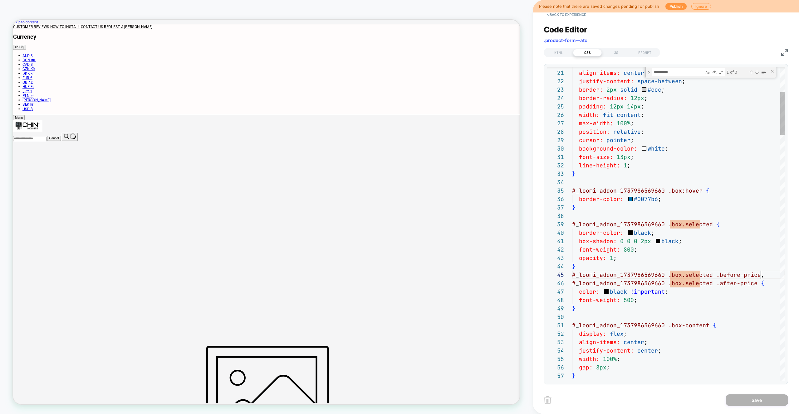
scroll to position [34, 0]
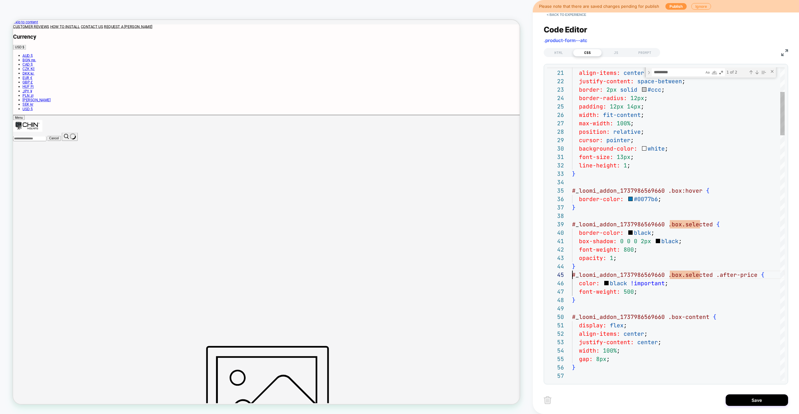
click at [751, 407] on div "Save" at bounding box center [665, 400] width 244 height 16
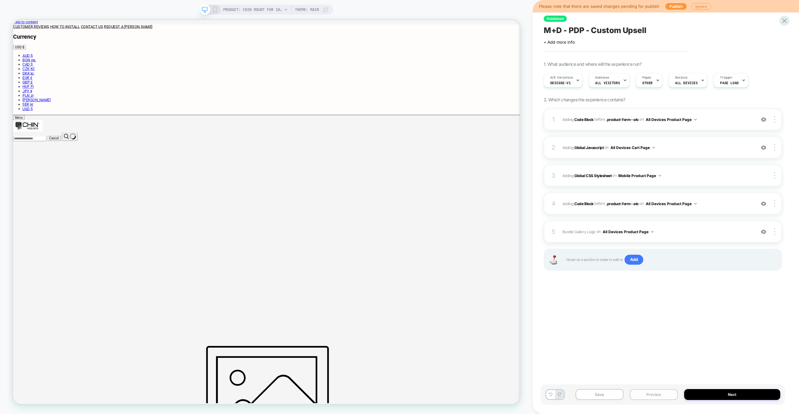
click at [659, 390] on button "Preview" at bounding box center [653, 394] width 48 height 11
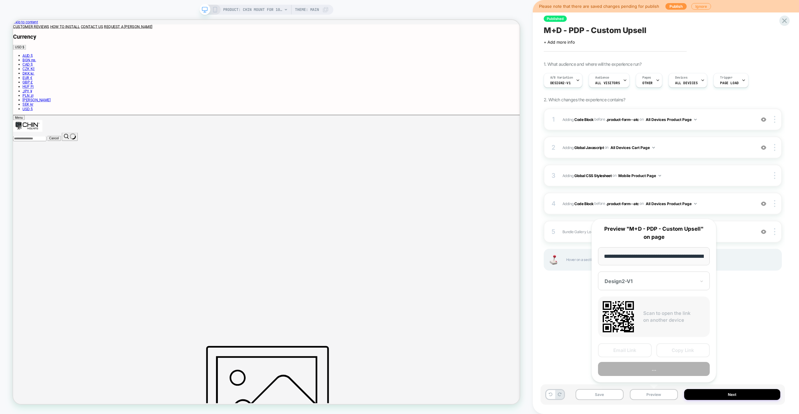
scroll to position [0, 151]
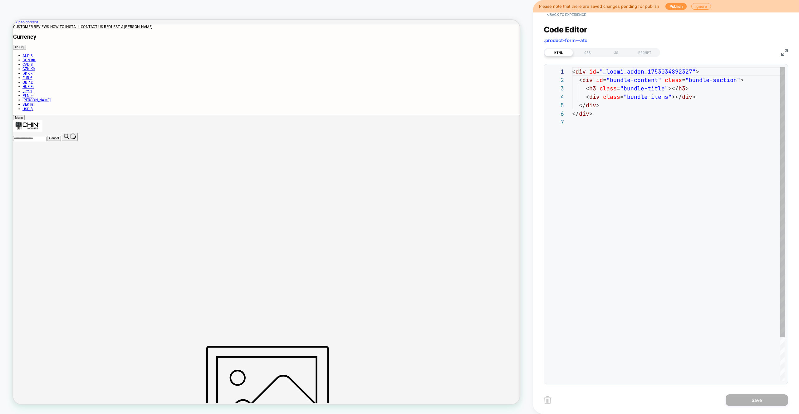
scroll to position [51, 0]
click at [615, 52] on div "JS" at bounding box center [615, 52] width 29 height 7
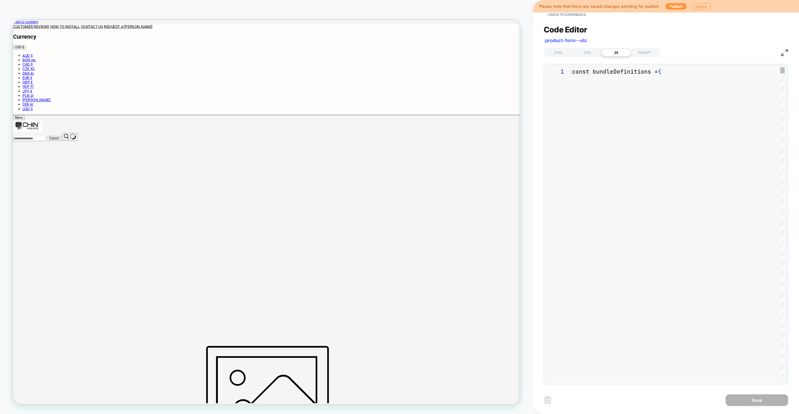
scroll to position [84, 0]
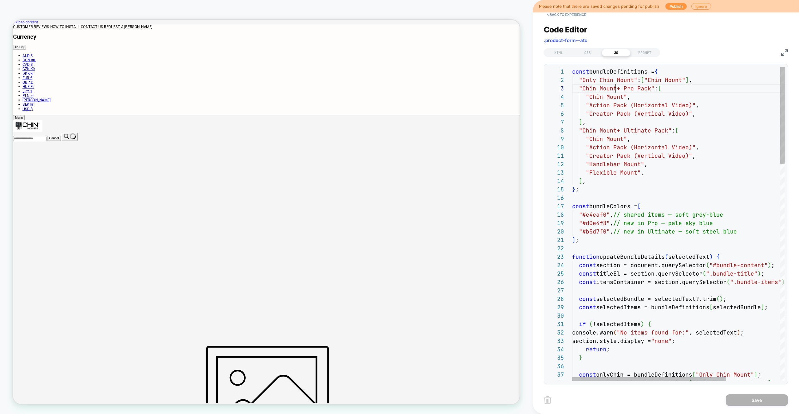
drag, startPoint x: 616, startPoint y: 87, endPoint x: 619, endPoint y: 104, distance: 18.1
click at [0, 0] on div ""#d0e4f8" , // new in Pro — pale sky blue "#b5d7f0" , // new in Ultimate — soft…" at bounding box center [0, 0] width 0 height 0
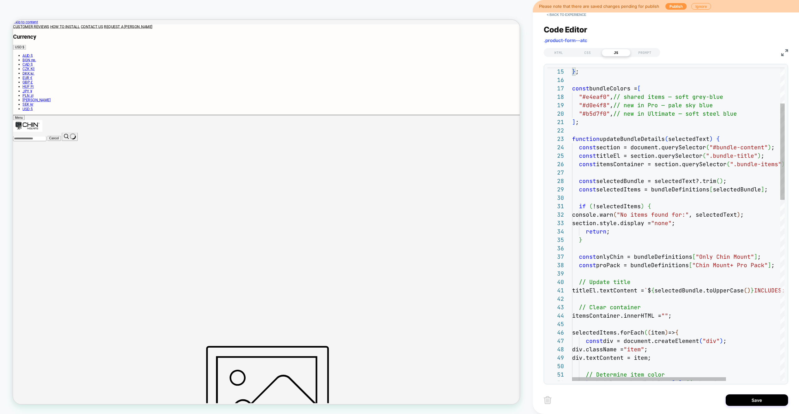
click at [0, 0] on div ""#d0e4f8" , // new in Pro — pale sky blue "#b5d7f0" , // new in Ultimate — soft…" at bounding box center [0, 0] width 0 height 0
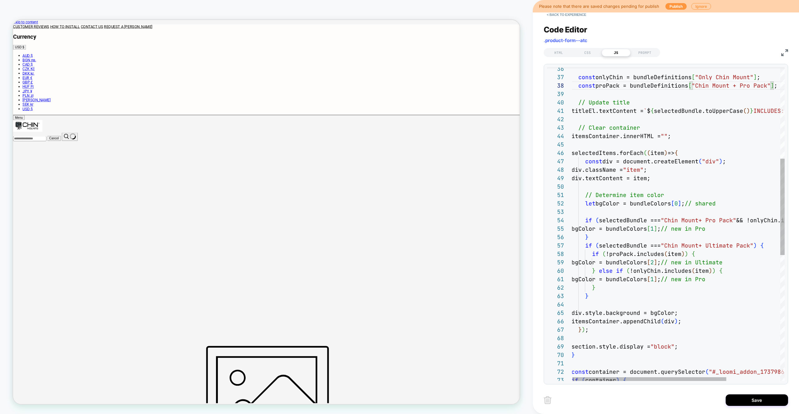
click at [0, 0] on div "const onlyChin = bundleDefinitions [ "Only Chin Mount" ] ; const proPack = bund…" at bounding box center [0, 0] width 0 height 0
click at [700, 247] on span ""Chin Mount+ Ultimate Pack"" at bounding box center [706, 245] width 93 height 7
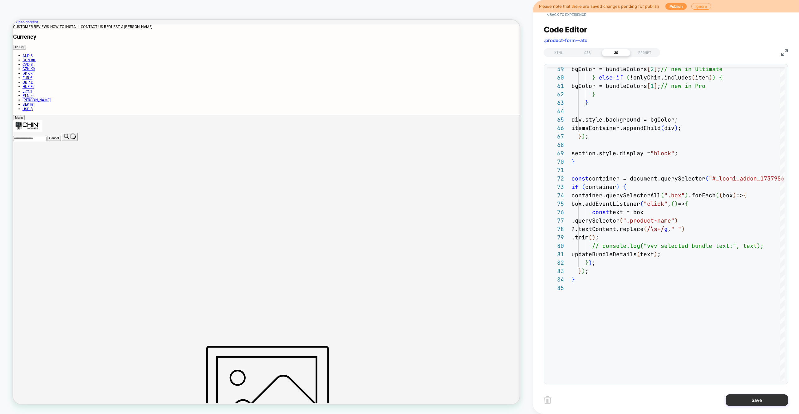
type textarea "**********"
click at [0, 0] on button "Save" at bounding box center [0, 0] width 0 height 0
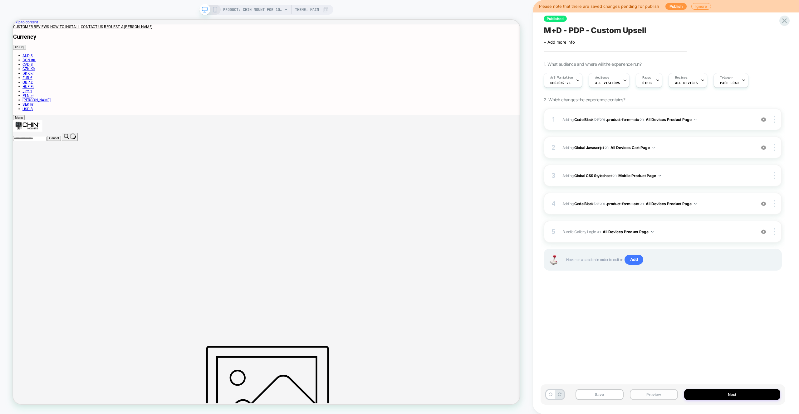
click at [657, 400] on button "Preview" at bounding box center [653, 394] width 48 height 11
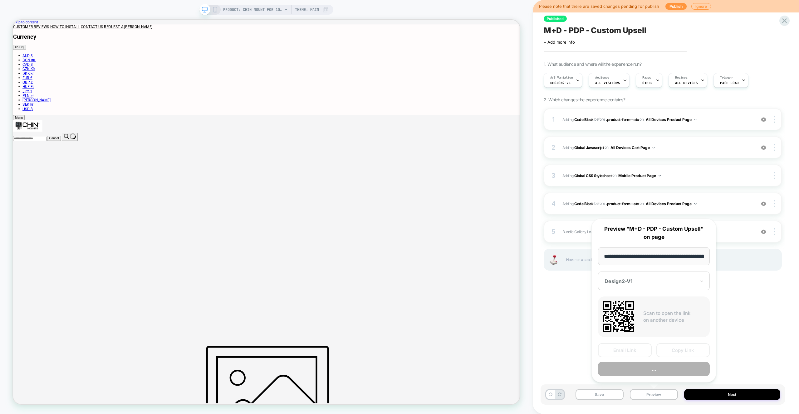
scroll to position [0, 151]
click at [661, 371] on button "Preview" at bounding box center [654, 369] width 112 height 14
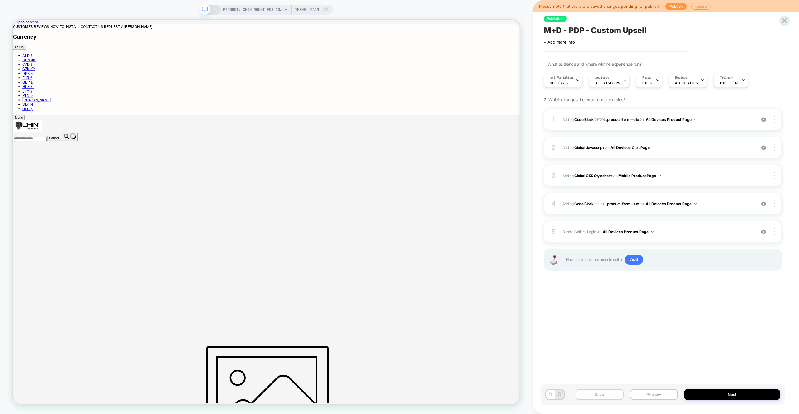
click at [607, 398] on button "Save" at bounding box center [599, 394] width 48 height 11
click at [652, 388] on div "Save Preview Next" at bounding box center [662, 395] width 244 height 20
drag, startPoint x: 653, startPoint y: 397, endPoint x: 654, endPoint y: 392, distance: 5.6
click at [653, 397] on button "Preview" at bounding box center [653, 394] width 48 height 11
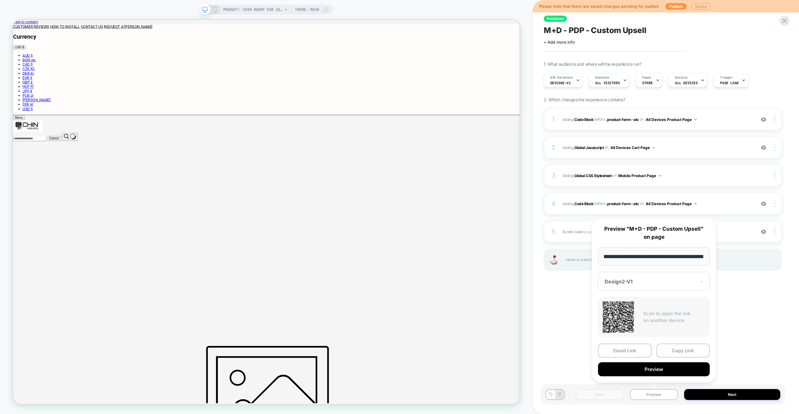
click at [660, 370] on button "Preview" at bounding box center [654, 369] width 112 height 14
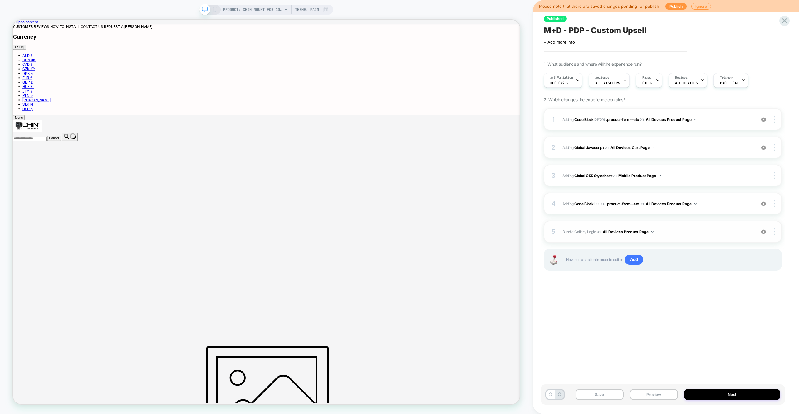
click at [0, 0] on div "5 Bundle Gallery Logic Adding Code Block AFTER #_loomi_addon_1737986569660 on A…" at bounding box center [0, 0] width 0 height 0
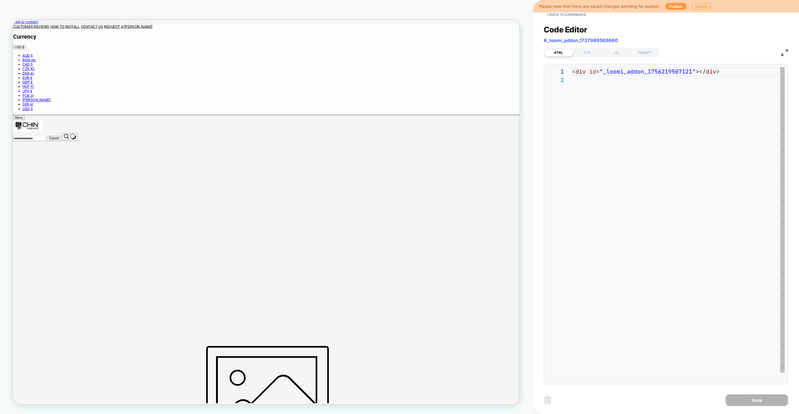
scroll to position [8, 0]
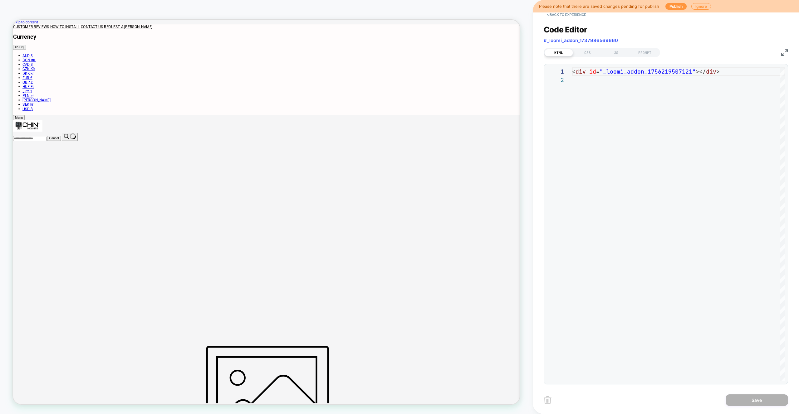
click at [590, 57] on div "HTML CSS JS PROMPT" at bounding box center [601, 52] width 116 height 9
drag, startPoint x: 590, startPoint y: 54, endPoint x: 594, endPoint y: 62, distance: 8.5
click at [590, 54] on div "CSS" at bounding box center [587, 52] width 29 height 7
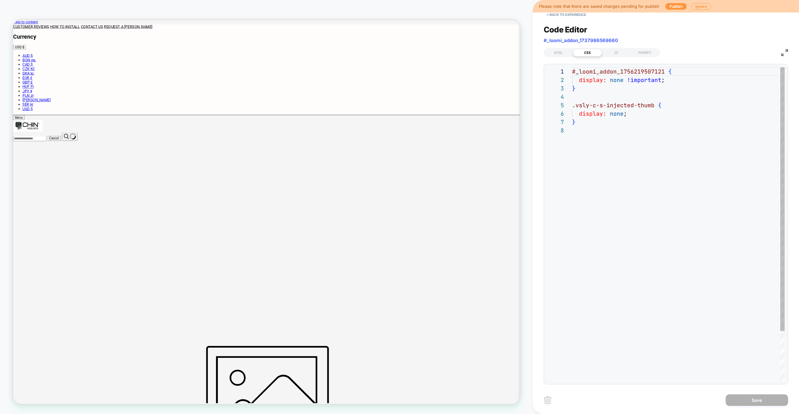
scroll to position [59, 0]
click at [0, 0] on button "< Back to experience" at bounding box center [0, 0] width 0 height 0
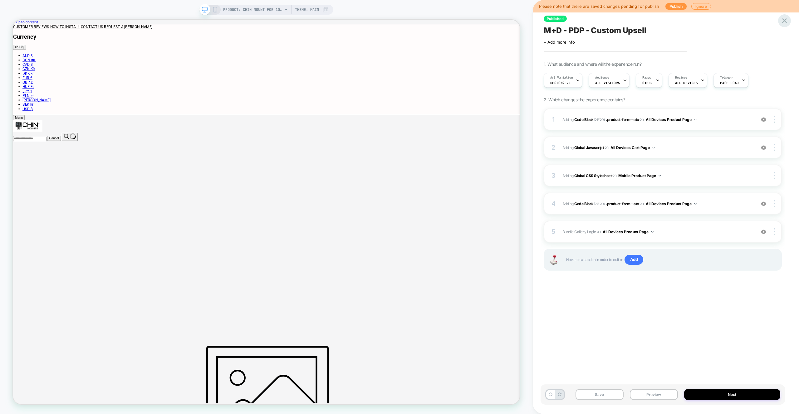
click at [785, 22] on icon at bounding box center [784, 20] width 5 height 5
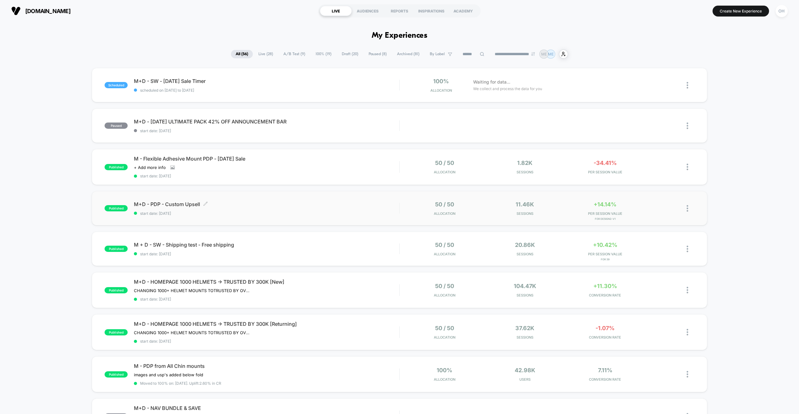
click at [299, 210] on div "M+D - PDP - Custom Upsell Click to edit experience details Click to edit experi…" at bounding box center [266, 208] width 265 height 15
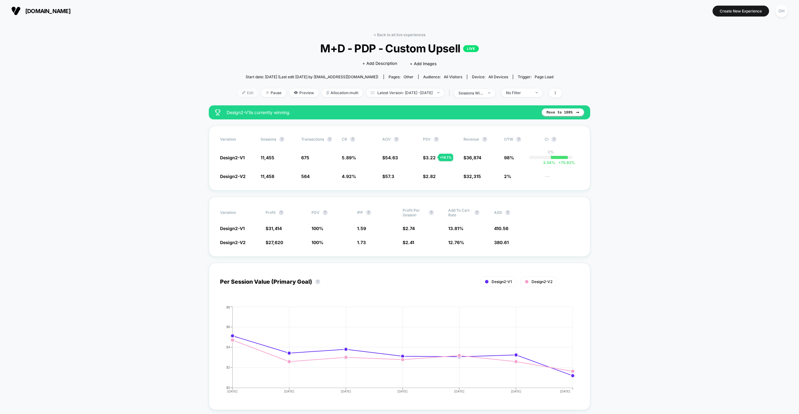
click at [237, 95] on span "Edit" at bounding box center [247, 93] width 21 height 8
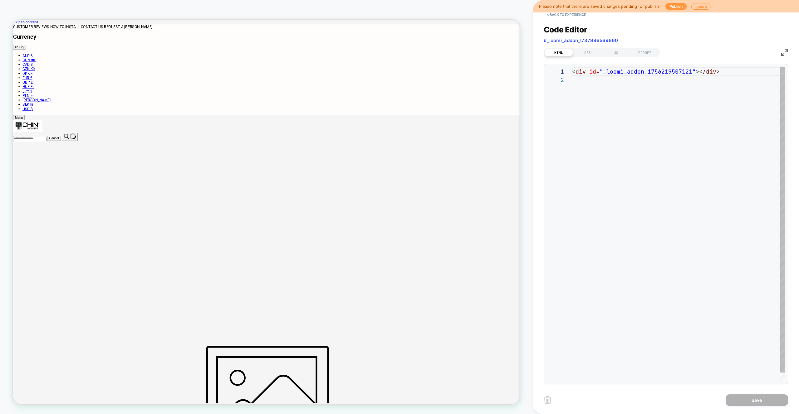
scroll to position [8, 0]
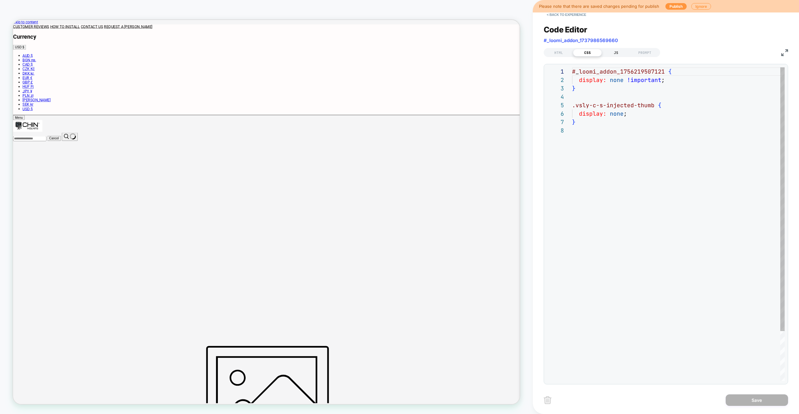
scroll to position [59, 0]
click at [615, 53] on div "JS" at bounding box center [615, 52] width 29 height 7
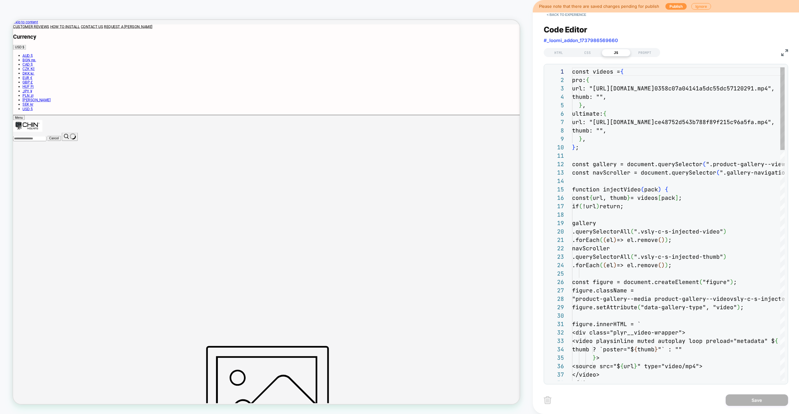
scroll to position [84, 0]
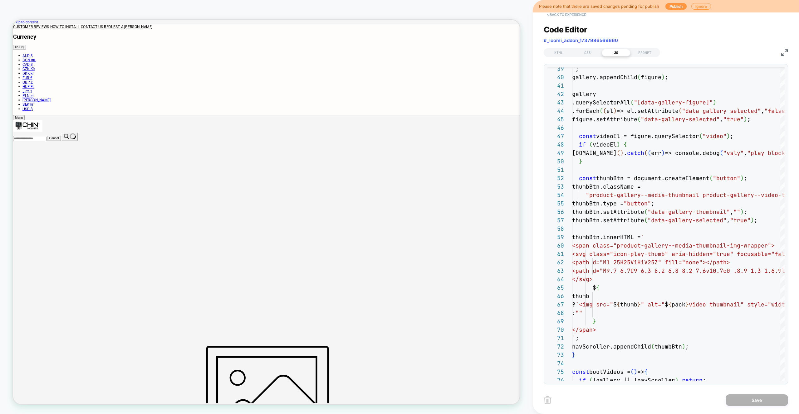
click at [566, 18] on button "< Back to experience" at bounding box center [566, 15] width 46 height 10
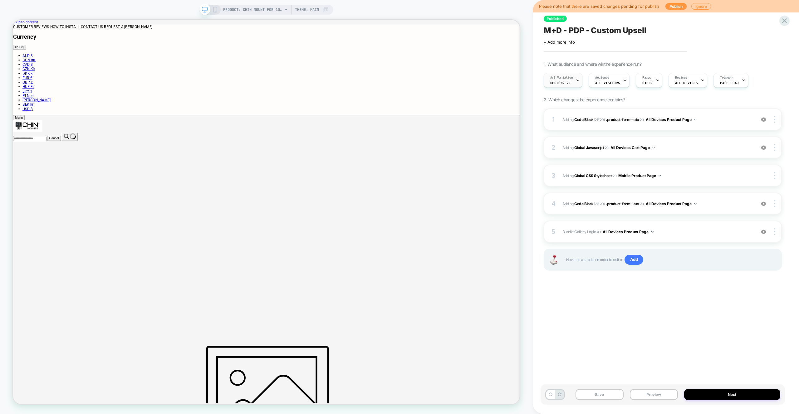
click at [565, 85] on span "Design2-V1" at bounding box center [560, 83] width 21 height 4
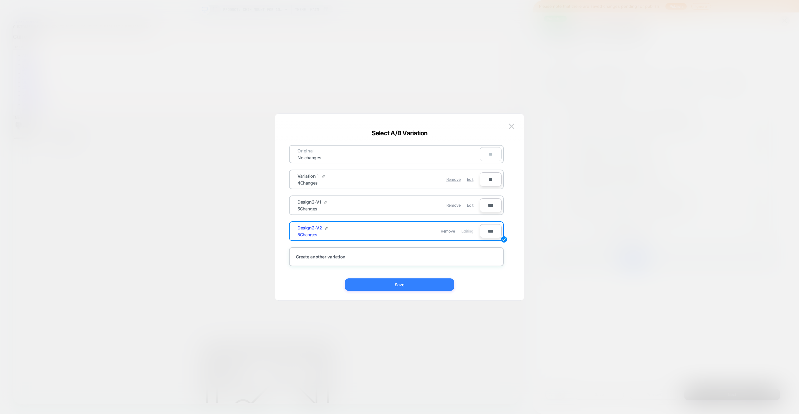
drag, startPoint x: 434, startPoint y: 289, endPoint x: 566, endPoint y: 357, distance: 149.0
click at [434, 289] on button "Save" at bounding box center [399, 285] width 109 height 12
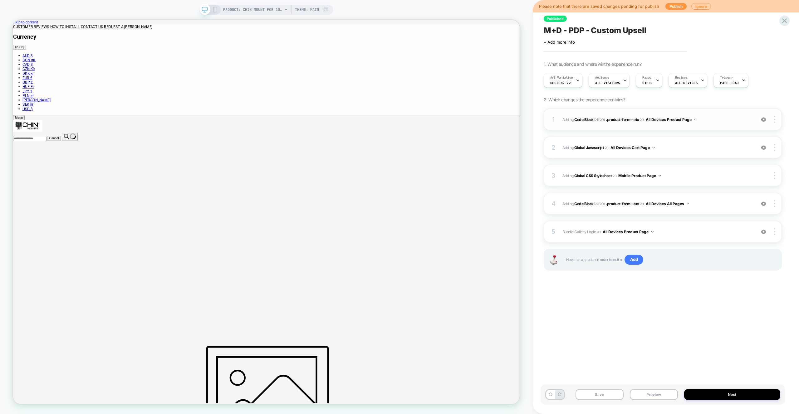
click at [720, 128] on div "1 Adding Code Block BEFORE .product-form--atc .product-form--atc on All Devices…" at bounding box center [662, 120] width 238 height 22
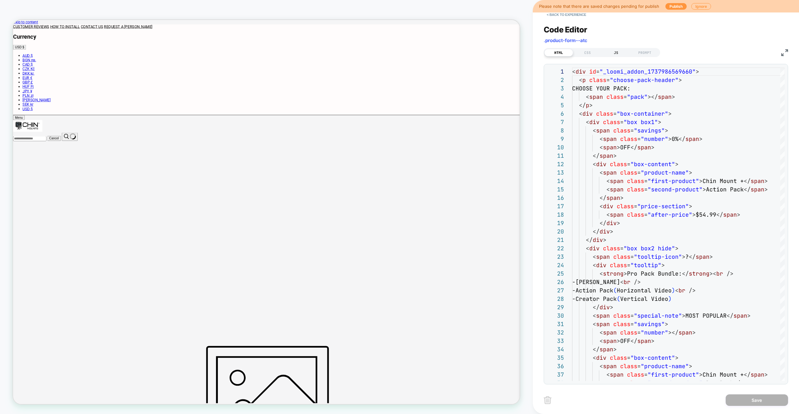
click at [609, 53] on div "JS" at bounding box center [615, 52] width 29 height 7
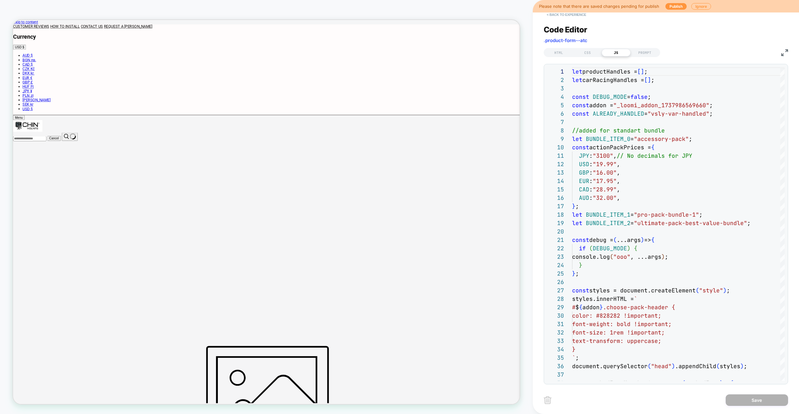
click at [568, 17] on button "< Back to experience" at bounding box center [566, 15] width 46 height 10
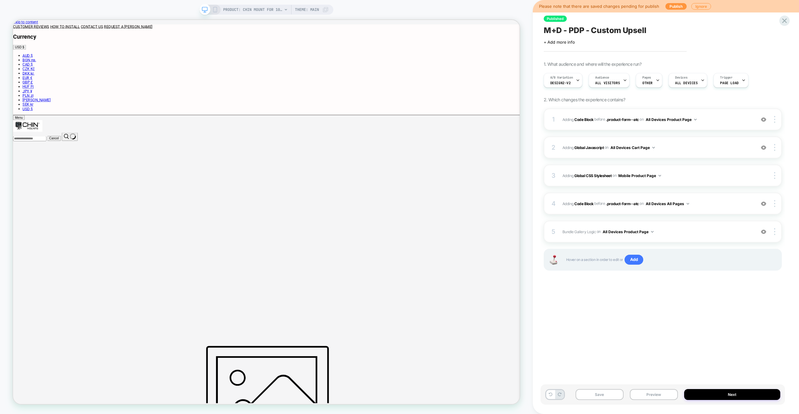
click at [788, 27] on div "Published M+D - PDP - Custom Upsell Click to edit experience details + Add more…" at bounding box center [665, 207] width 266 height 414
click at [785, 24] on icon at bounding box center [784, 21] width 8 height 8
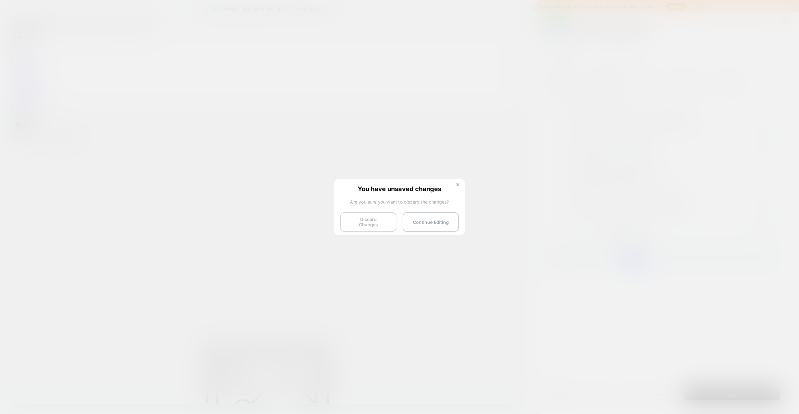
click at [363, 223] on button "Discard Changes" at bounding box center [368, 221] width 56 height 19
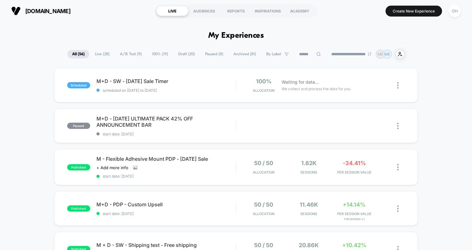
click at [193, 195] on div "published M+D - PDP - Custom Upsell start date: 8/20/2025 50 / 50 Allocation 11…" at bounding box center [235, 208] width 363 height 34
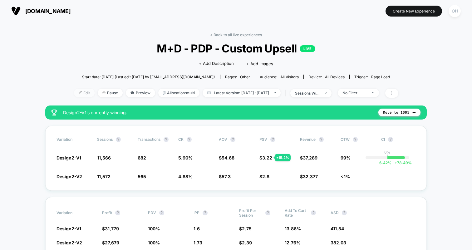
click at [74, 94] on span "Edit" at bounding box center [84, 93] width 21 height 8
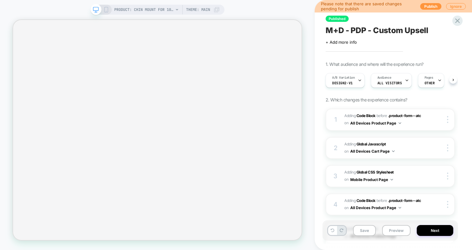
scroll to position [0, 0]
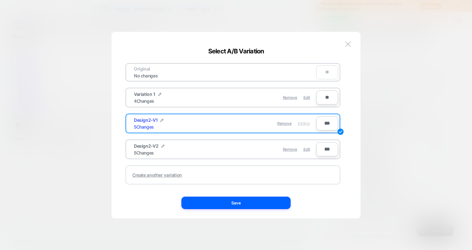
click at [273, 173] on div "Create another variation" at bounding box center [232, 174] width 215 height 19
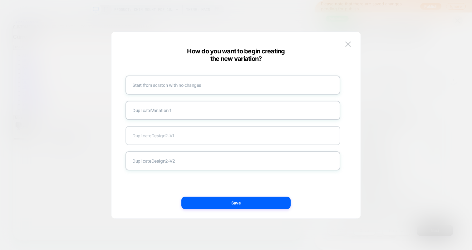
click at [236, 143] on div "Duplicate Design2-V1" at bounding box center [232, 135] width 215 height 19
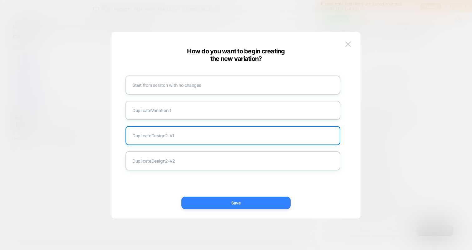
click at [251, 205] on button "Save" at bounding box center [235, 203] width 109 height 12
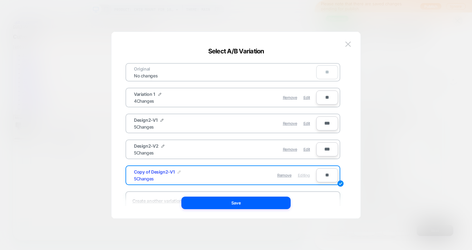
click at [178, 171] on img at bounding box center [178, 171] width 3 height 3
drag, startPoint x: 156, startPoint y: 176, endPoint x: 131, endPoint y: 176, distance: 24.6
click at [131, 176] on div "**********" at bounding box center [222, 175] width 188 height 15
type input "**********"
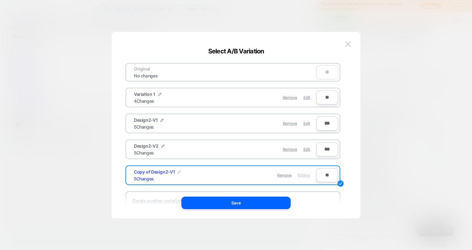
click at [142, 177] on input "**********" at bounding box center [156, 175] width 45 height 12
drag, startPoint x: 143, startPoint y: 175, endPoint x: 136, endPoint y: 176, distance: 7.2
click at [136, 176] on input "**********" at bounding box center [156, 175] width 45 height 12
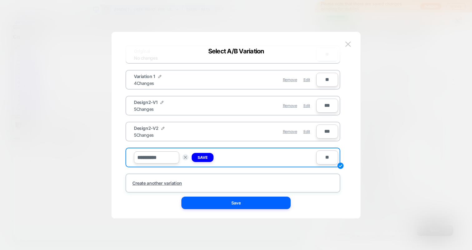
scroll to position [17, 0]
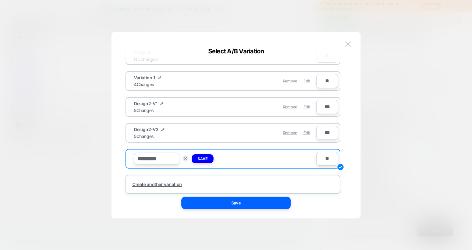
drag, startPoint x: 162, startPoint y: 162, endPoint x: 158, endPoint y: 161, distance: 4.1
click at [158, 161] on input "**********" at bounding box center [156, 159] width 45 height 12
click at [168, 160] on input "**********" at bounding box center [156, 159] width 45 height 12
click at [147, 162] on input "**********" at bounding box center [156, 159] width 45 height 12
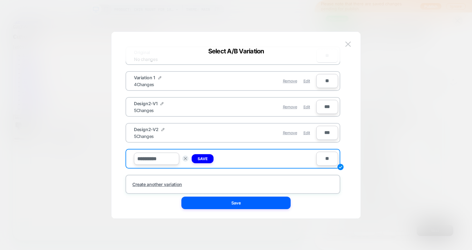
drag, startPoint x: 148, startPoint y: 160, endPoint x: 142, endPoint y: 160, distance: 6.3
click at [142, 160] on input "**********" at bounding box center [156, 159] width 45 height 12
click at [167, 159] on input "**********" at bounding box center [156, 159] width 45 height 12
type input "**********"
click at [200, 156] on button "Save" at bounding box center [203, 158] width 22 height 9
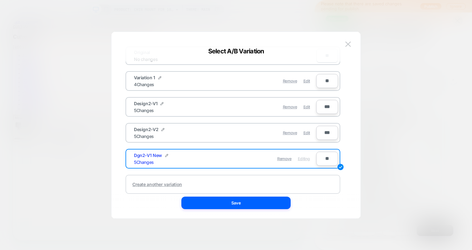
click at [202, 184] on div "Create another variation" at bounding box center [232, 184] width 215 height 19
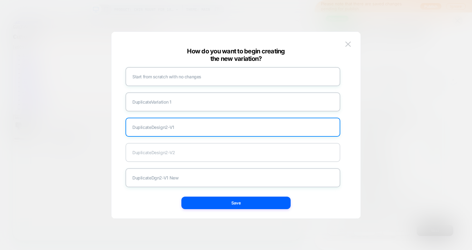
click at [188, 155] on div "Duplicate Design2-V2" at bounding box center [232, 152] width 215 height 19
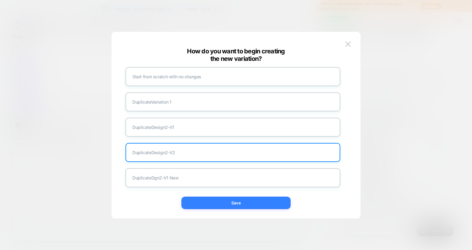
click at [236, 199] on button "Save" at bounding box center [235, 203] width 109 height 12
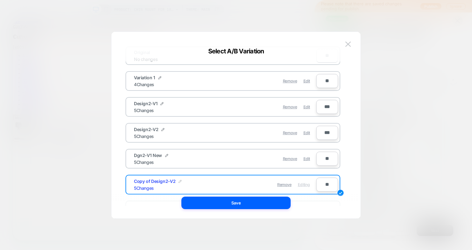
click at [178, 181] on img at bounding box center [179, 181] width 3 height 3
drag, startPoint x: 161, startPoint y: 154, endPoint x: 143, endPoint y: 156, distance: 17.2
click at [140, 154] on span "Dgn2-V1 New" at bounding box center [148, 155] width 28 height 5
drag, startPoint x: 158, startPoint y: 183, endPoint x: 125, endPoint y: 183, distance: 33.1
click at [125, 183] on div "**********" at bounding box center [232, 185] width 215 height 20
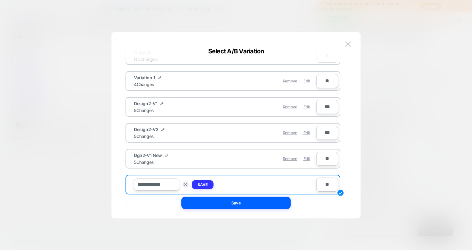
type input "**********"
click at [201, 184] on strong "Save" at bounding box center [202, 184] width 10 height 5
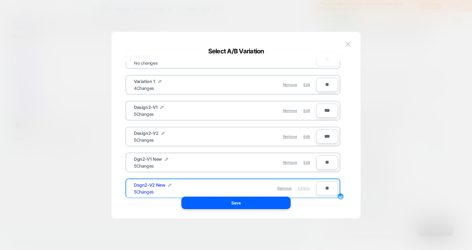
scroll to position [11, 0]
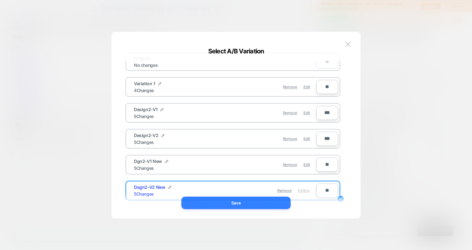
click at [279, 200] on button "Save" at bounding box center [235, 203] width 109 height 12
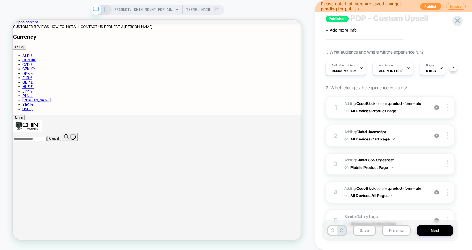
scroll to position [0, 0]
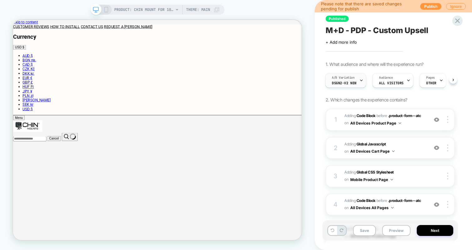
click at [336, 82] on span "Dsgn2-V2 New" at bounding box center [344, 83] width 25 height 4
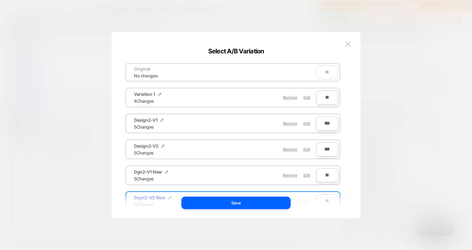
click at [308, 122] on span "Edit" at bounding box center [306, 123] width 7 height 5
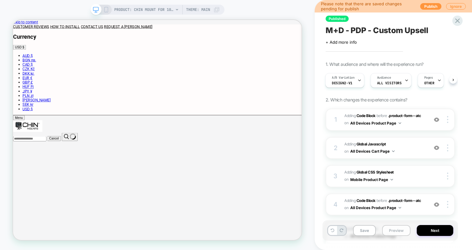
click at [395, 227] on button "Preview" at bounding box center [396, 230] width 28 height 11
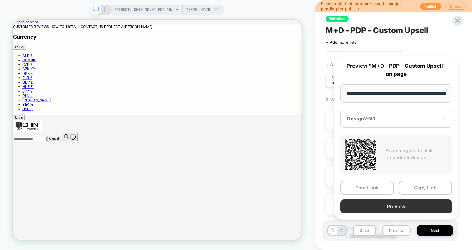
click at [391, 206] on button "Preview" at bounding box center [396, 206] width 112 height 14
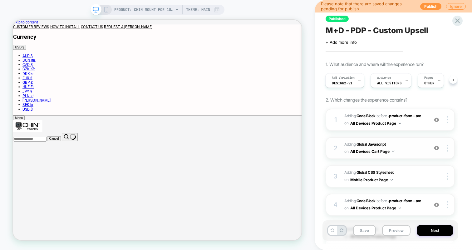
scroll to position [29, 0]
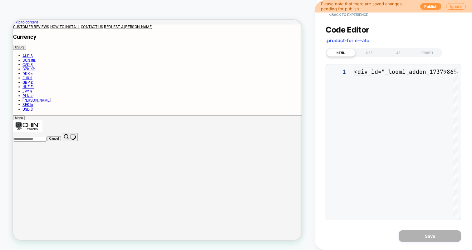
scroll to position [84, 0]
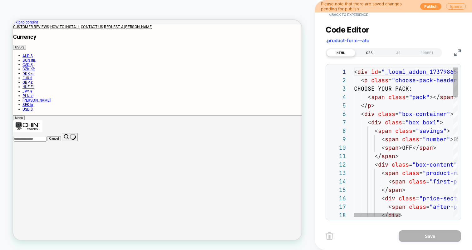
click at [376, 51] on div "CSS" at bounding box center [369, 52] width 29 height 7
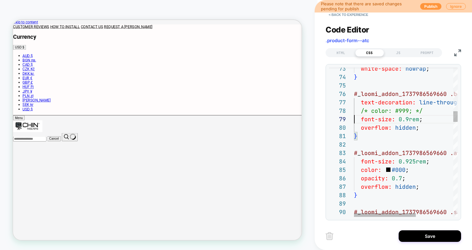
scroll to position [67, 0]
type textarea "**********"
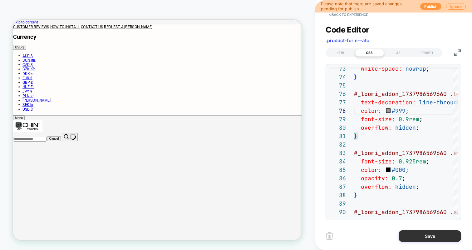
click at [420, 235] on button "Save" at bounding box center [429, 236] width 62 height 12
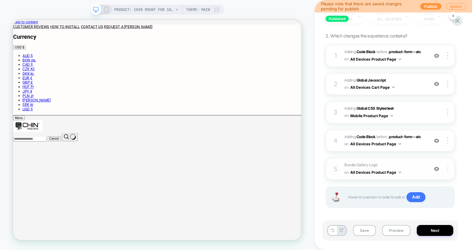
scroll to position [65, 0]
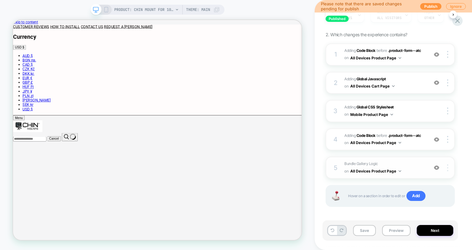
click at [449, 165] on div at bounding box center [448, 167] width 12 height 7
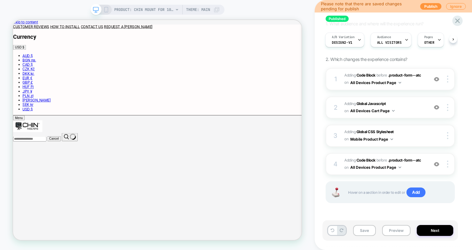
scroll to position [40, 0]
click at [344, 36] on span "A/B Variation" at bounding box center [343, 38] width 23 height 4
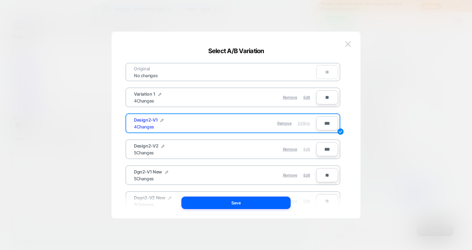
click at [308, 145] on div "Edit" at bounding box center [306, 149] width 7 height 12
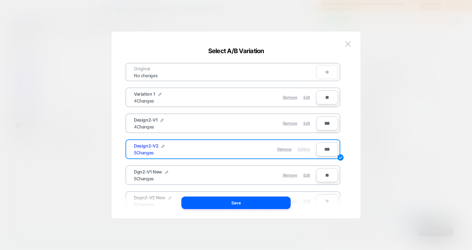
scroll to position [65, 0]
click at [284, 209] on div "Original No changes ** Variation 1 4 Changes Remove Edit ** Design2-V1 4 Change…" at bounding box center [236, 128] width 230 height 180
click at [284, 205] on button "Save" at bounding box center [235, 202] width 109 height 12
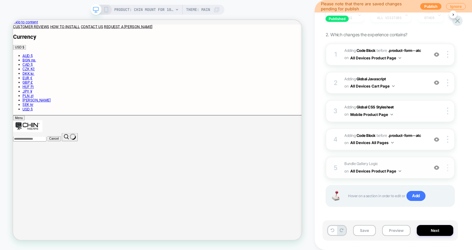
click at [448, 168] on img at bounding box center [447, 167] width 1 height 7
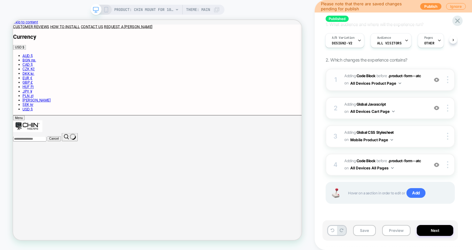
click at [414, 85] on span "Adding Code Block BEFORE .product-form--atc .product-form--atc on All Devices P…" at bounding box center [384, 79] width 81 height 15
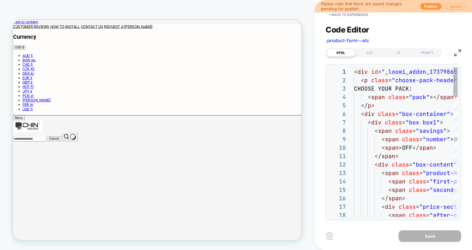
scroll to position [84, 0]
click at [379, 57] on div "Code Editor .product-form--atc HTML CSS JS PROMPT 1 2 3 4 5 6 7 8 9 10 11 12 13…" at bounding box center [392, 118] width 135 height 203
click at [376, 53] on div "CSS" at bounding box center [369, 52] width 29 height 7
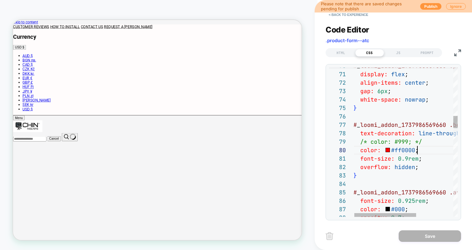
scroll to position [76, 64]
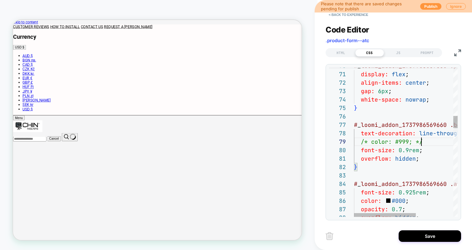
type textarea "**********"
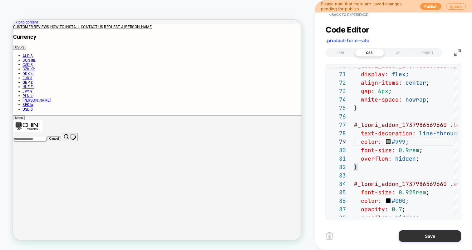
click at [427, 240] on button "Save" at bounding box center [429, 236] width 62 height 12
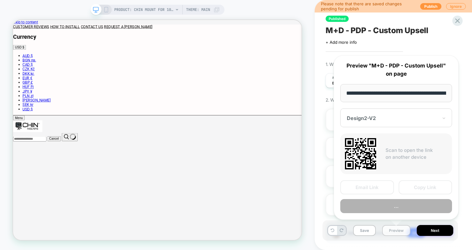
scroll to position [0, 150]
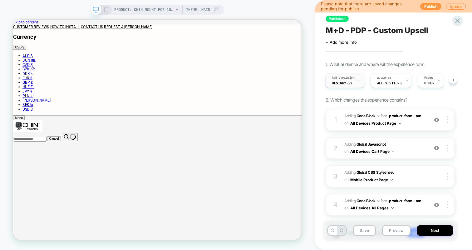
click at [338, 77] on span "A/B Variation" at bounding box center [343, 77] width 23 height 4
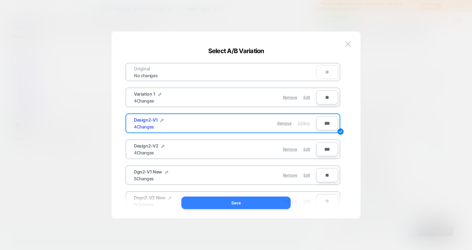
click at [280, 198] on button "Save" at bounding box center [235, 202] width 109 height 12
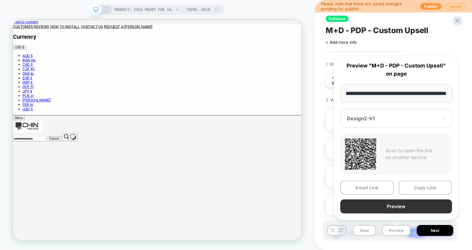
click at [392, 202] on button "Preview" at bounding box center [396, 206] width 112 height 14
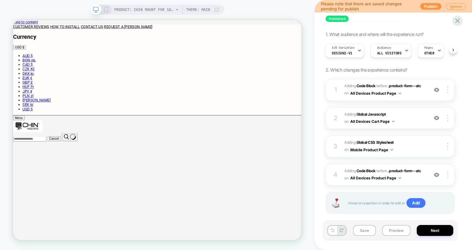
scroll to position [40, 0]
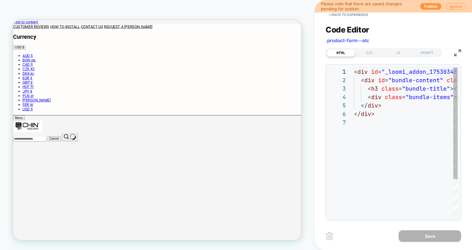
scroll to position [51, 0]
click at [460, 53] on img at bounding box center [457, 52] width 7 height 7
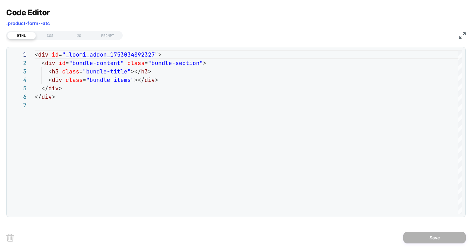
click at [65, 29] on div "HTML CSS JS PROMPT" at bounding box center [235, 34] width 459 height 11
click at [59, 31] on div "HTML CSS JS PROMPT" at bounding box center [64, 35] width 116 height 9
click at [68, 36] on div "JS" at bounding box center [79, 35] width 29 height 7
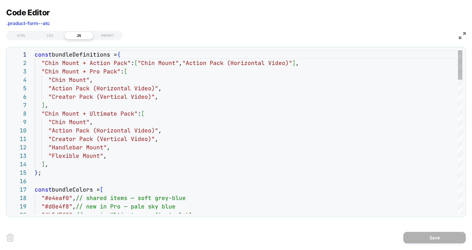
scroll to position [84, 0]
drag, startPoint x: 124, startPoint y: 64, endPoint x: 44, endPoint y: 64, distance: 79.9
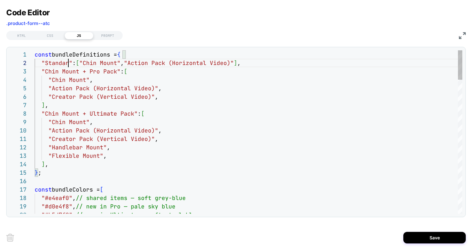
scroll to position [8, 37]
drag, startPoint x: 71, startPoint y: 64, endPoint x: 45, endPoint y: 64, distance: 26.2
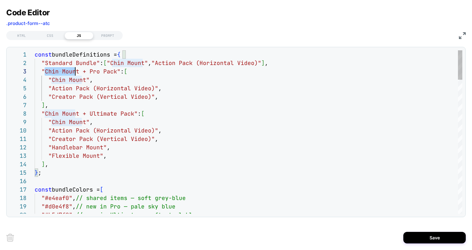
scroll to position [17, 44]
drag, startPoint x: 45, startPoint y: 70, endPoint x: 78, endPoint y: 70, distance: 32.4
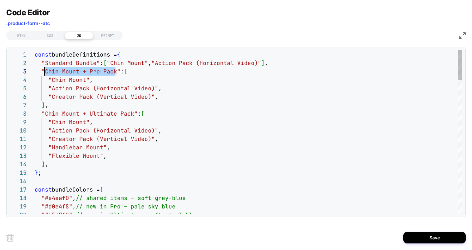
drag, startPoint x: 117, startPoint y: 74, endPoint x: 44, endPoint y: 72, distance: 72.7
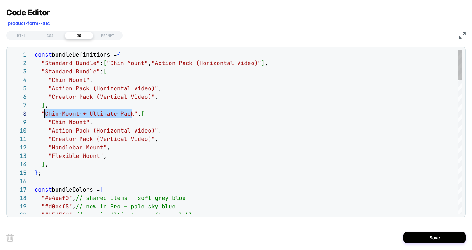
drag, startPoint x: 131, startPoint y: 112, endPoint x: 45, endPoint y: 111, distance: 86.4
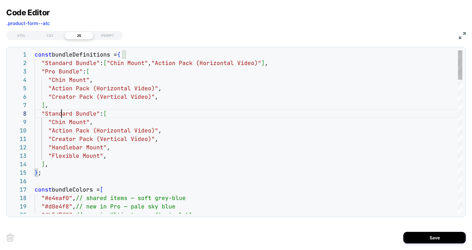
drag, startPoint x: 93, startPoint y: 111, endPoint x: 49, endPoint y: 113, distance: 44.6
drag, startPoint x: 46, startPoint y: 113, endPoint x: 94, endPoint y: 114, distance: 48.4
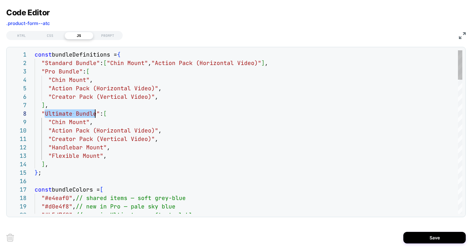
drag, startPoint x: 78, startPoint y: 71, endPoint x: 44, endPoint y: 71, distance: 34.3
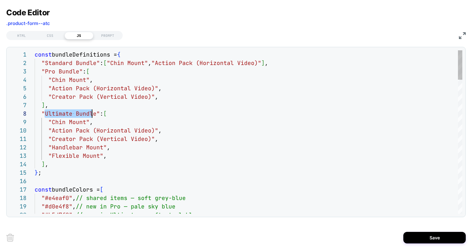
drag, startPoint x: 45, startPoint y: 111, endPoint x: 95, endPoint y: 112, distance: 49.6
drag, startPoint x: 96, startPoint y: 61, endPoint x: 45, endPoint y: 63, distance: 51.5
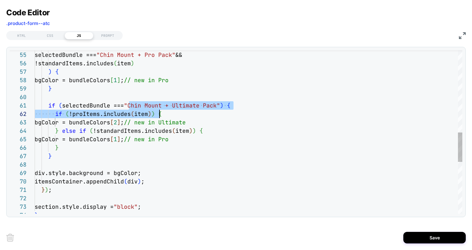
scroll to position [0, 182]
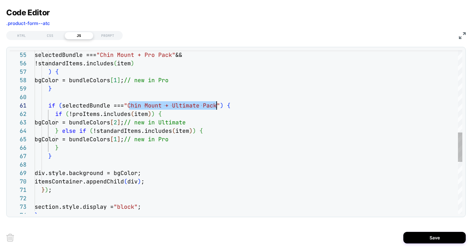
drag, startPoint x: 129, startPoint y: 105, endPoint x: 216, endPoint y: 108, distance: 86.8
click at [216, 108] on div "} section.style.display = "block" ; } ) ; div.style.background = bgColor; items…" at bounding box center [248, 48] width 427 height 904
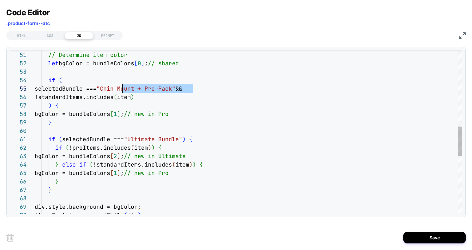
scroll to position [34, 88]
drag, startPoint x: 194, startPoint y: 87, endPoint x: 122, endPoint y: 86, distance: 72.1
click at [122, 86] on div "div.style.background = bgColor; itemsContainer.appendChild ( div ) ; } } bgColo…" at bounding box center [248, 81] width 427 height 904
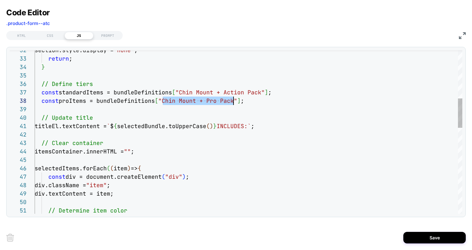
scroll to position [59, 199]
drag, startPoint x: 162, startPoint y: 102, endPoint x: 232, endPoint y: 103, distance: 69.9
click at [232, 103] on div "// Determine item color div.textContent = item; div.className = "item" ; const …" at bounding box center [248, 237] width 427 height 904
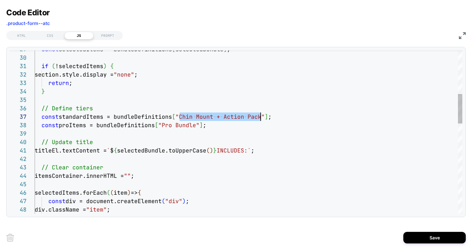
scroll to position [51, 226]
drag, startPoint x: 180, startPoint y: 114, endPoint x: 261, endPoint y: 113, distance: 80.5
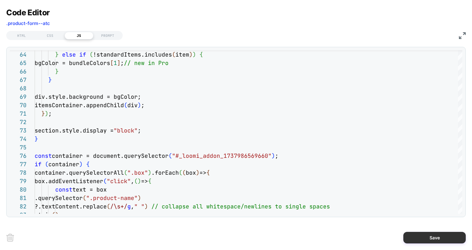
type textarea "**********"
click at [413, 233] on button "Save" at bounding box center [434, 237] width 62 height 12
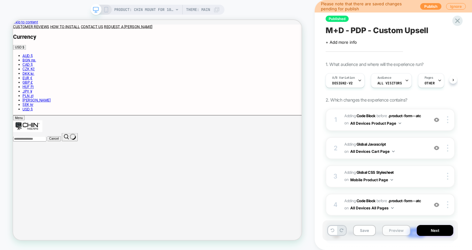
scroll to position [0, 0]
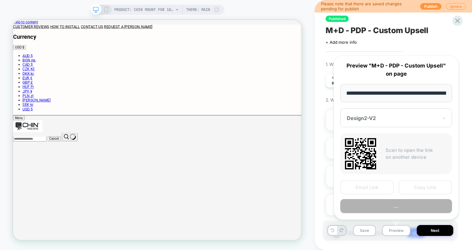
scroll to position [0, 150]
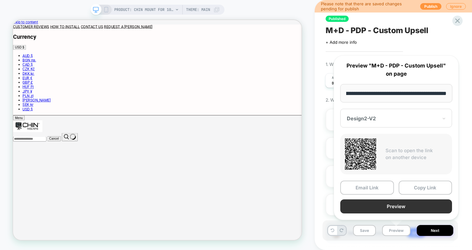
click at [390, 202] on button "Preview" at bounding box center [396, 206] width 112 height 14
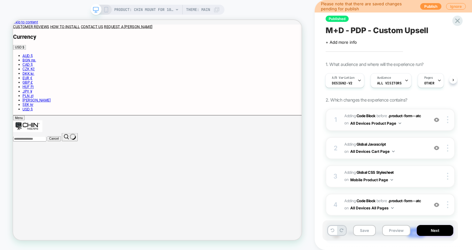
click at [414, 124] on span "Adding Code Block BEFORE .product-form--atc .product-form--atc on All Devices P…" at bounding box center [384, 119] width 81 height 15
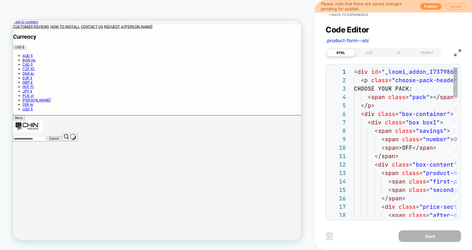
scroll to position [84, 0]
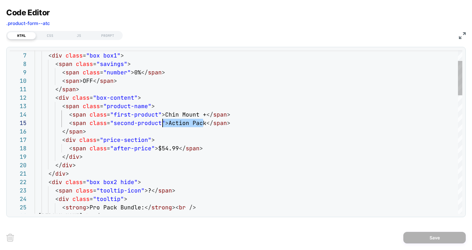
scroll to position [34, 131]
drag, startPoint x: 204, startPoint y: 122, endPoint x: 165, endPoint y: 122, distance: 38.4
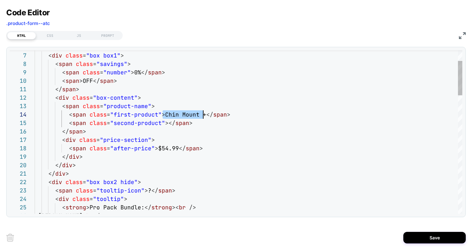
scroll to position [25, 178]
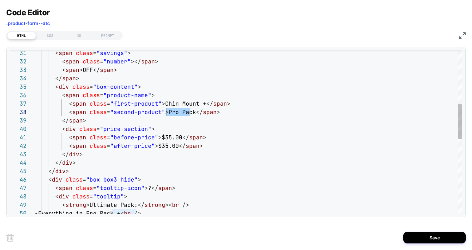
drag, startPoint x: 191, startPoint y: 114, endPoint x: 168, endPoint y: 113, distance: 23.7
click at [168, 113] on div "< span class = "savings" > < span class = "number" ></ span > < span > OFF </ s…" at bounding box center [248, 181] width 427 height 770
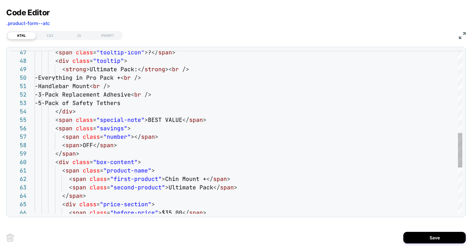
click at [165, 180] on div "< span class = "tooltip-icon" > ? </ span > < div class = "tooltip" > < strong …" at bounding box center [248, 46] width 427 height 770
drag, startPoint x: 165, startPoint y: 187, endPoint x: 209, endPoint y: 187, distance: 44.3
click at [209, 187] on div "< span class = "tooltip-icon" > ? </ span > < div class = "tooltip" > < strong …" at bounding box center [248, 46] width 427 height 770
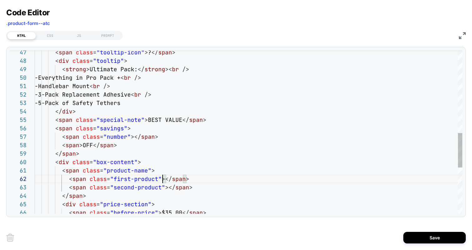
type textarea "**********"
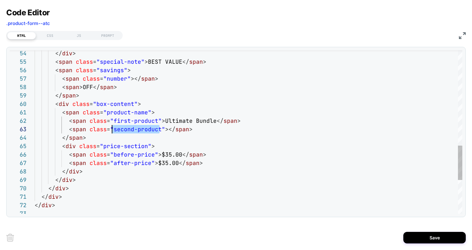
scroll to position [17, 77]
drag, startPoint x: 161, startPoint y: 130, endPoint x: 111, endPoint y: 129, distance: 49.3
click at [426, 239] on button "Save" at bounding box center [434, 237] width 62 height 12
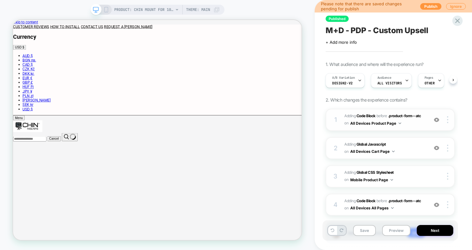
scroll to position [0, 0]
click at [412, 126] on span "Adding Code Block BEFORE .product-form--atc .product-form--atc on All Devices P…" at bounding box center [384, 119] width 81 height 15
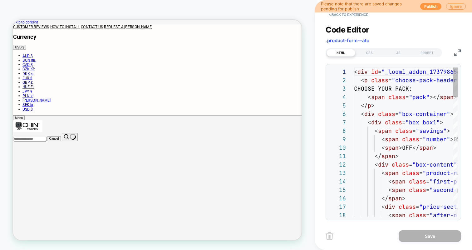
scroll to position [84, 0]
click at [372, 52] on div "CSS" at bounding box center [369, 52] width 29 height 7
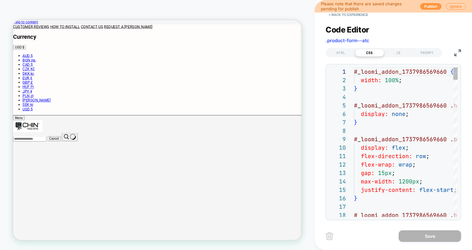
type textarea "**********"
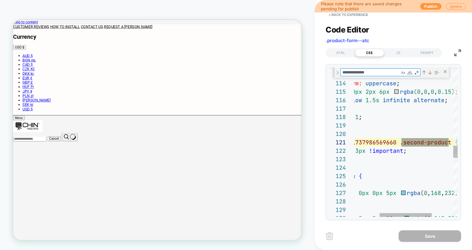
scroll to position [84, 145]
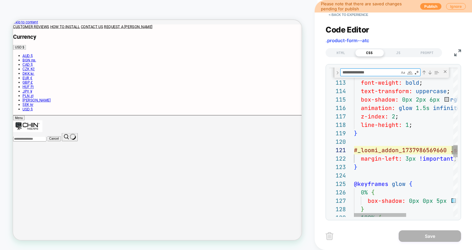
type textarea "**********"
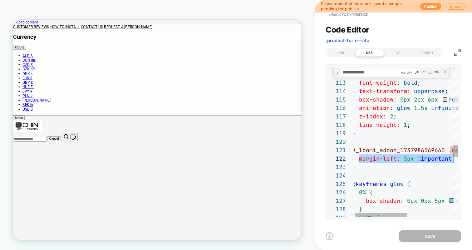
drag, startPoint x: 361, startPoint y: 155, endPoint x: 456, endPoint y: 155, distance: 94.8
click at [456, 155] on div "font-size: 0.75rem ; font-weight: bold ; text-transform: uppercase ; box-shadow…" at bounding box center [450, 34] width 196 height 1819
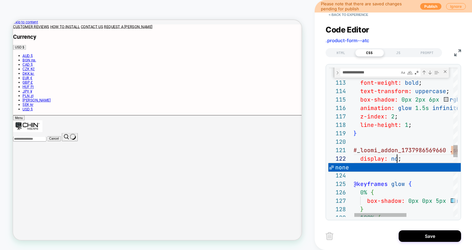
scroll to position [8, 51]
type textarea "**********"
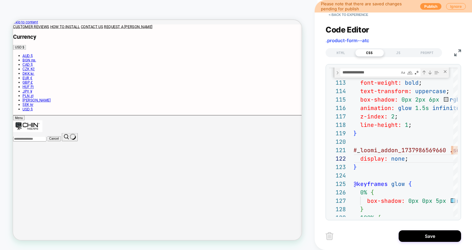
click at [425, 233] on button "Save" at bounding box center [429, 236] width 62 height 12
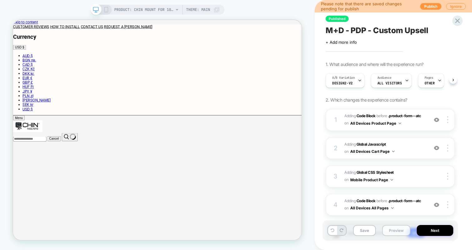
click at [391, 233] on button "Preview" at bounding box center [396, 230] width 28 height 11
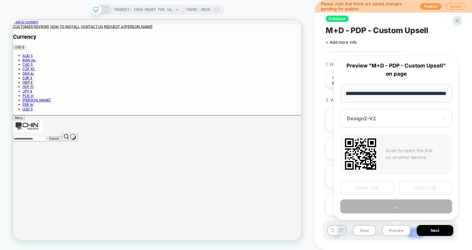
scroll to position [0, 0]
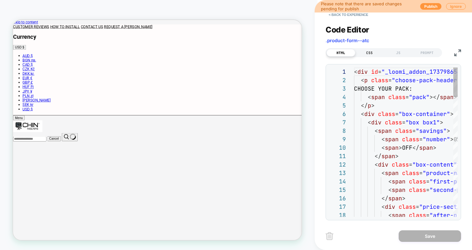
scroll to position [84, 0]
click at [458, 54] on img at bounding box center [457, 52] width 7 height 7
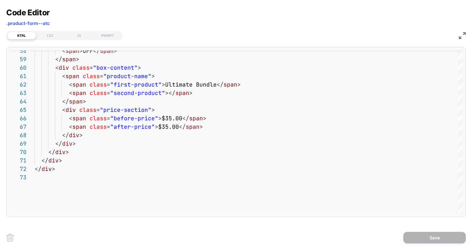
click at [73, 37] on div "JS" at bounding box center [79, 35] width 29 height 7
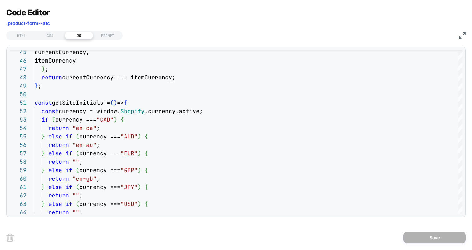
click at [461, 37] on img at bounding box center [462, 35] width 7 height 7
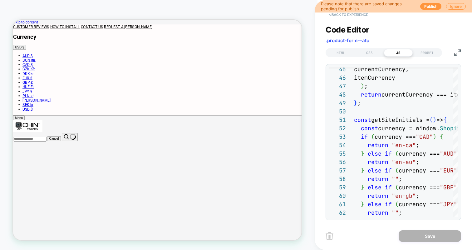
click at [0, 0] on button "< Back to experience" at bounding box center [0, 0] width 0 height 0
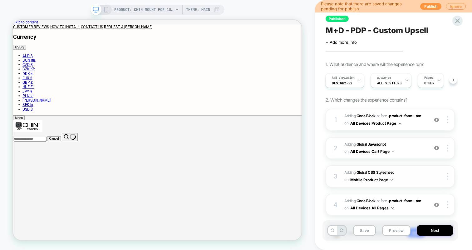
scroll to position [40, 0]
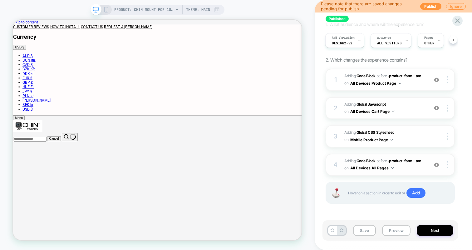
click at [0, 0] on div "4 Adding Code Block BEFORE .product-form--atc .product-form--atc on All Devices…" at bounding box center [0, 0] width 0 height 0
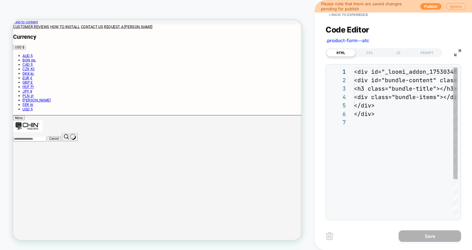
scroll to position [51, 0]
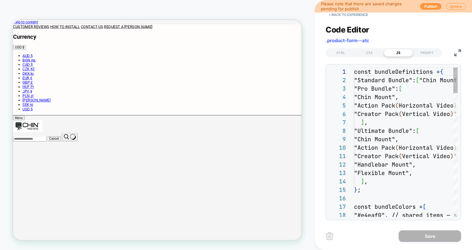
scroll to position [84, 0]
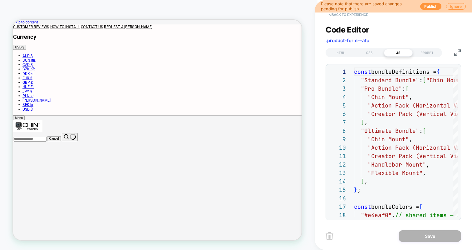
click at [355, 18] on button "< Back to experience" at bounding box center [348, 15] width 46 height 10
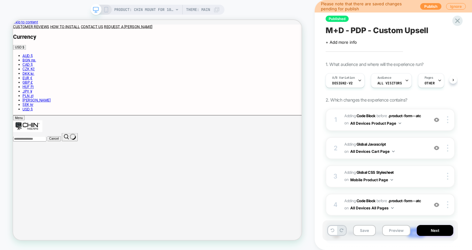
scroll to position [0, 0]
click at [393, 236] on div "Save Preview Next" at bounding box center [389, 230] width 135 height 20
click at [393, 231] on button "Preview" at bounding box center [396, 230] width 28 height 11
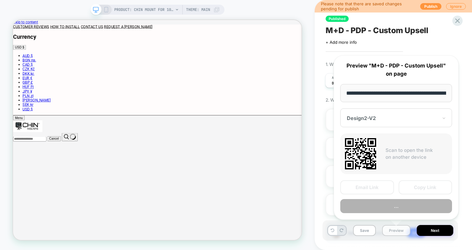
scroll to position [0, 150]
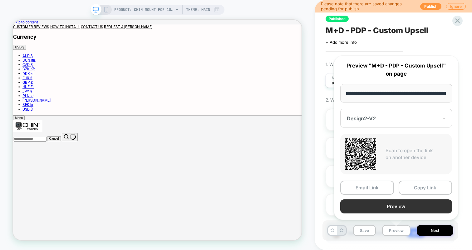
click at [395, 204] on button "Preview" at bounding box center [396, 206] width 112 height 14
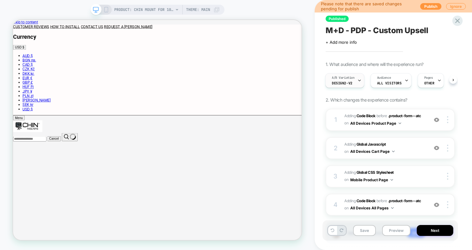
click at [347, 81] on span "Design2-V2" at bounding box center [342, 83] width 21 height 4
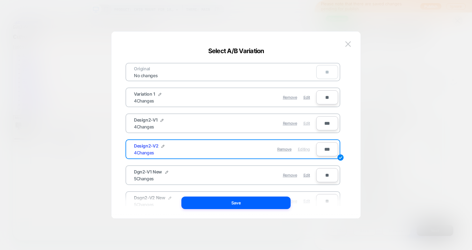
click at [305, 124] on span "Edit" at bounding box center [306, 123] width 7 height 5
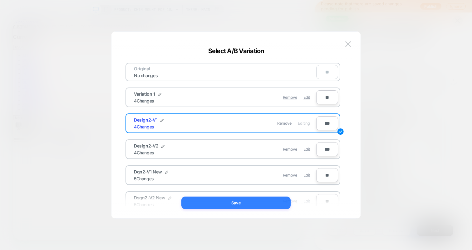
click at [284, 202] on button "Save" at bounding box center [235, 202] width 109 height 12
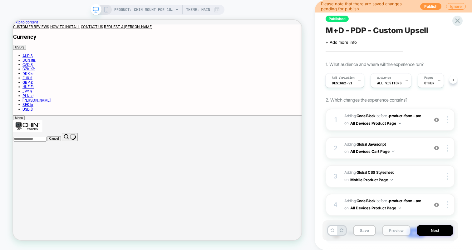
click at [382, 227] on button "Preview" at bounding box center [396, 230] width 28 height 11
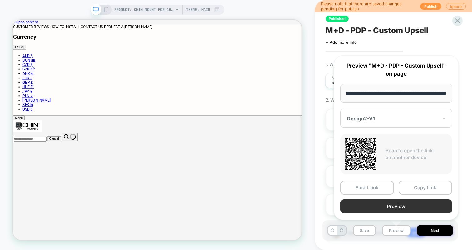
scroll to position [0, 0]
click at [0, 0] on button "Preview" at bounding box center [0, 0] width 0 height 0
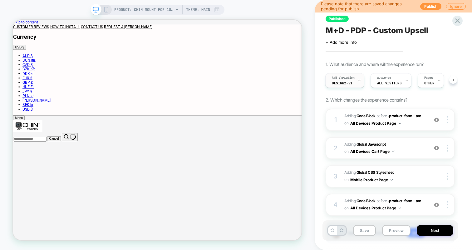
click at [343, 81] on span "Design2-V1" at bounding box center [342, 83] width 21 height 4
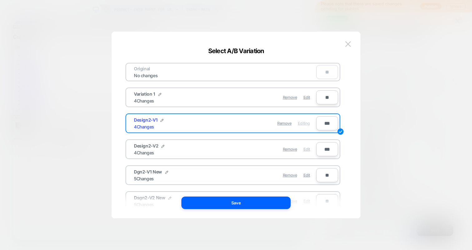
click at [306, 147] on span "Edit" at bounding box center [306, 149] width 7 height 5
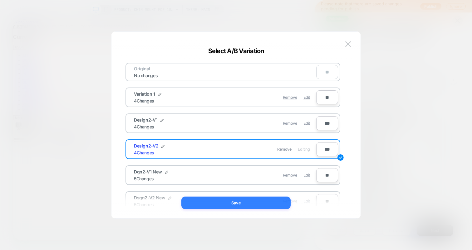
click at [273, 204] on button "Save" at bounding box center [235, 202] width 109 height 12
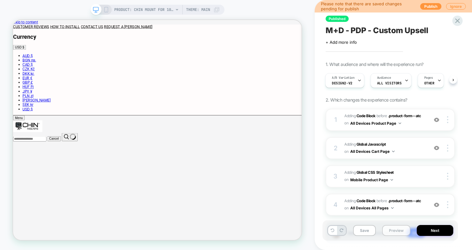
click at [391, 233] on button "Preview" at bounding box center [396, 230] width 28 height 11
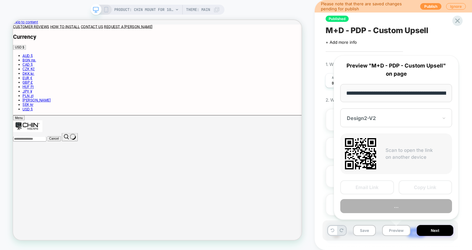
scroll to position [0, 150]
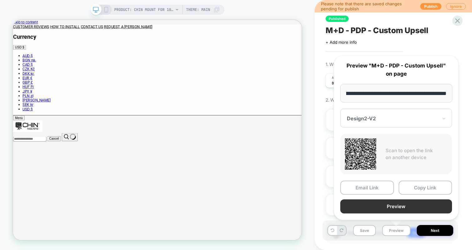
click at [392, 200] on button "Preview" at bounding box center [396, 206] width 112 height 14
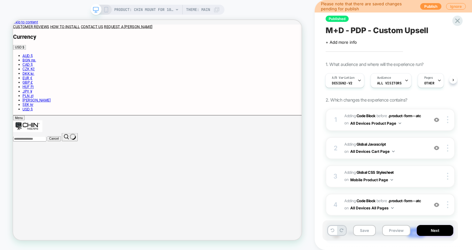
scroll to position [40, 0]
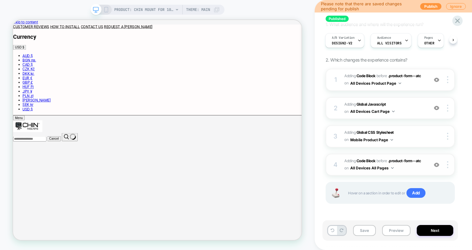
click at [420, 172] on div "4 Adding Code Block BEFORE .product-form--atc .product-form--atc on All Devices…" at bounding box center [389, 164] width 129 height 22
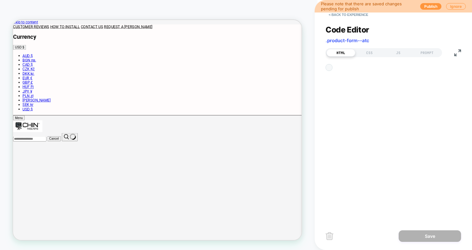
scroll to position [51, 0]
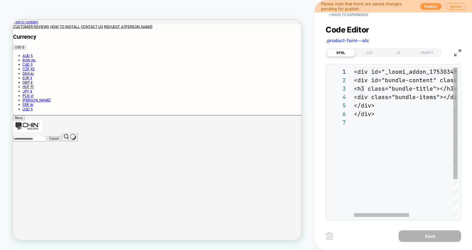
click at [401, 56] on div "HTML CSS JS PROMPT" at bounding box center [383, 52] width 116 height 9
click at [401, 54] on div "JS" at bounding box center [398, 52] width 29 height 7
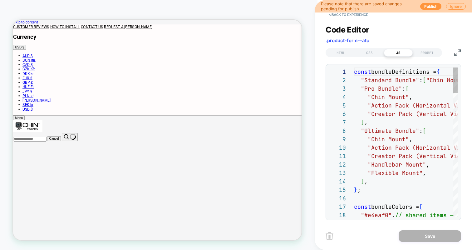
scroll to position [84, 0]
click at [456, 53] on img at bounding box center [457, 52] width 7 height 7
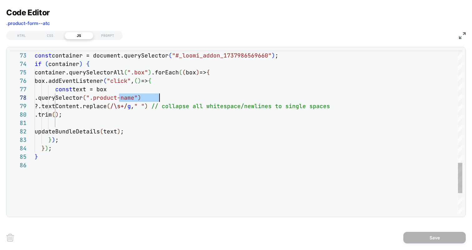
drag, startPoint x: 119, startPoint y: 95, endPoint x: 158, endPoint y: 95, distance: 39.0
drag, startPoint x: 139, startPoint y: 98, endPoint x: 118, endPoint y: 98, distance: 20.9
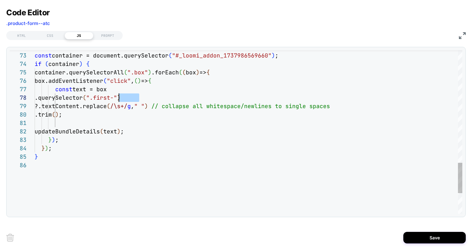
scroll to position [59, 128]
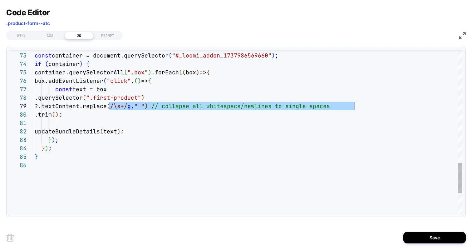
drag, startPoint x: 108, startPoint y: 105, endPoint x: 357, endPoint y: 105, distance: 248.6
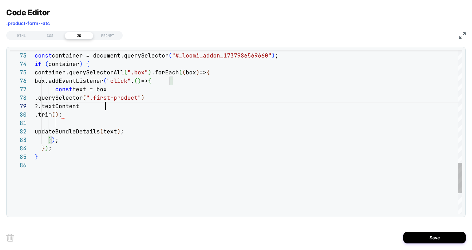
scroll to position [67, 71]
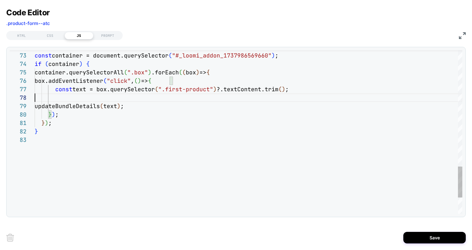
scroll to position [59, 0]
type textarea "**********"
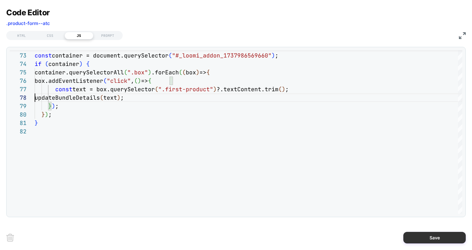
drag, startPoint x: 416, startPoint y: 236, endPoint x: 410, endPoint y: 237, distance: 6.9
click at [416, 237] on button "Save" at bounding box center [434, 237] width 62 height 12
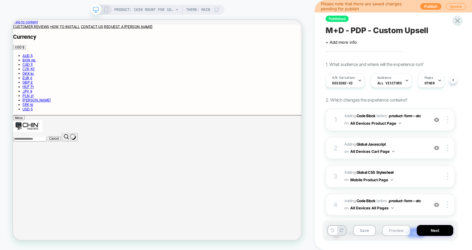
scroll to position [0, 0]
click at [386, 230] on button "Preview" at bounding box center [396, 230] width 28 height 11
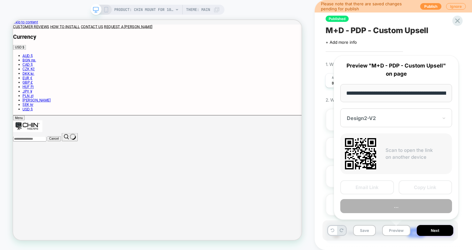
scroll to position [0, 150]
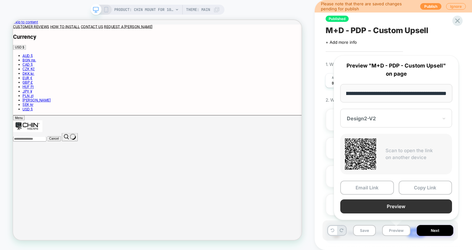
click at [393, 205] on button "Preview" at bounding box center [396, 206] width 112 height 14
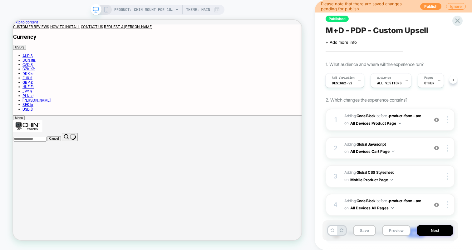
click at [359, 54] on div "Published M+D - PDP - Custom Upsell Click to edit experience details + Add more…" at bounding box center [389, 124] width 135 height 237
click at [372, 233] on button "Save" at bounding box center [364, 230] width 23 height 11
click at [351, 79] on span "A/B Variation" at bounding box center [343, 77] width 23 height 4
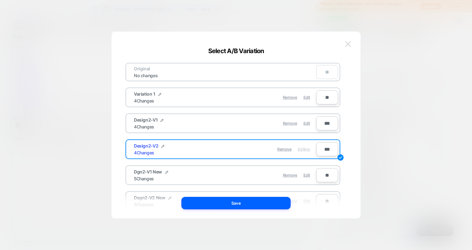
click at [350, 45] on button at bounding box center [347, 43] width 9 height 9
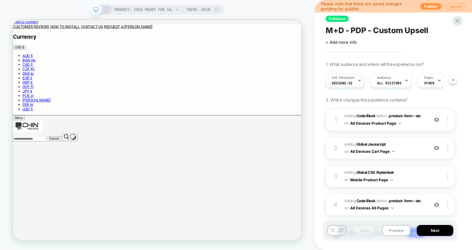
click at [346, 74] on div "A/B Variation Design2-V2" at bounding box center [342, 80] width 35 height 14
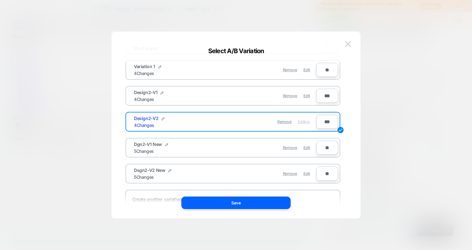
scroll to position [28, 0]
click at [345, 39] on button at bounding box center [347, 43] width 9 height 9
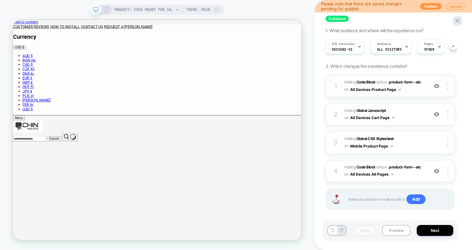
scroll to position [0, 0]
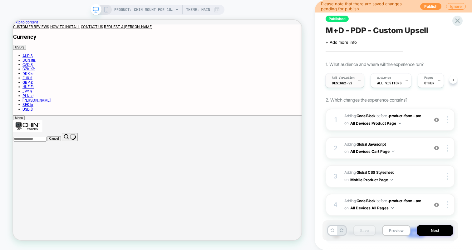
click at [350, 82] on span "Design2-V2" at bounding box center [342, 83] width 21 height 4
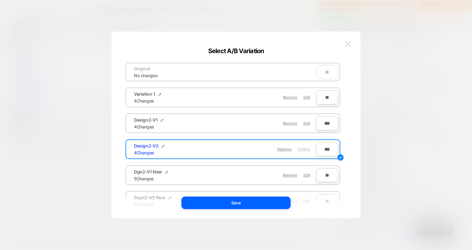
click at [346, 39] on button at bounding box center [347, 43] width 9 height 9
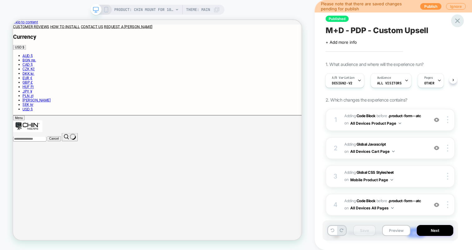
click at [454, 21] on icon at bounding box center [457, 21] width 8 height 8
